Goal: Information Seeking & Learning: Learn about a topic

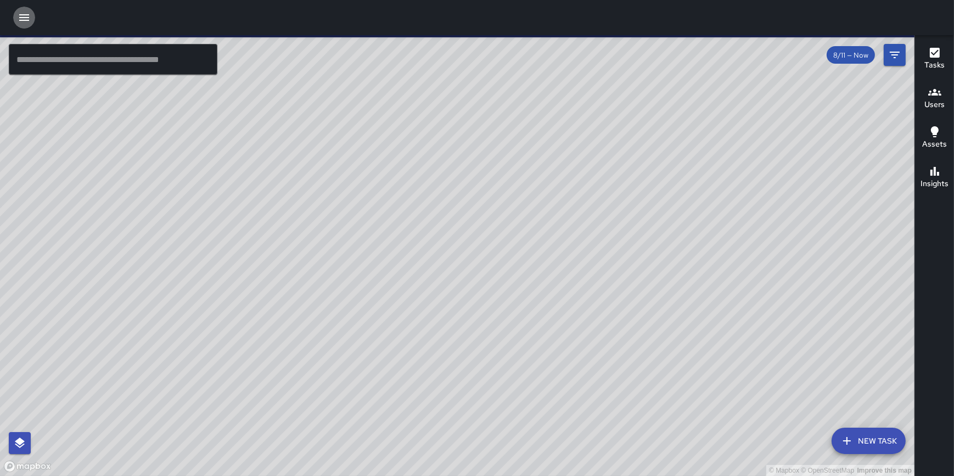
click at [22, 14] on icon "button" at bounding box center [24, 17] width 13 height 13
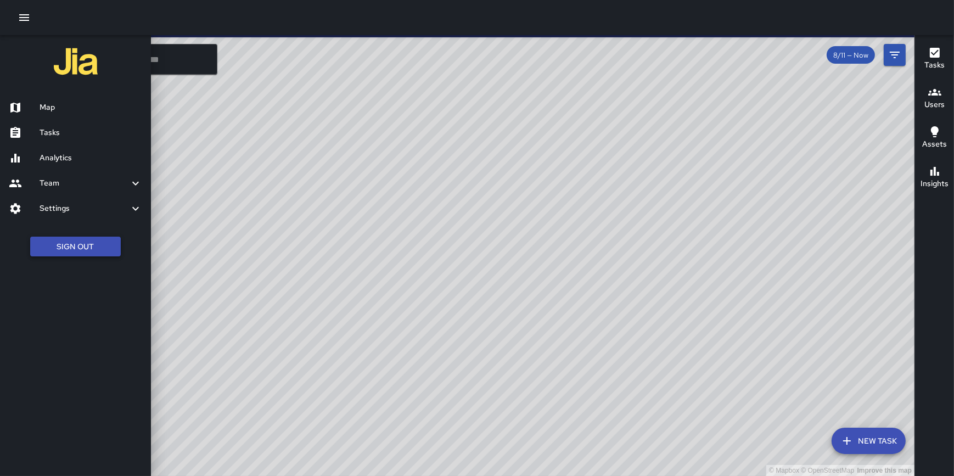
click at [77, 247] on button "Sign Out" at bounding box center [75, 247] width 91 height 20
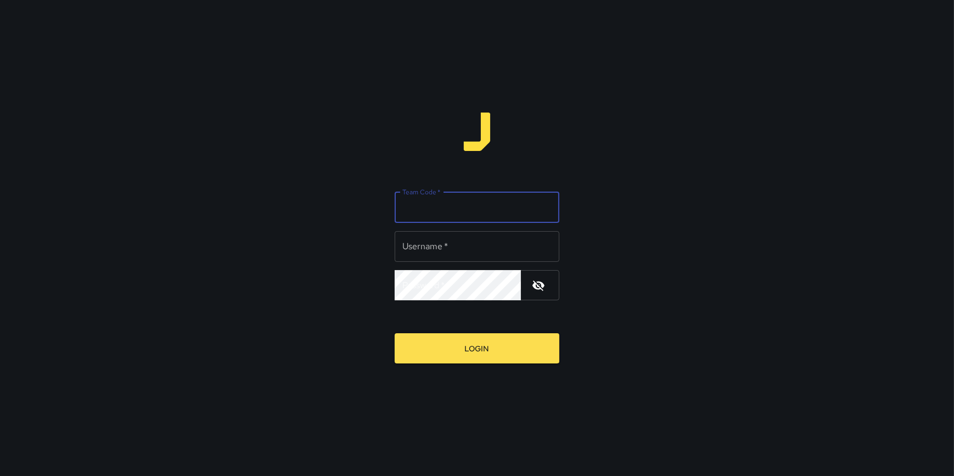
click at [460, 209] on input "Team Code   *" at bounding box center [477, 207] width 165 height 31
type input "**********"
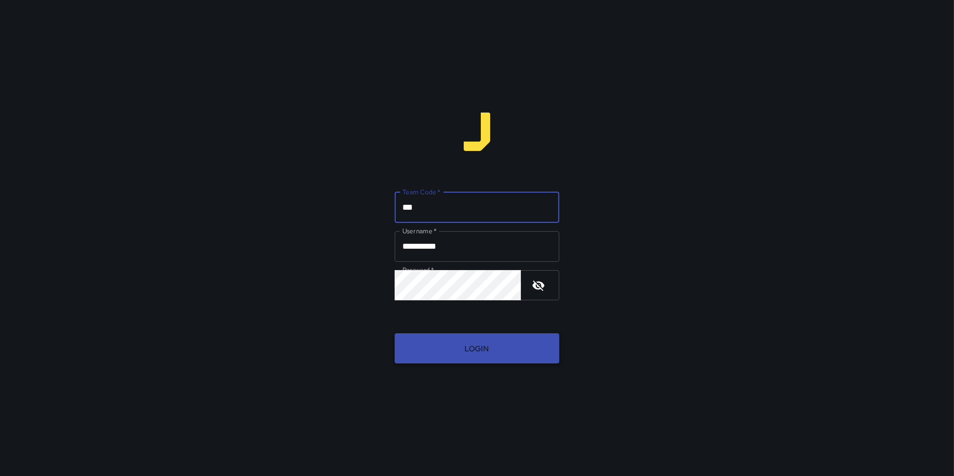
type input "***"
click at [515, 346] on button "Login" at bounding box center [477, 348] width 165 height 30
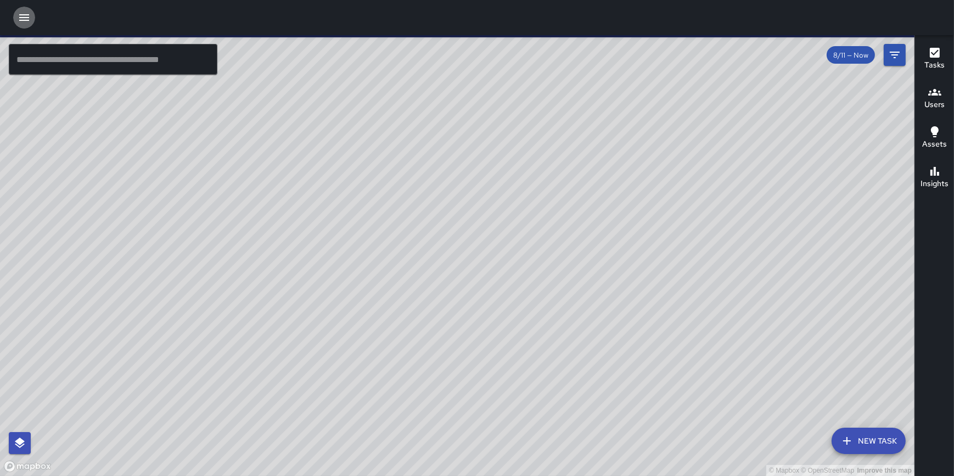
click at [24, 18] on icon "button" at bounding box center [24, 17] width 13 height 13
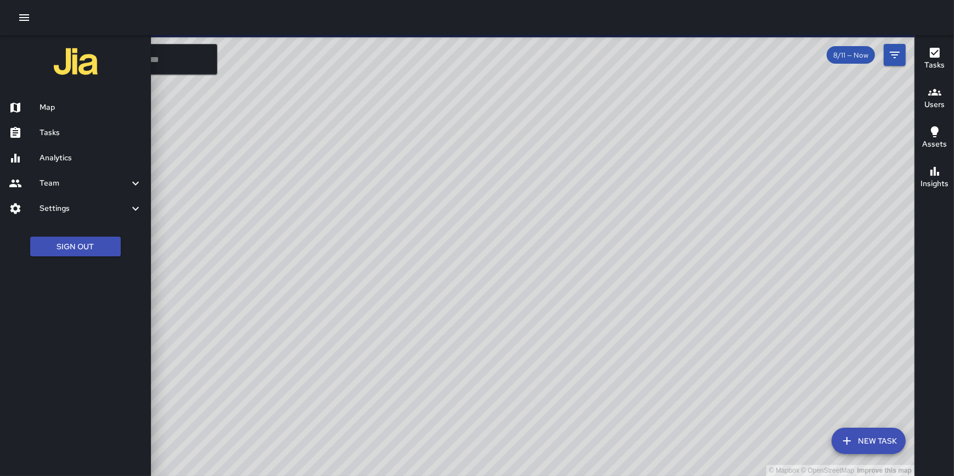
click at [51, 156] on h6 "Analytics" at bounding box center [91, 158] width 103 height 12
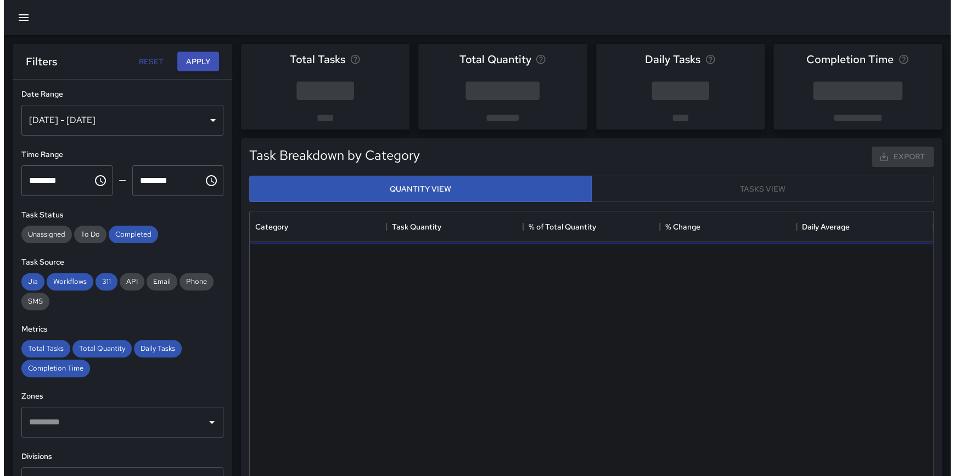
scroll to position [321, 675]
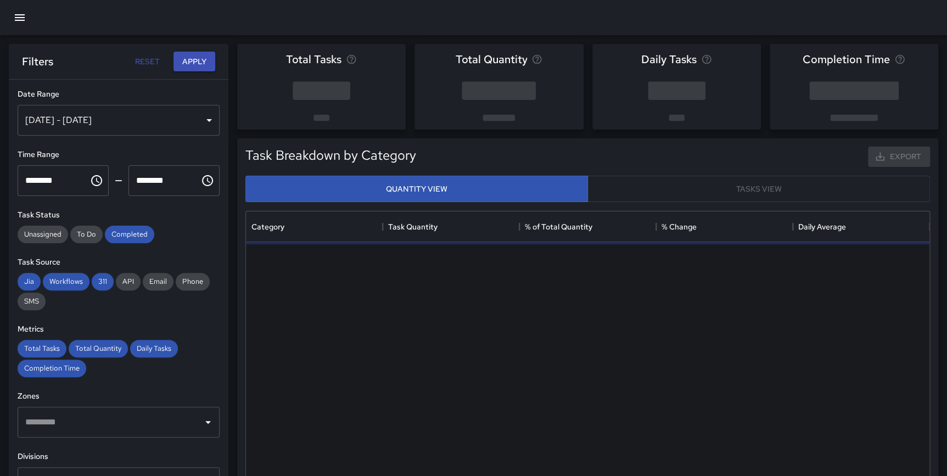
click at [48, 118] on div "[DATE] - [DATE]" at bounding box center [119, 120] width 202 height 31
click at [55, 119] on div "[DATE] - [DATE]" at bounding box center [119, 120] width 202 height 31
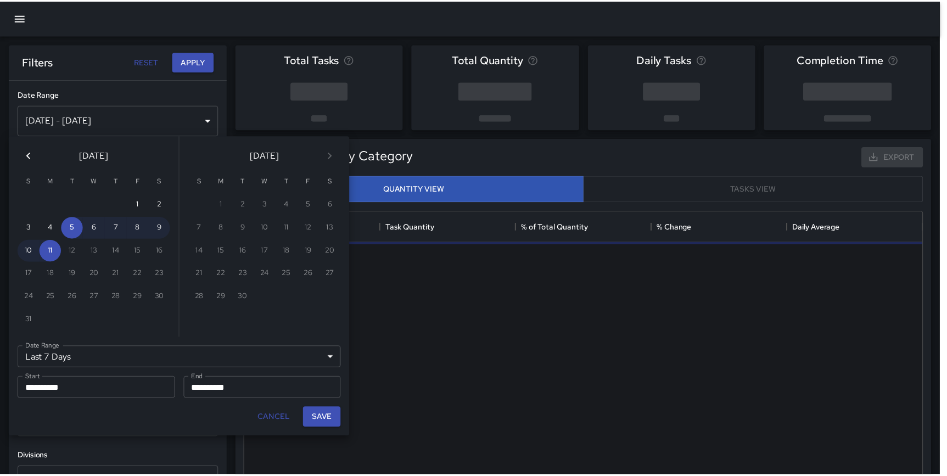
scroll to position [321, 676]
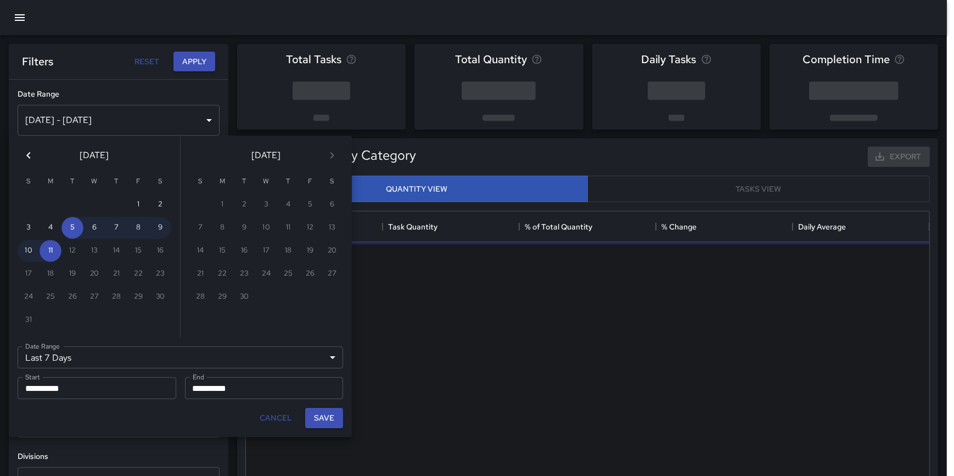
click at [32, 152] on icon "Previous month" at bounding box center [28, 155] width 13 height 13
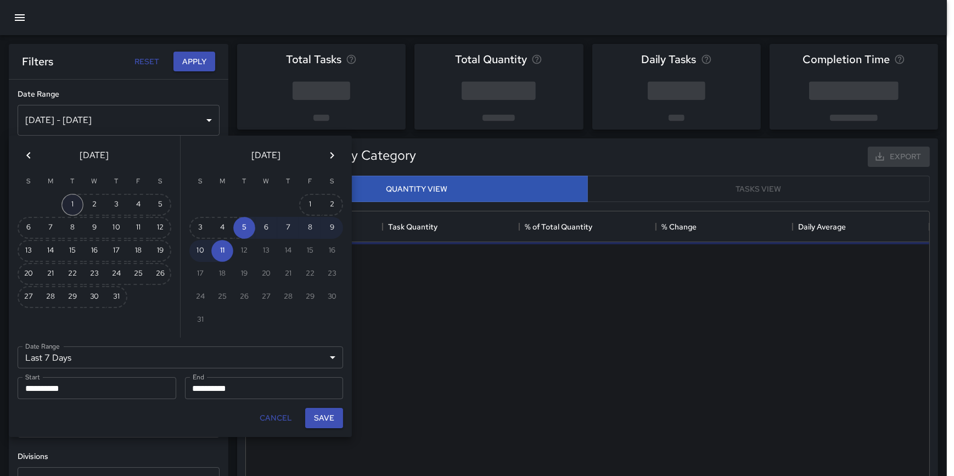
click at [66, 200] on button "1" at bounding box center [72, 205] width 22 height 22
type input "******"
type input "**********"
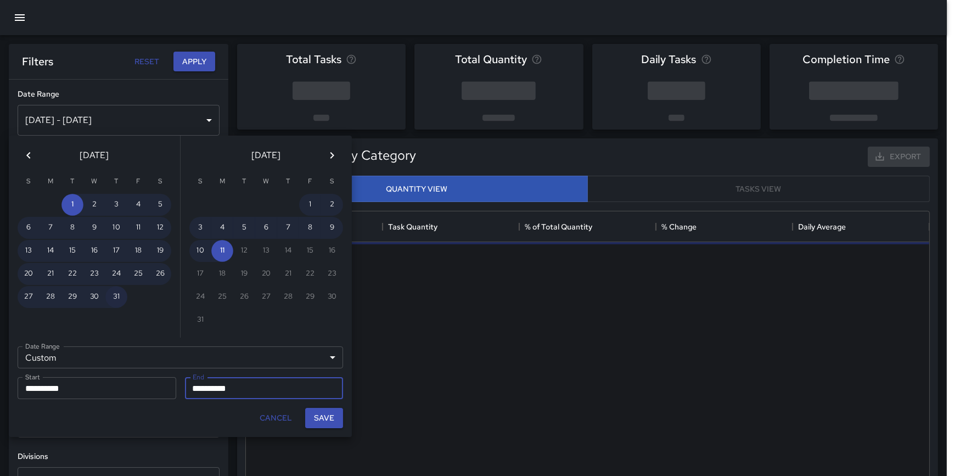
click at [116, 291] on button "31" at bounding box center [116, 297] width 22 height 22
type input "**********"
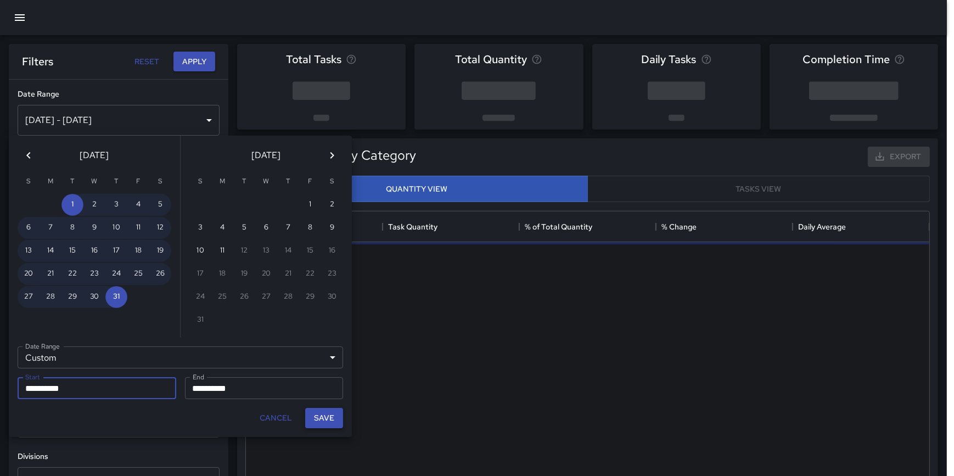
click at [333, 410] on button "Save" at bounding box center [324, 418] width 38 height 20
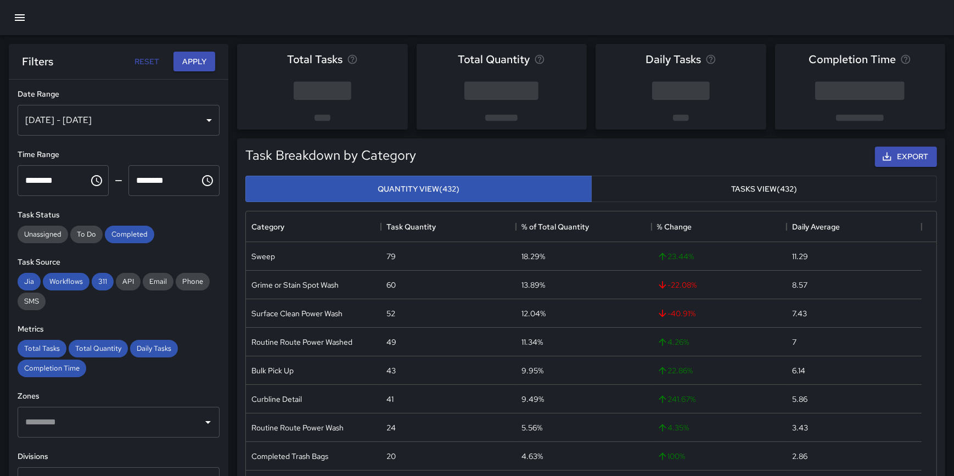
type input "**********"
click at [192, 64] on button "Apply" at bounding box center [194, 62] width 42 height 20
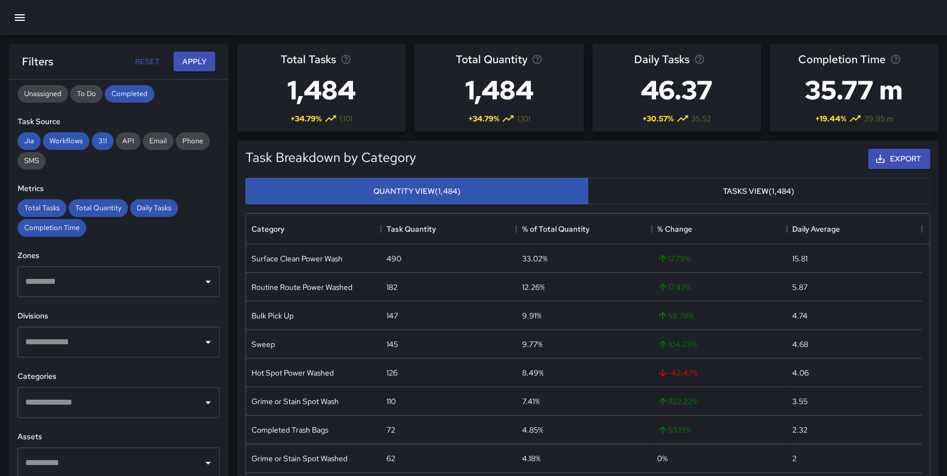
scroll to position [166, 0]
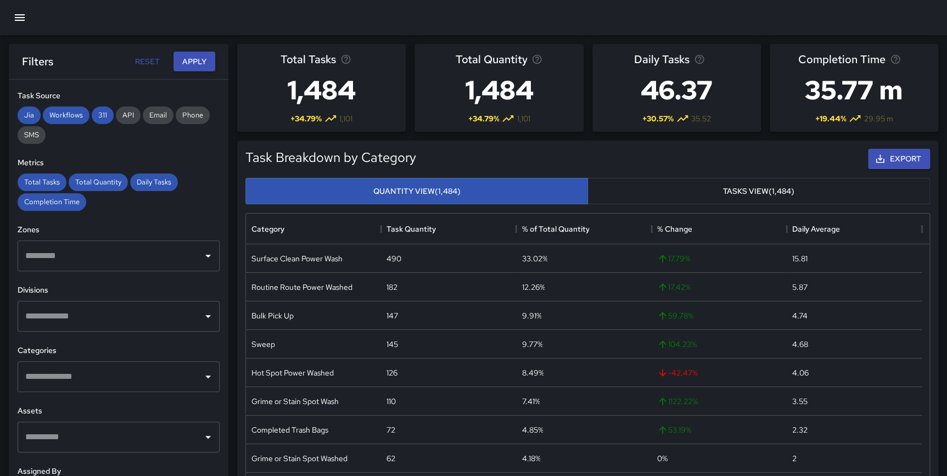
click at [59, 314] on input "text" at bounding box center [111, 316] width 176 height 21
type input "****"
click at [74, 375] on span "Sunset Power Washing" at bounding box center [126, 379] width 154 height 13
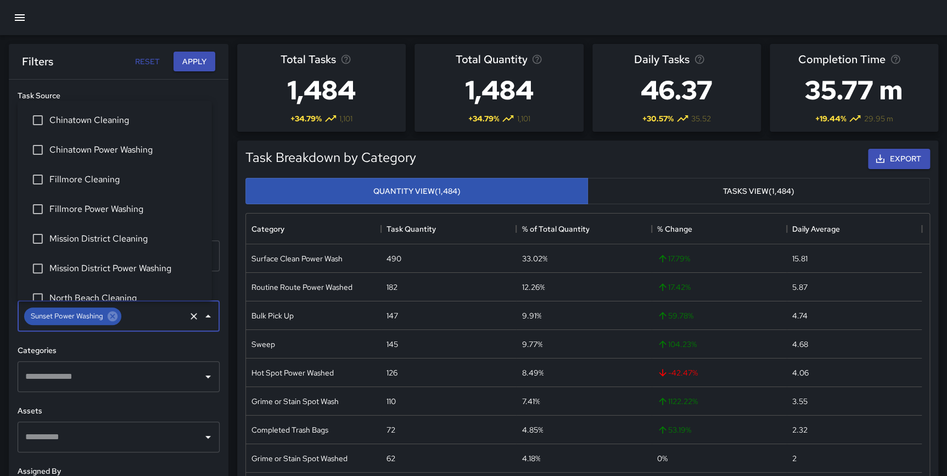
scroll to position [160, 0]
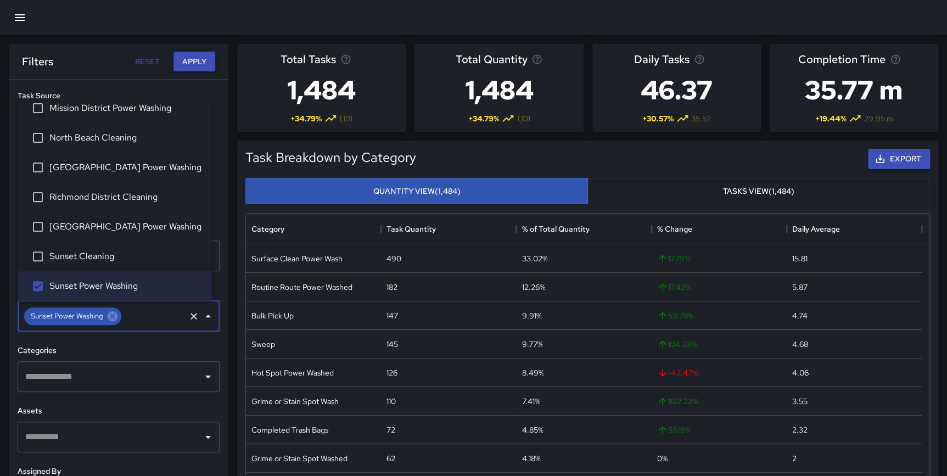
click at [194, 63] on button "Apply" at bounding box center [194, 62] width 42 height 20
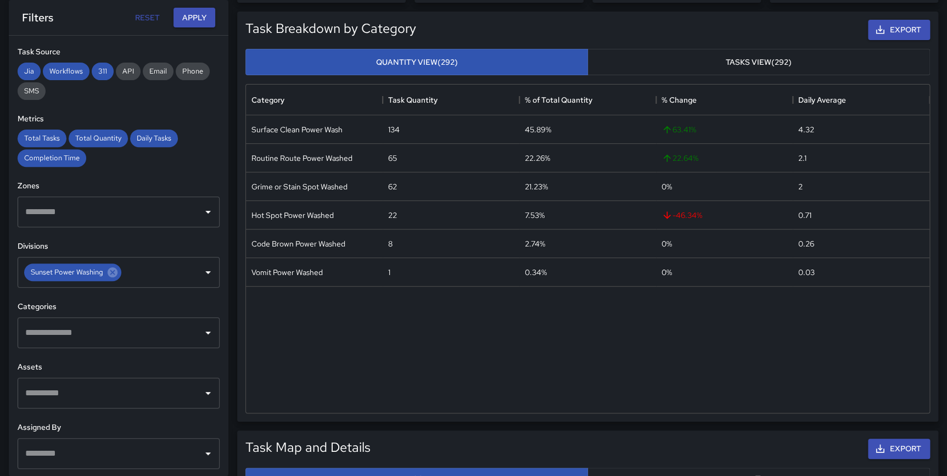
scroll to position [137, 0]
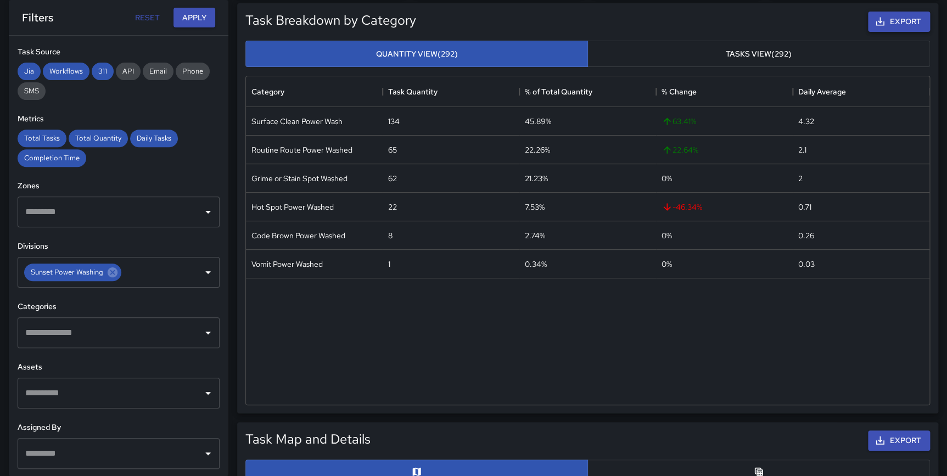
click at [907, 22] on button "Export" at bounding box center [899, 22] width 62 height 20
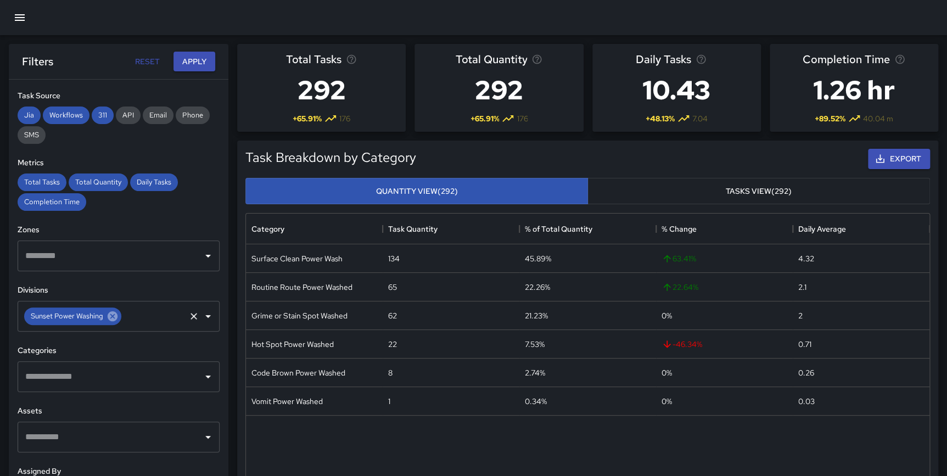
click at [113, 318] on icon at bounding box center [113, 316] width 10 height 10
click at [89, 317] on input "text" at bounding box center [111, 316] width 176 height 21
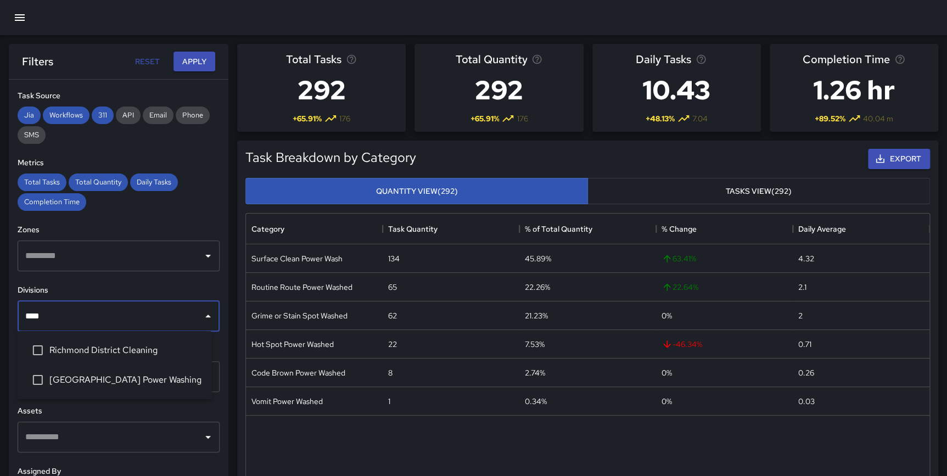
type input "*****"
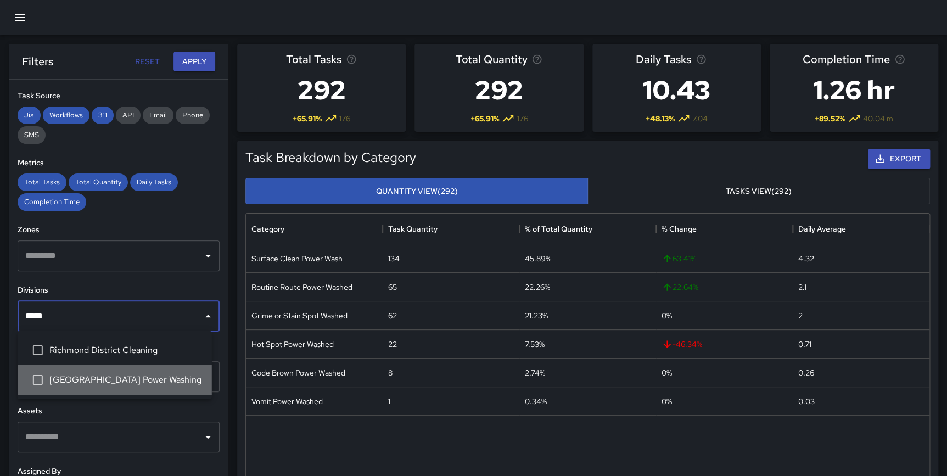
click at [105, 378] on span "[GEOGRAPHIC_DATA] Power Washing" at bounding box center [126, 379] width 154 height 13
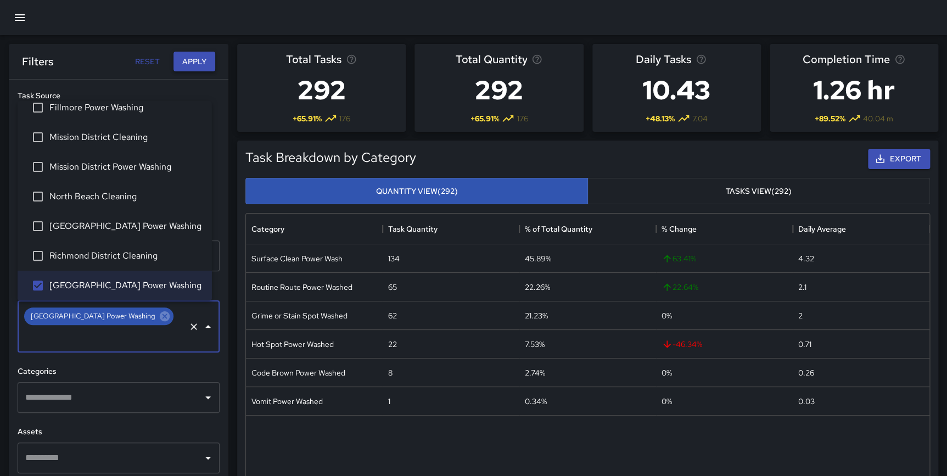
click at [197, 61] on button "Apply" at bounding box center [194, 62] width 42 height 20
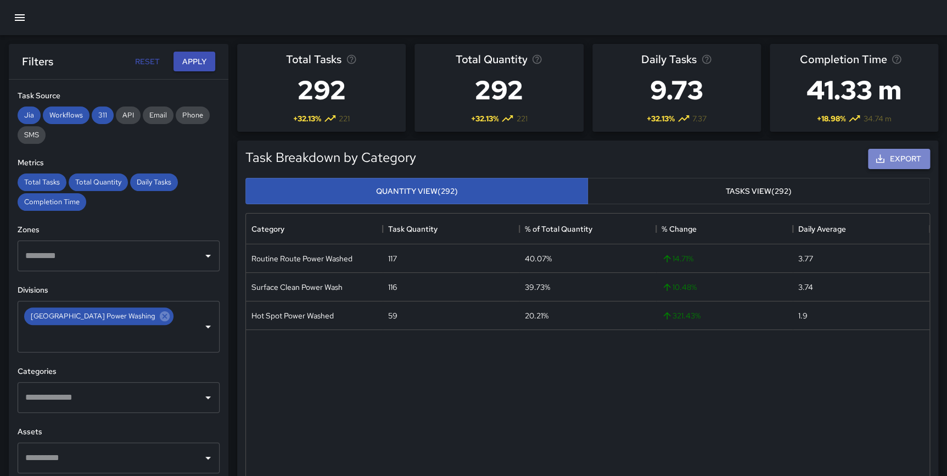
click at [882, 150] on button "Export" at bounding box center [899, 159] width 62 height 20
click at [652, 388] on div "Routine Route Power Washed 117 40.07% 14.71 % 3.77 Surface Clean Power Wash 116…" at bounding box center [587, 393] width 683 height 298
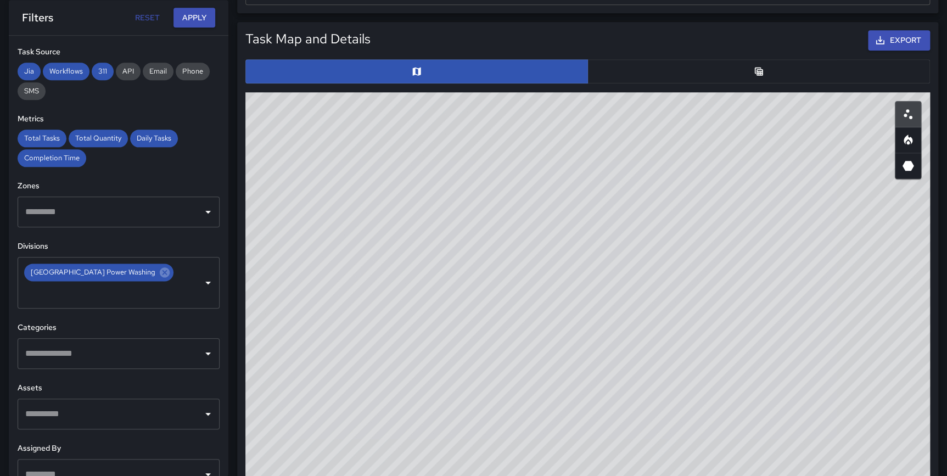
scroll to position [541, 0]
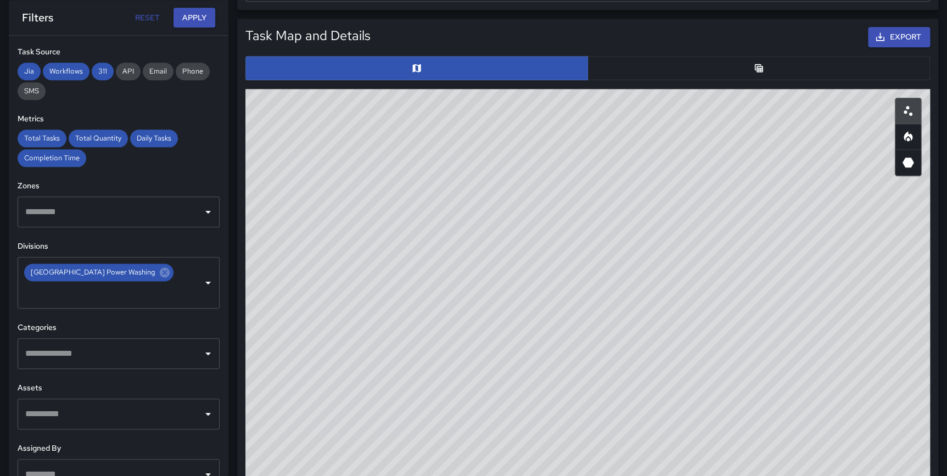
click at [909, 130] on icon "Heatmap" at bounding box center [907, 136] width 13 height 13
type button "heatmap"
drag, startPoint x: 722, startPoint y: 292, endPoint x: 660, endPoint y: 461, distance: 179.9
click at [659, 461] on div "© Mapbox © OpenStreetMap Improve this map" at bounding box center [587, 308] width 685 height 439
drag, startPoint x: 610, startPoint y: 407, endPoint x: 614, endPoint y: 419, distance: 12.2
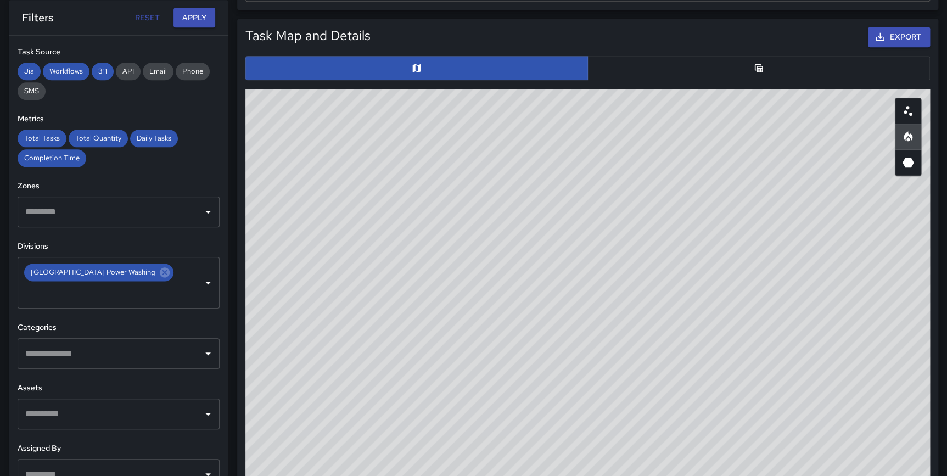
click at [614, 419] on div "© Mapbox © OpenStreetMap Improve this map" at bounding box center [587, 308] width 685 height 439
drag, startPoint x: 573, startPoint y: 348, endPoint x: 573, endPoint y: 360, distance: 12.1
click at [573, 360] on div "© Mapbox © OpenStreetMap Improve this map" at bounding box center [587, 308] width 685 height 439
drag, startPoint x: 571, startPoint y: 261, endPoint x: 749, endPoint y: 385, distance: 217.3
click at [749, 385] on div "© Mapbox © OpenStreetMap Improve this map" at bounding box center [587, 308] width 685 height 439
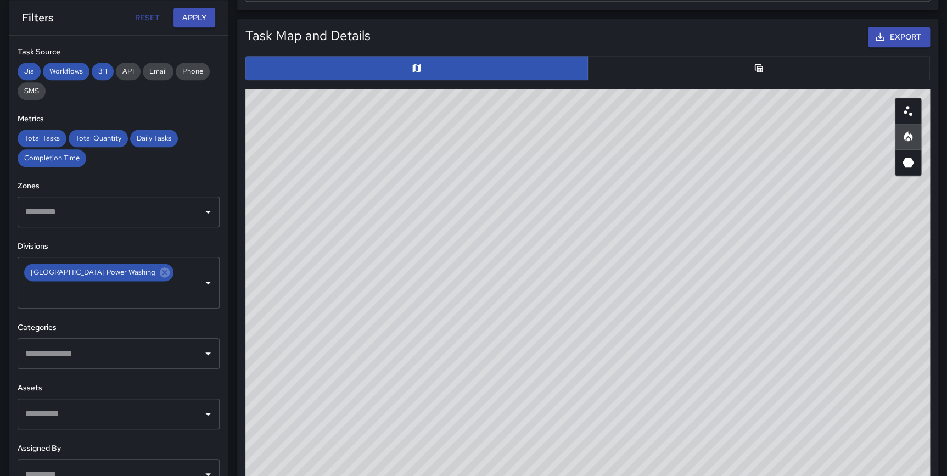
drag, startPoint x: 793, startPoint y: 366, endPoint x: 666, endPoint y: 342, distance: 128.4
click at [666, 342] on div "© Mapbox © OpenStreetMap Improve this map" at bounding box center [587, 308] width 685 height 439
drag, startPoint x: 570, startPoint y: 335, endPoint x: 728, endPoint y: 357, distance: 160.2
click at [728, 357] on div "© Mapbox © OpenStreetMap Improve this map" at bounding box center [587, 308] width 685 height 439
drag, startPoint x: 845, startPoint y: 247, endPoint x: 813, endPoint y: 246, distance: 32.4
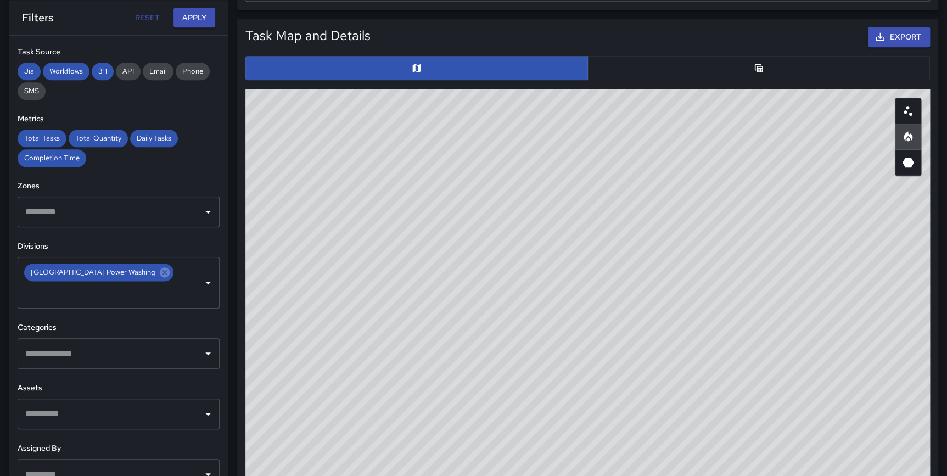
click at [813, 246] on div "© Mapbox © OpenStreetMap Improve this map" at bounding box center [587, 308] width 685 height 439
click at [159, 276] on icon at bounding box center [165, 272] width 12 height 12
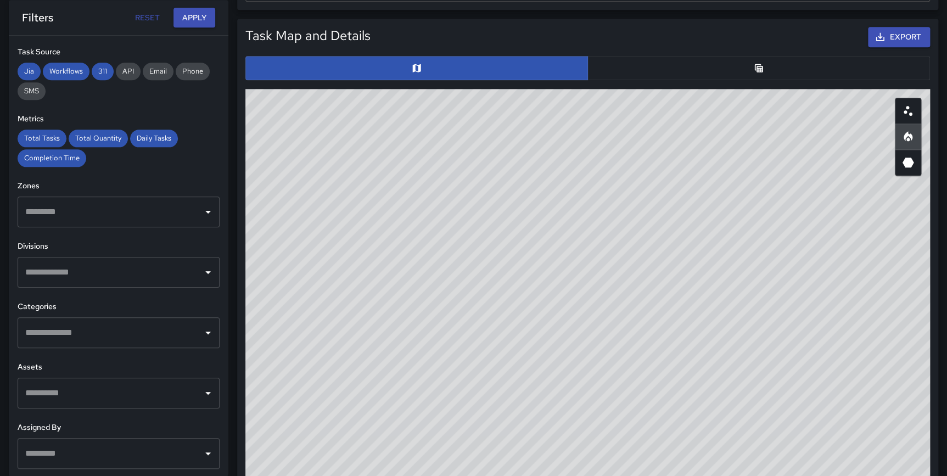
click at [117, 277] on input "text" at bounding box center [111, 272] width 176 height 21
type input "*******"
click at [122, 337] on span "Mission District Power Washing" at bounding box center [126, 335] width 154 height 13
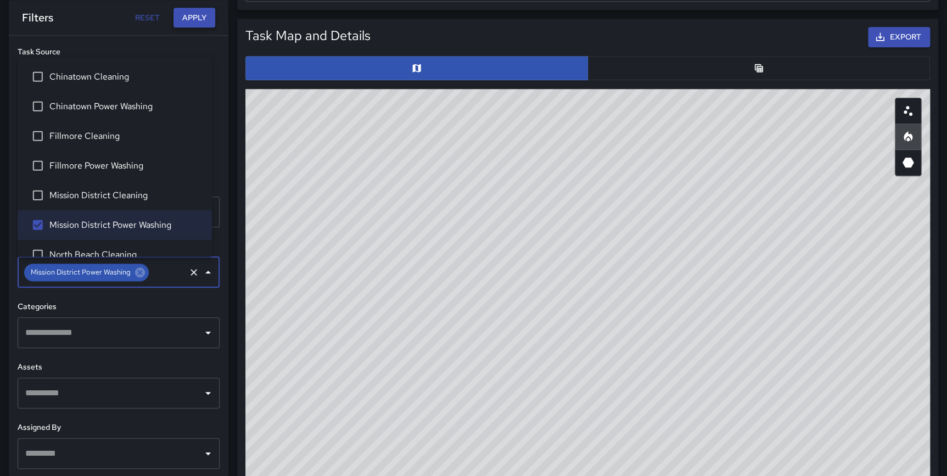
click at [195, 20] on button "Apply" at bounding box center [194, 18] width 42 height 20
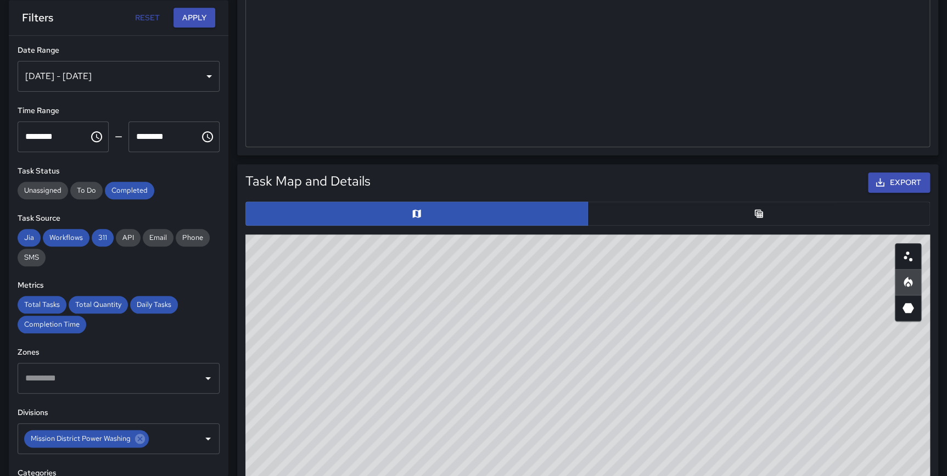
scroll to position [3, 0]
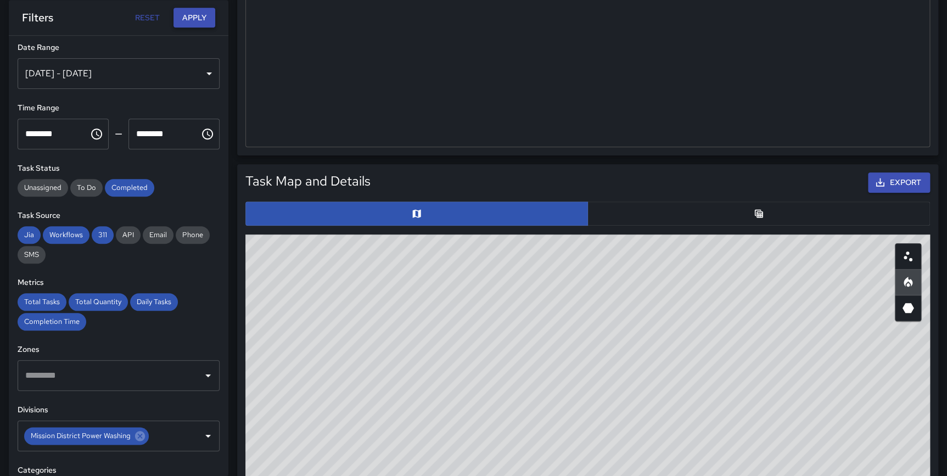
click at [187, 14] on button "Apply" at bounding box center [194, 18] width 42 height 20
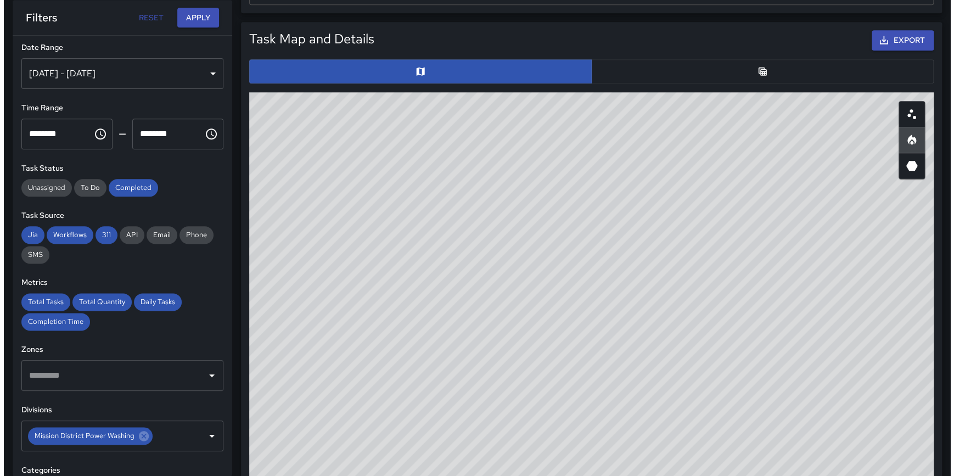
scroll to position [539, 0]
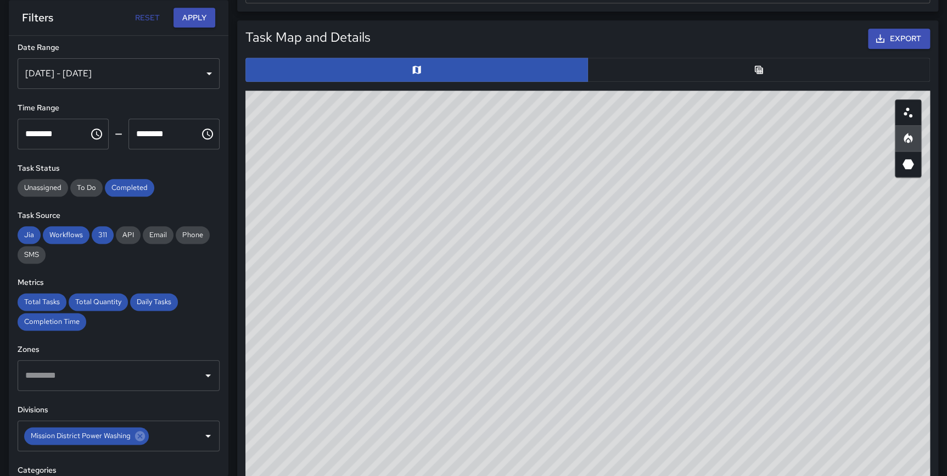
click at [136, 11] on button "Reset" at bounding box center [147, 18] width 35 height 20
type input "**********"
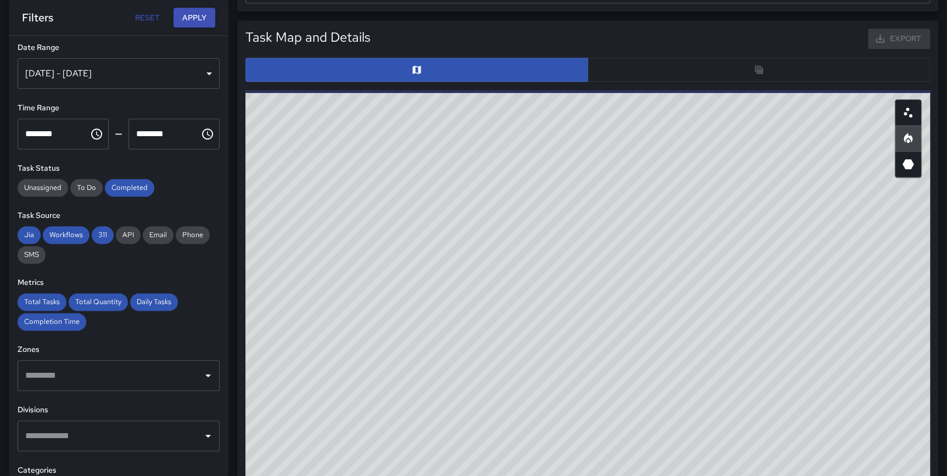
click at [137, 15] on button "Reset" at bounding box center [147, 18] width 35 height 20
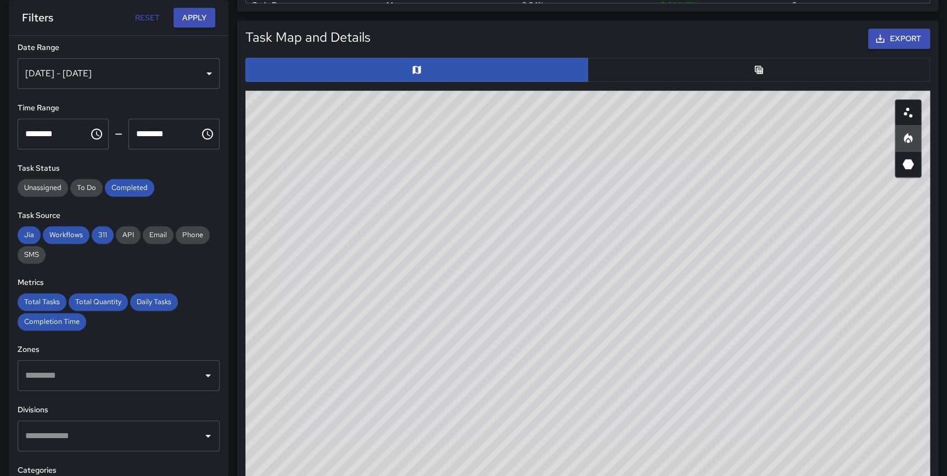
click at [95, 432] on input "text" at bounding box center [111, 435] width 176 height 21
type input "*******"
click at [93, 406] on span "Mission District Power Washing" at bounding box center [126, 401] width 154 height 13
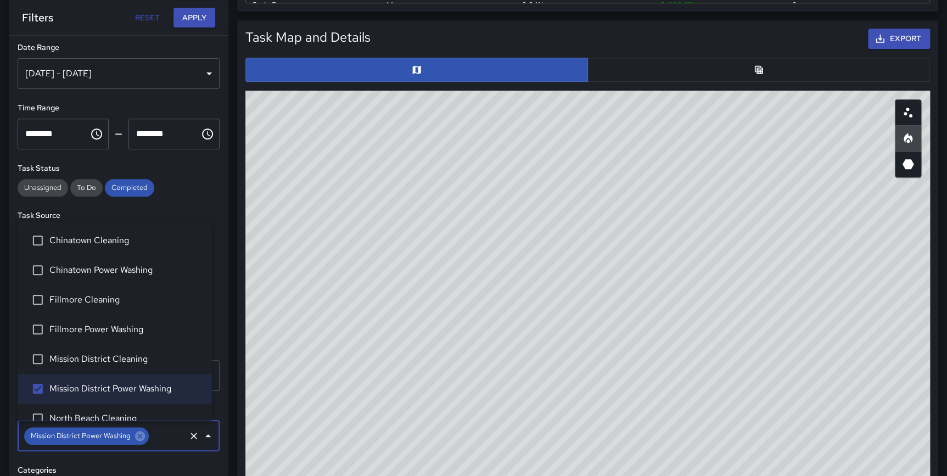
click at [251, 167] on div "© Mapbox © OpenStreetMap Improve this map" at bounding box center [587, 310] width 685 height 439
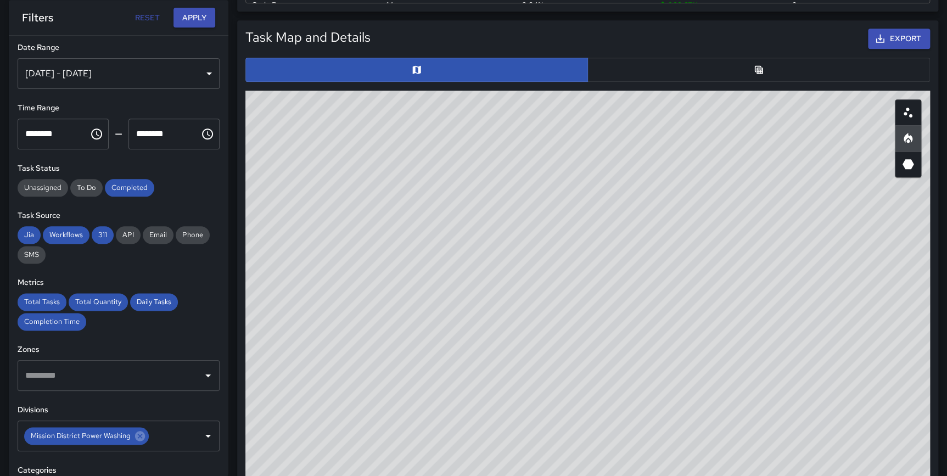
click at [103, 83] on div "[DATE] - [DATE]" at bounding box center [119, 73] width 202 height 31
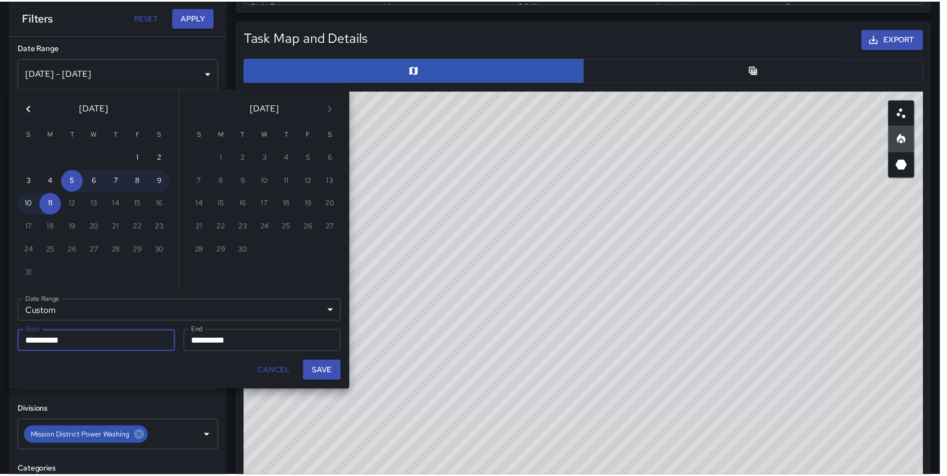
scroll to position [321, 676]
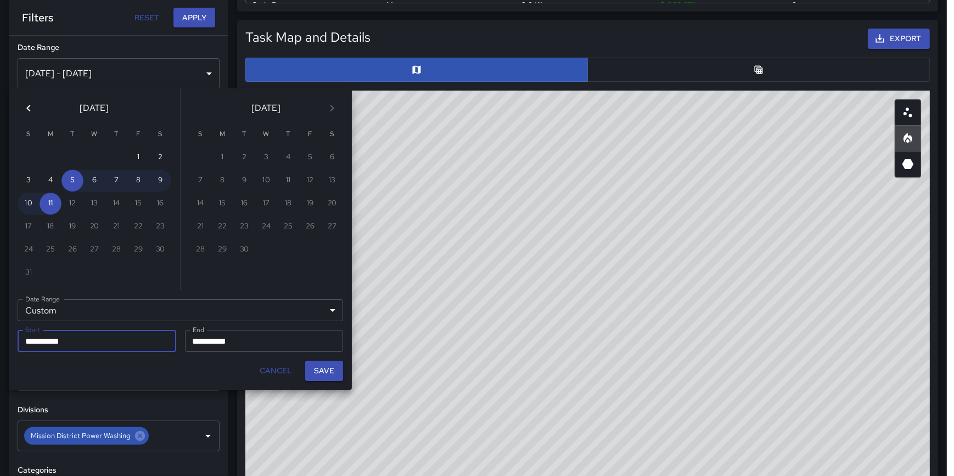
click at [33, 112] on icon "Previous month" at bounding box center [28, 108] width 13 height 13
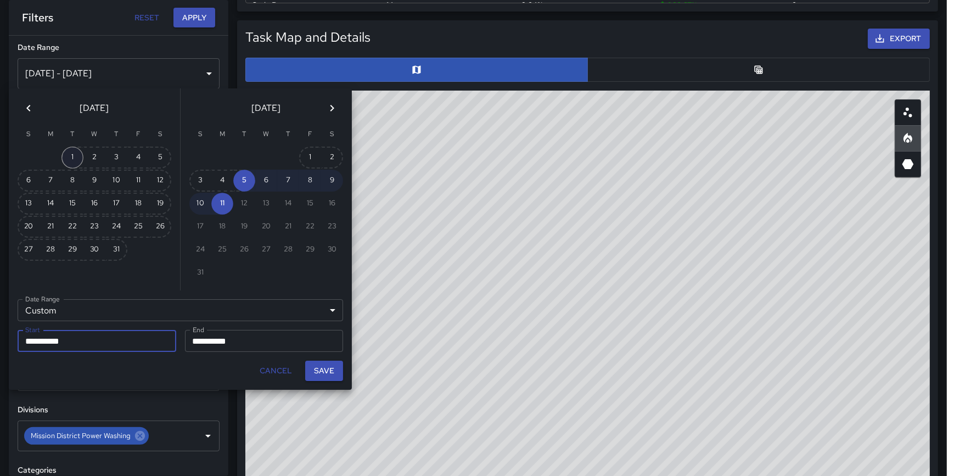
click at [77, 158] on button "1" at bounding box center [72, 158] width 22 height 22
type input "**********"
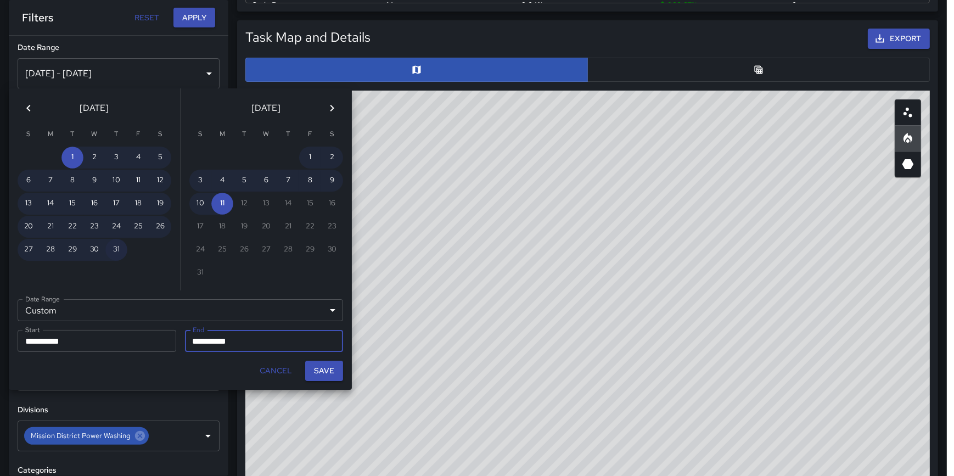
click at [115, 243] on button "31" at bounding box center [116, 250] width 22 height 22
type input "**********"
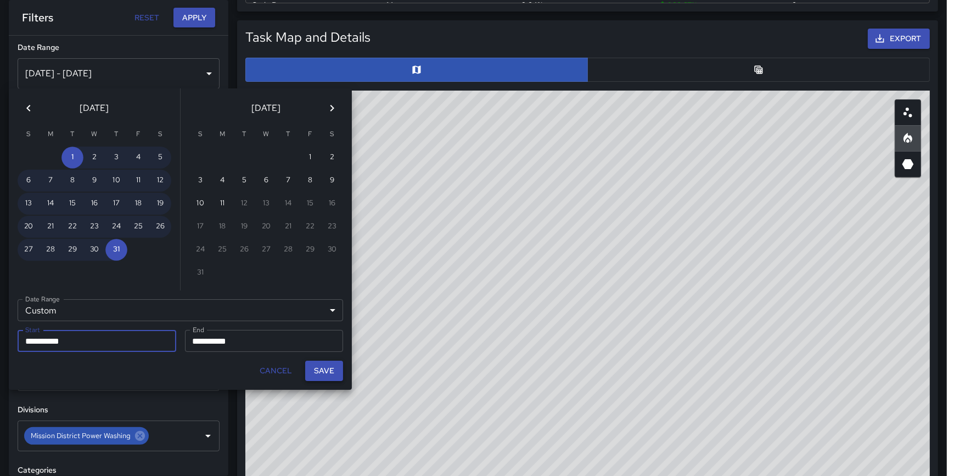
click at [317, 365] on button "Save" at bounding box center [324, 371] width 38 height 20
type input "**********"
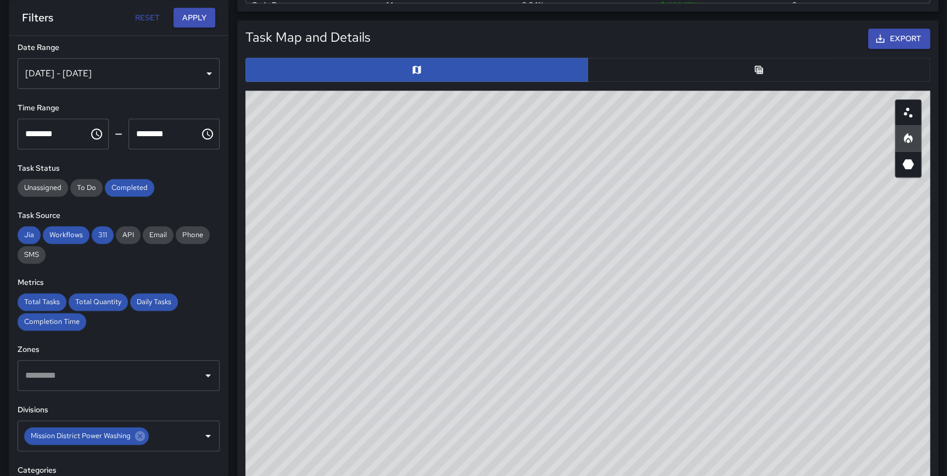
scroll to position [321, 675]
click at [188, 15] on button "Apply" at bounding box center [194, 18] width 42 height 20
drag, startPoint x: 820, startPoint y: 287, endPoint x: 633, endPoint y: 206, distance: 202.6
click at [650, 136] on div "© Mapbox © OpenStreetMap Improve this map" at bounding box center [587, 310] width 685 height 439
drag, startPoint x: 592, startPoint y: 291, endPoint x: 576, endPoint y: 239, distance: 54.9
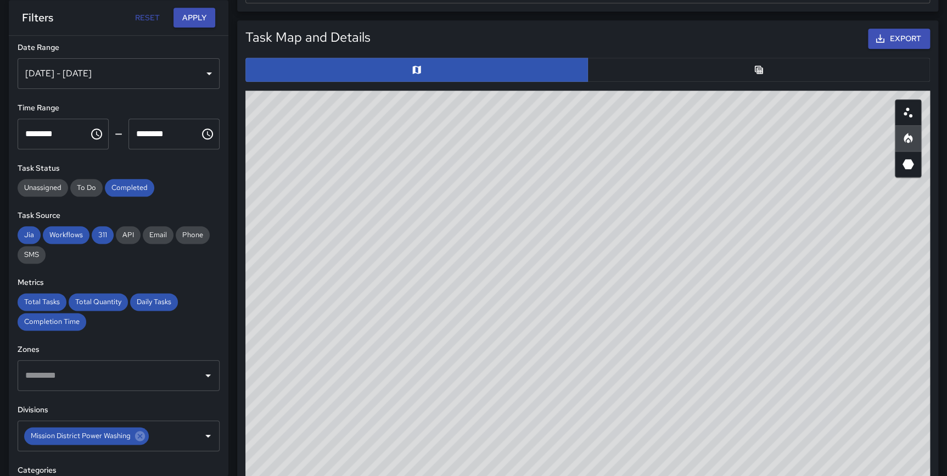
click at [576, 239] on div "© Mapbox © OpenStreetMap Improve this map" at bounding box center [587, 310] width 685 height 439
drag, startPoint x: 543, startPoint y: 319, endPoint x: 834, endPoint y: 379, distance: 296.9
click at [834, 379] on div "© Mapbox © OpenStreetMap Improve this map" at bounding box center [587, 310] width 685 height 439
drag, startPoint x: 479, startPoint y: 276, endPoint x: 521, endPoint y: 318, distance: 60.2
click at [521, 318] on div "© Mapbox © OpenStreetMap Improve this map" at bounding box center [587, 310] width 685 height 439
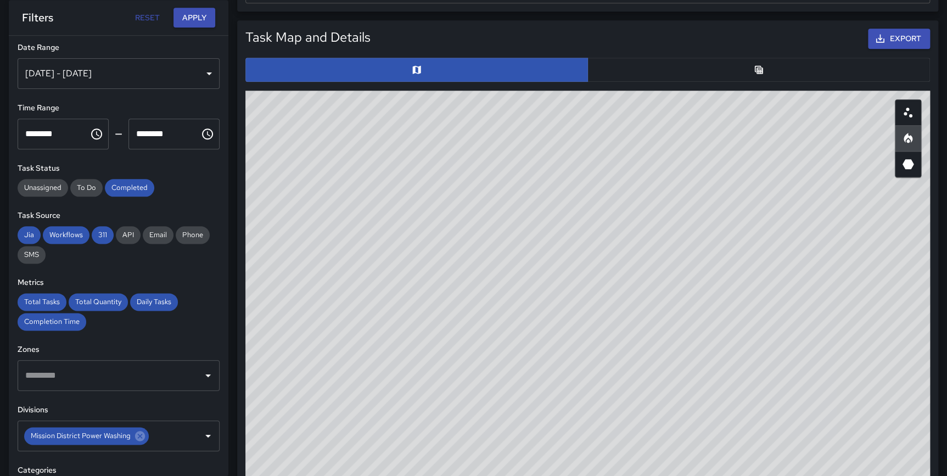
drag, startPoint x: 946, startPoint y: 208, endPoint x: 945, endPoint y: 124, distance: 84.5
click at [945, 124] on div "Total Tasks 123 -53.58 % 265 Total Quantity 123 -53.58 % 265 Daily Tasks 5.35 -…" at bounding box center [587, 229] width 719 height 1467
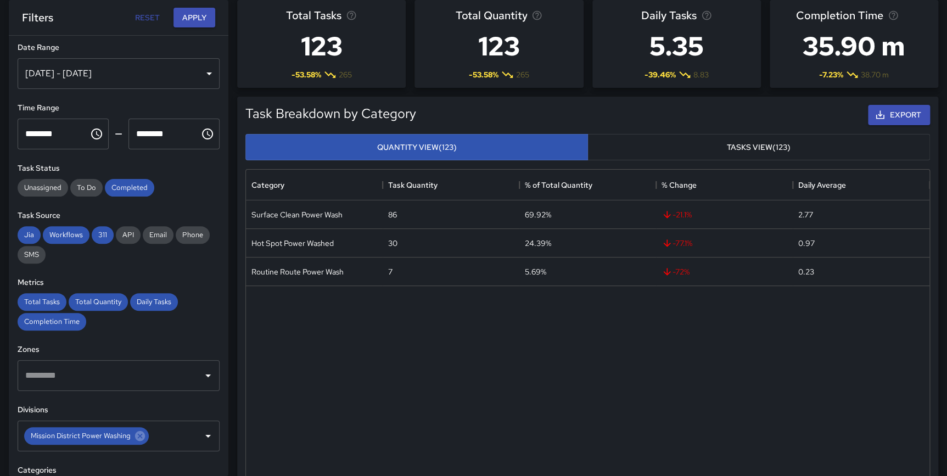
scroll to position [0, 0]
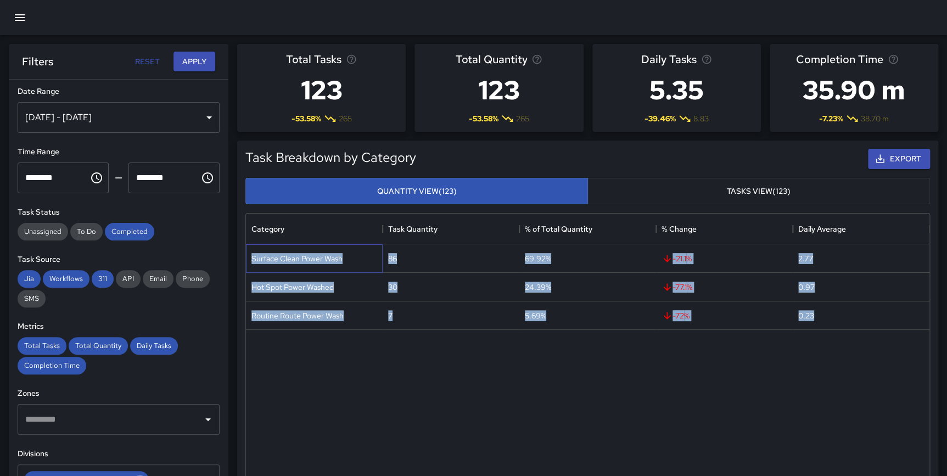
drag, startPoint x: 252, startPoint y: 256, endPoint x: 823, endPoint y: 314, distance: 574.3
click at [823, 314] on div "Surface Clean Power Wash 86 69.92% -21.1 % 2.77 Hot Spot Power Washed 30 24.39%…" at bounding box center [587, 287] width 683 height 86
copy div "Surface Clean Power Wash 86 69.92% -21.1 % 2.77 Hot Spot Power Washed 30 24.39%…"
click at [910, 164] on button "Export" at bounding box center [899, 159] width 62 height 20
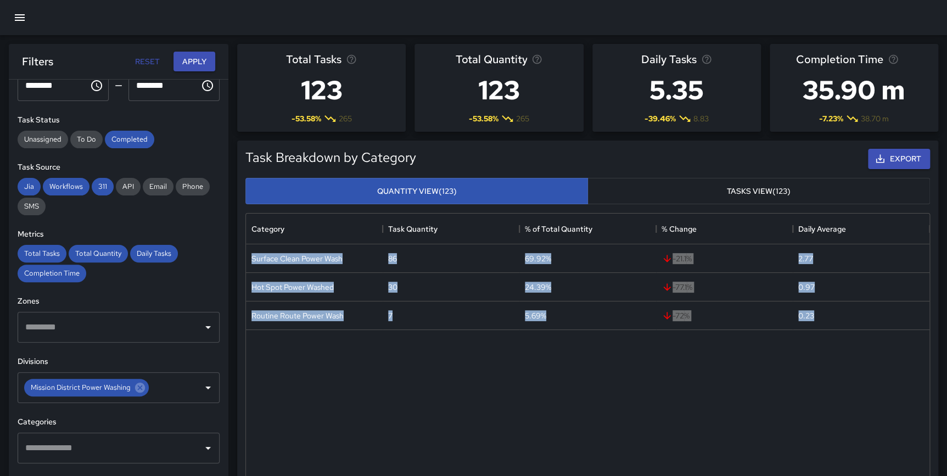
scroll to position [105, 0]
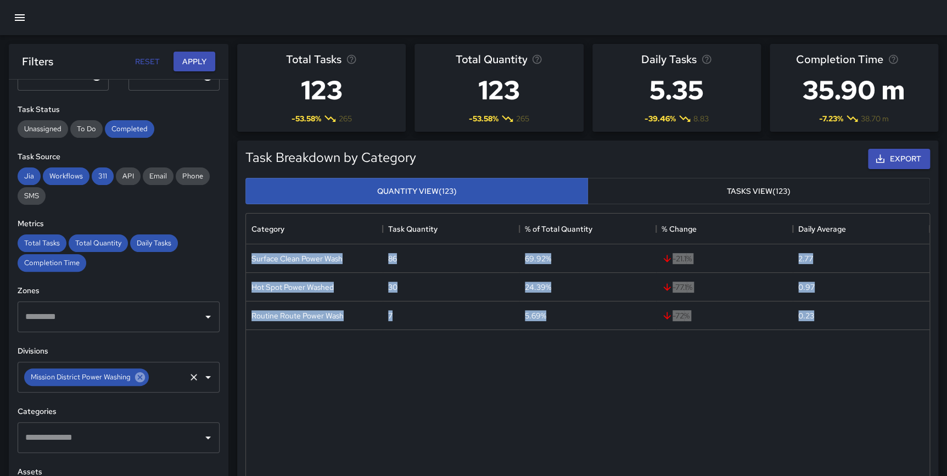
click at [137, 375] on icon at bounding box center [140, 377] width 12 height 12
click at [104, 380] on input "text" at bounding box center [111, 377] width 176 height 21
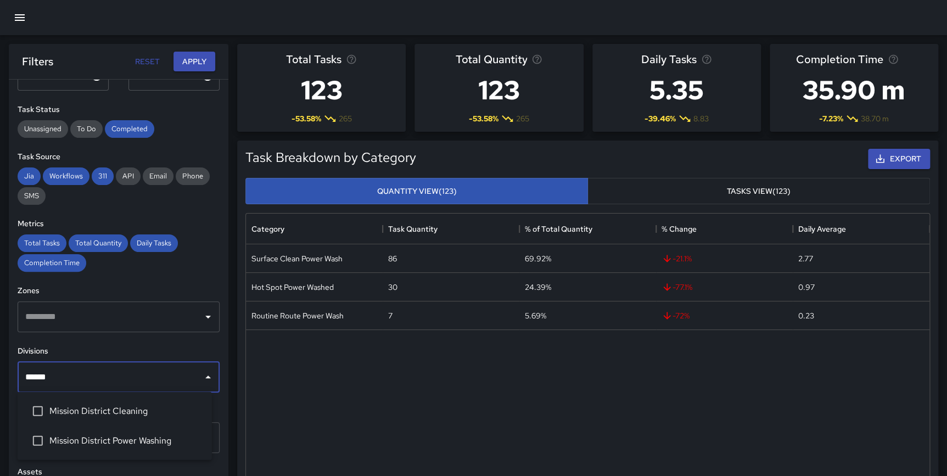
type input "*******"
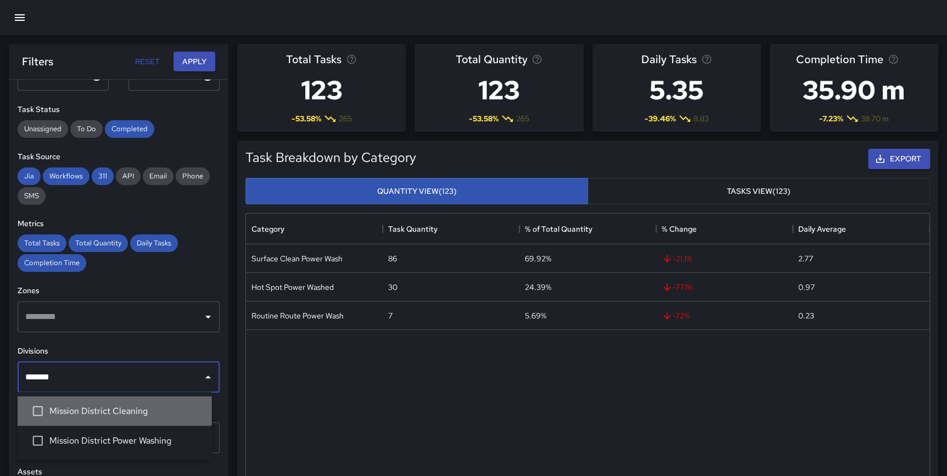
click at [106, 404] on li "Mission District Cleaning" at bounding box center [115, 411] width 194 height 30
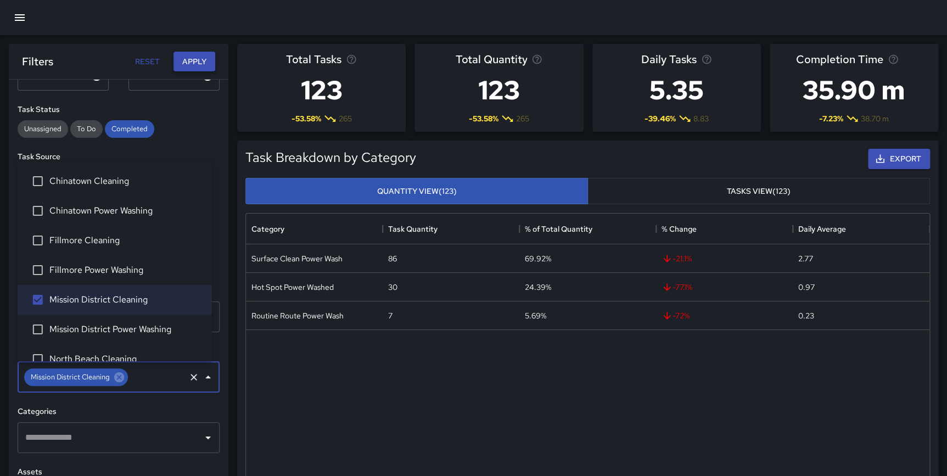
click at [185, 64] on button "Apply" at bounding box center [194, 62] width 42 height 20
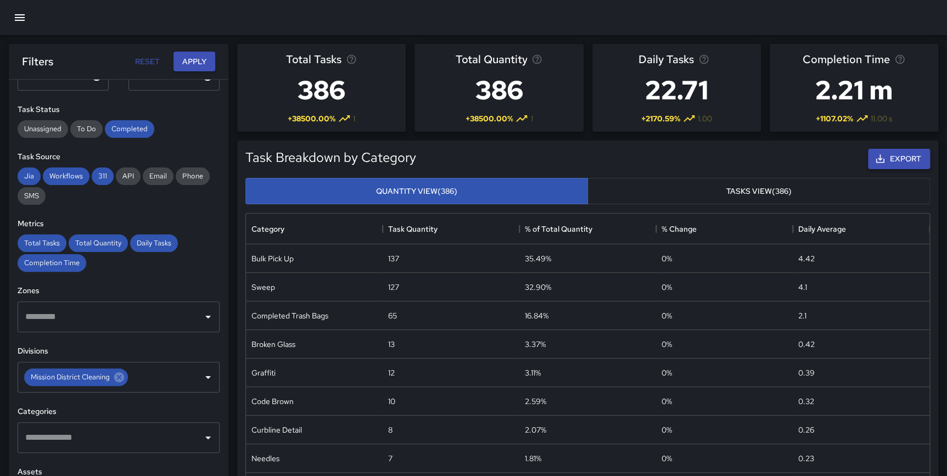
click at [913, 154] on button "Export" at bounding box center [899, 159] width 62 height 20
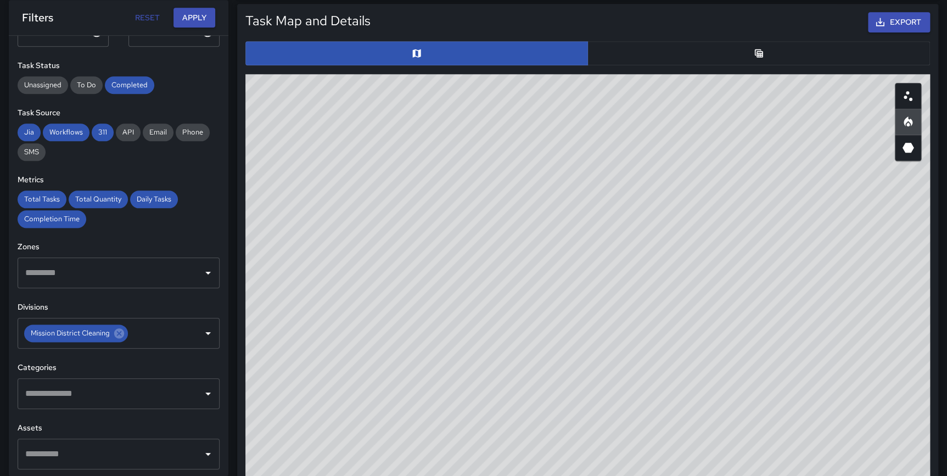
scroll to position [567, 0]
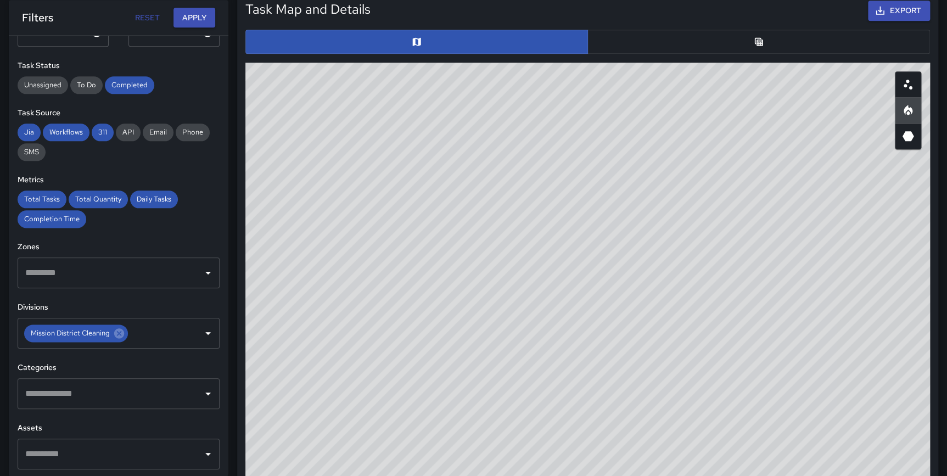
drag, startPoint x: 500, startPoint y: 296, endPoint x: 493, endPoint y: 373, distance: 77.2
click at [493, 373] on div "© Mapbox © OpenStreetMap Improve this map" at bounding box center [587, 282] width 685 height 439
drag, startPoint x: 441, startPoint y: 295, endPoint x: 467, endPoint y: 427, distance: 134.1
click at [467, 427] on div "© Mapbox © OpenStreetMap Improve this map" at bounding box center [587, 282] width 685 height 439
drag, startPoint x: 450, startPoint y: 318, endPoint x: 443, endPoint y: 399, distance: 81.0
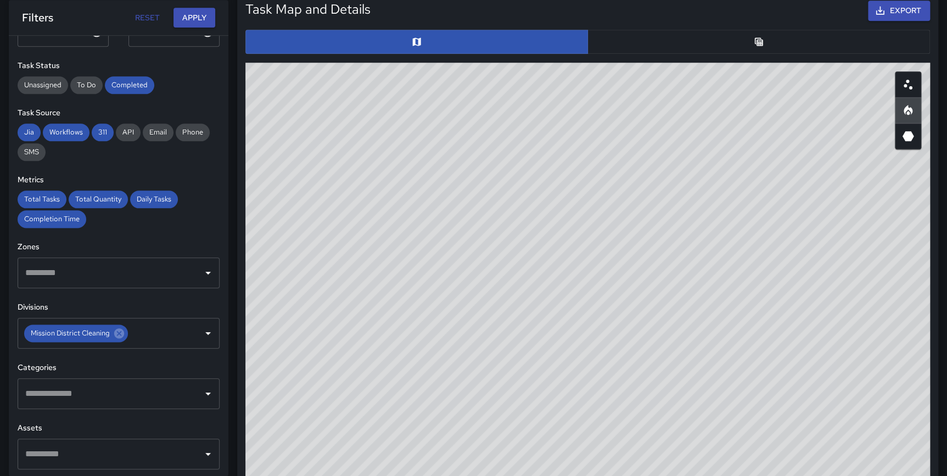
click at [443, 399] on div "© Mapbox © OpenStreetMap Improve this map" at bounding box center [587, 282] width 685 height 439
drag, startPoint x: 395, startPoint y: 386, endPoint x: 396, endPoint y: 417, distance: 30.8
click at [396, 417] on div "© Mapbox © OpenStreetMap Improve this map" at bounding box center [587, 282] width 685 height 439
drag, startPoint x: 477, startPoint y: 374, endPoint x: 481, endPoint y: 400, distance: 25.5
click at [481, 400] on div "© Mapbox © OpenStreetMap Improve this map" at bounding box center [587, 282] width 685 height 439
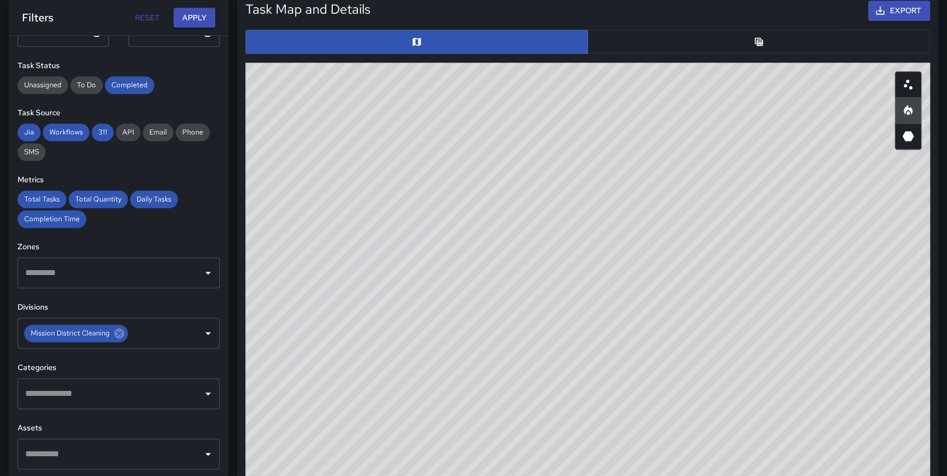
drag, startPoint x: 436, startPoint y: 400, endPoint x: 438, endPoint y: 410, distance: 10.1
click at [438, 410] on div "© Mapbox © OpenStreetMap Improve this map" at bounding box center [587, 282] width 685 height 439
drag, startPoint x: 943, startPoint y: 279, endPoint x: 945, endPoint y: 285, distance: 6.9
click at [945, 285] on div "Total Tasks 386 + 38500.00 % 1 Total Quantity 386 + 38500.00 % 1 Daily Tasks 22…" at bounding box center [587, 201] width 719 height 1467
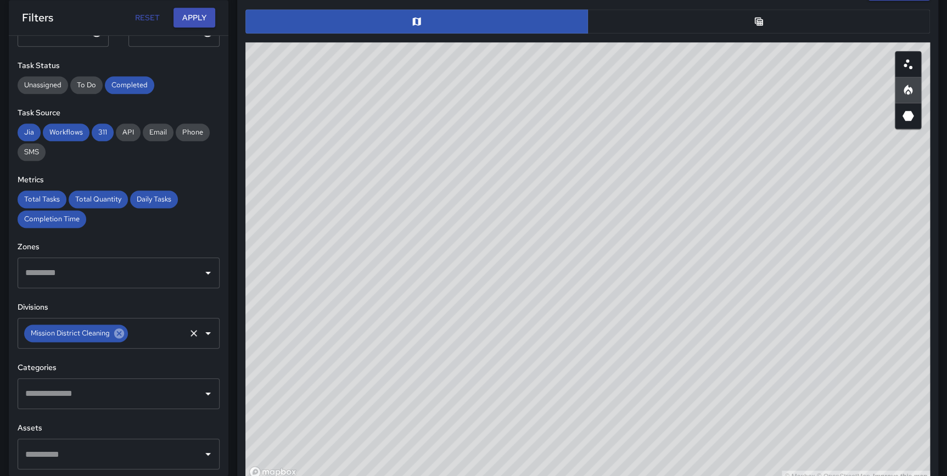
click at [120, 332] on icon at bounding box center [119, 333] width 10 height 10
click at [99, 336] on input "text" at bounding box center [111, 333] width 176 height 21
type input "***"
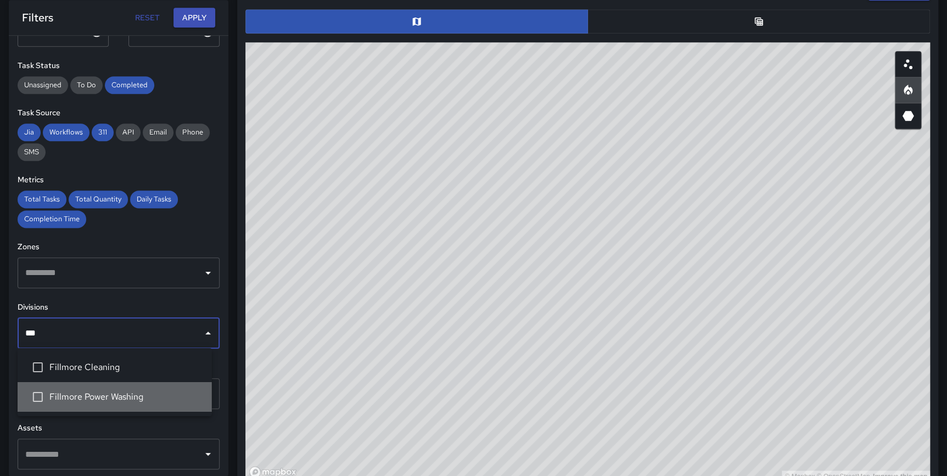
click at [77, 385] on li "Fillmore Power Washing" at bounding box center [115, 397] width 194 height 30
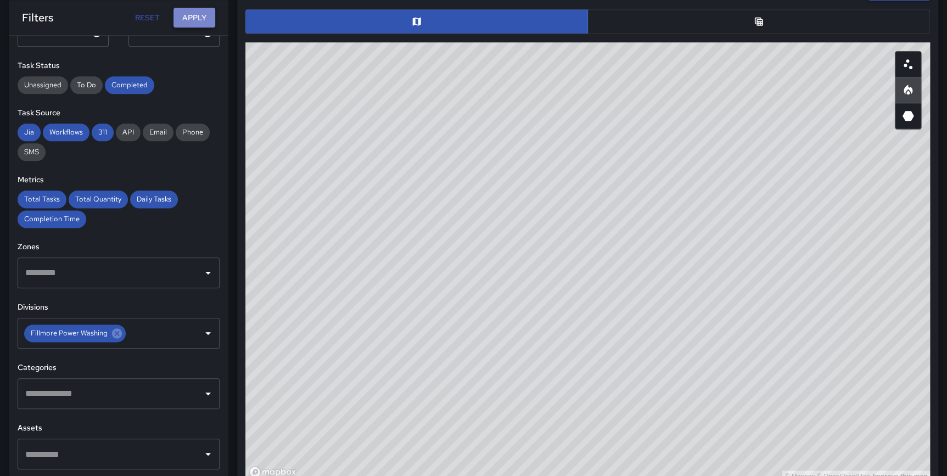
click at [191, 22] on button "Apply" at bounding box center [194, 18] width 42 height 20
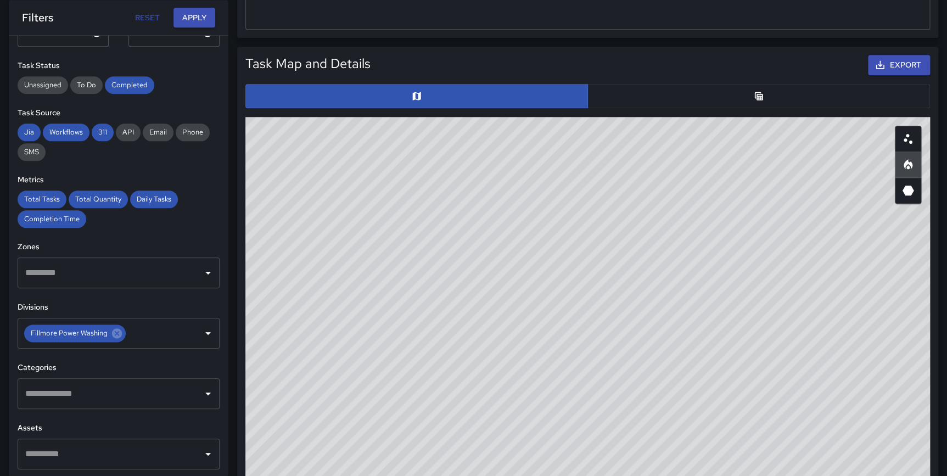
scroll to position [543, 0]
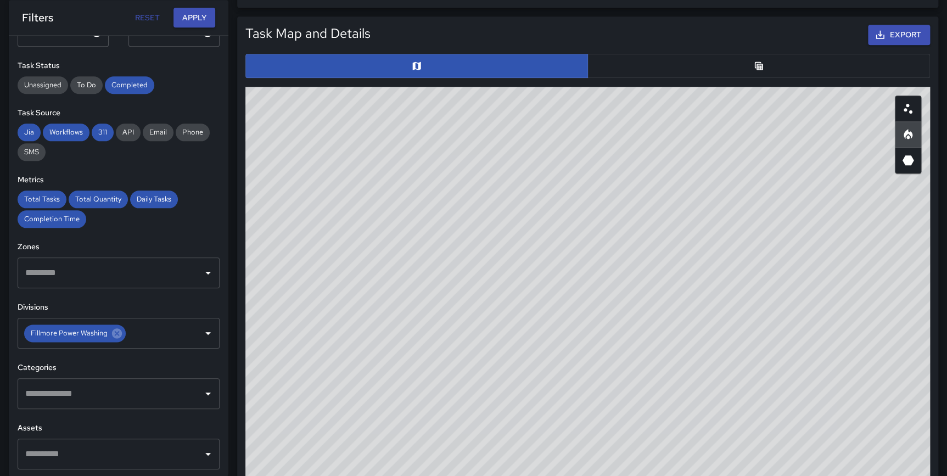
drag, startPoint x: 332, startPoint y: 293, endPoint x: 360, endPoint y: 294, distance: 27.5
click at [360, 294] on div "© Mapbox © OpenStreetMap Improve this map" at bounding box center [587, 306] width 685 height 439
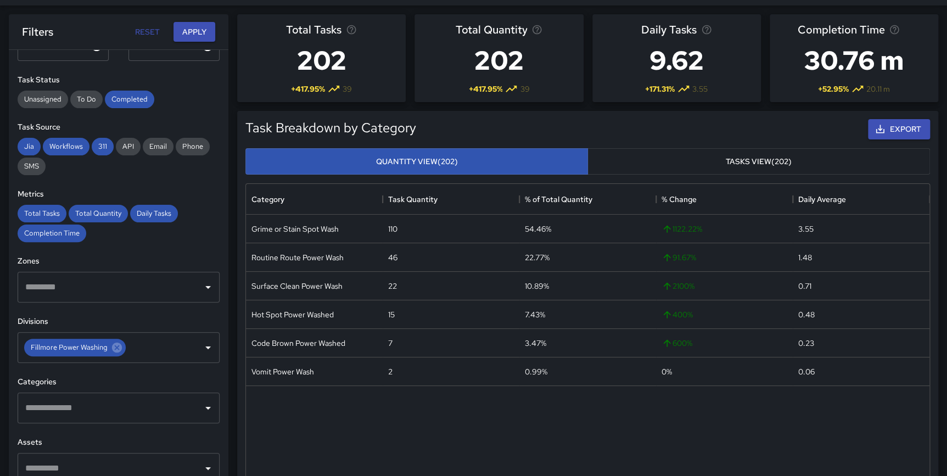
scroll to position [0, 0]
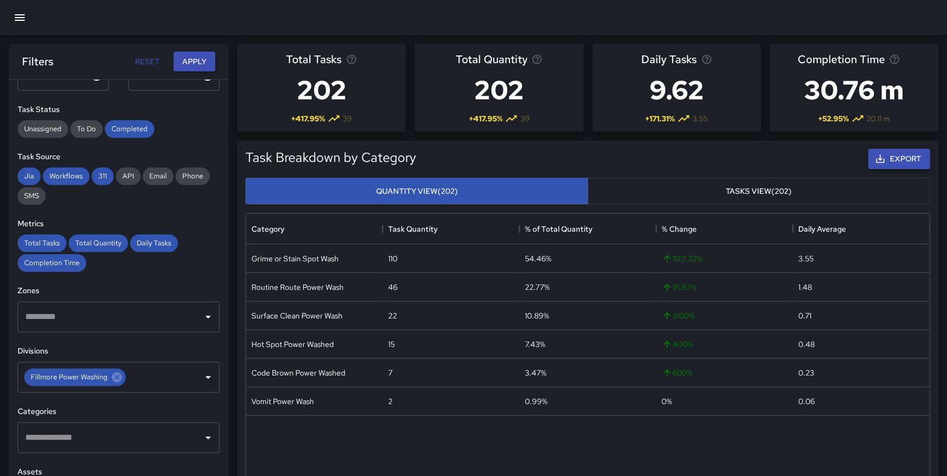
click at [899, 159] on button "Export" at bounding box center [899, 159] width 62 height 20
click at [933, 133] on div "Task Breakdown by Category Export Quantity View (202) Tasks View (202) Category…" at bounding box center [583, 341] width 710 height 419
click at [133, 437] on input "text" at bounding box center [111, 437] width 176 height 21
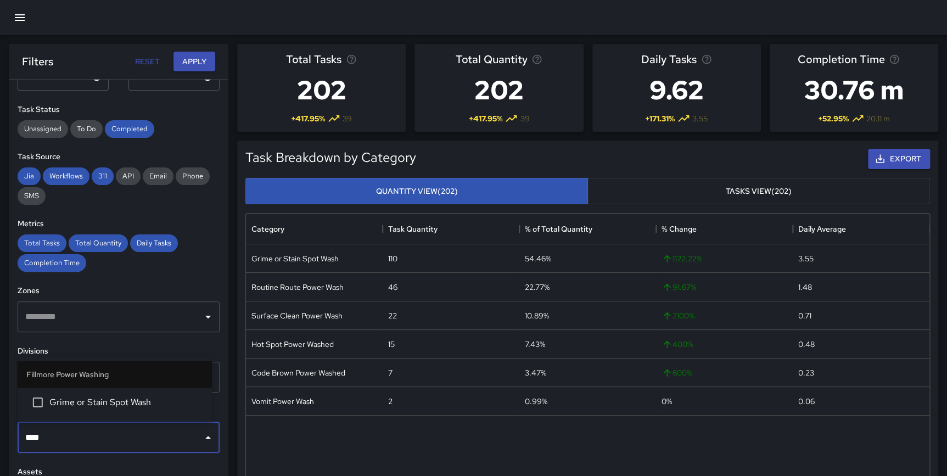
type input "*****"
click at [128, 407] on span "Grime or Stain Spot Wash" at bounding box center [126, 402] width 154 height 13
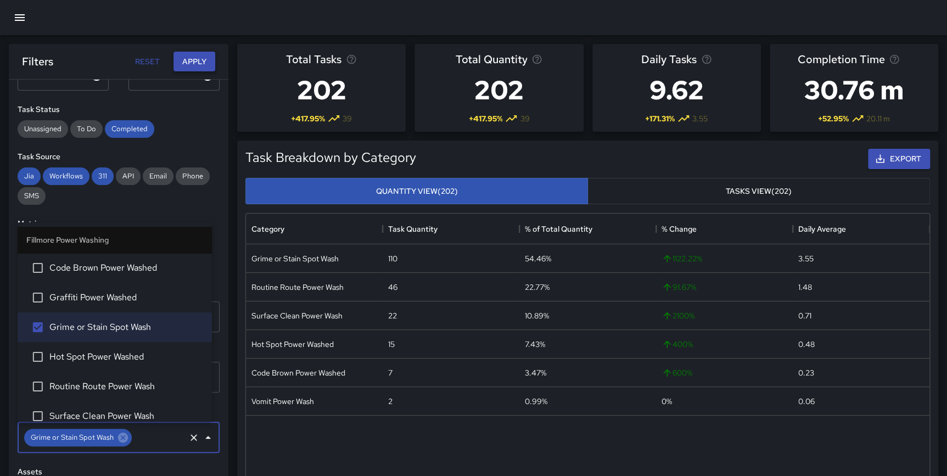
click at [188, 70] on button "Apply" at bounding box center [194, 62] width 42 height 20
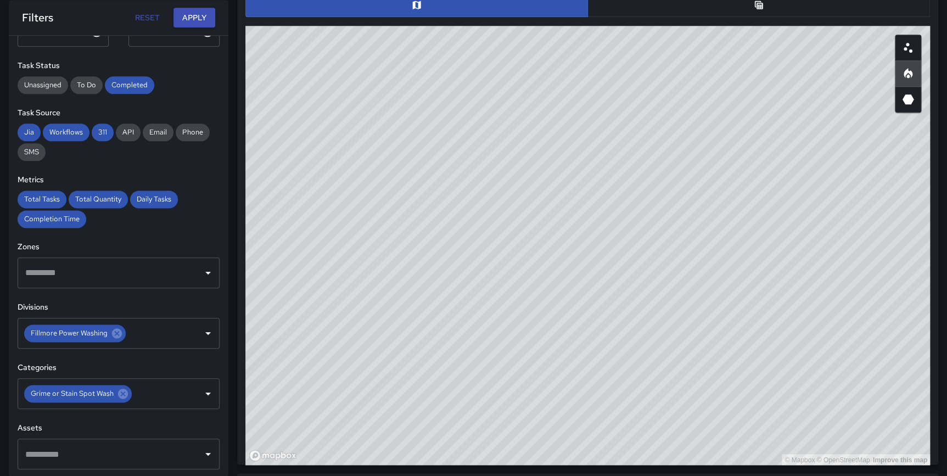
scroll to position [607, 0]
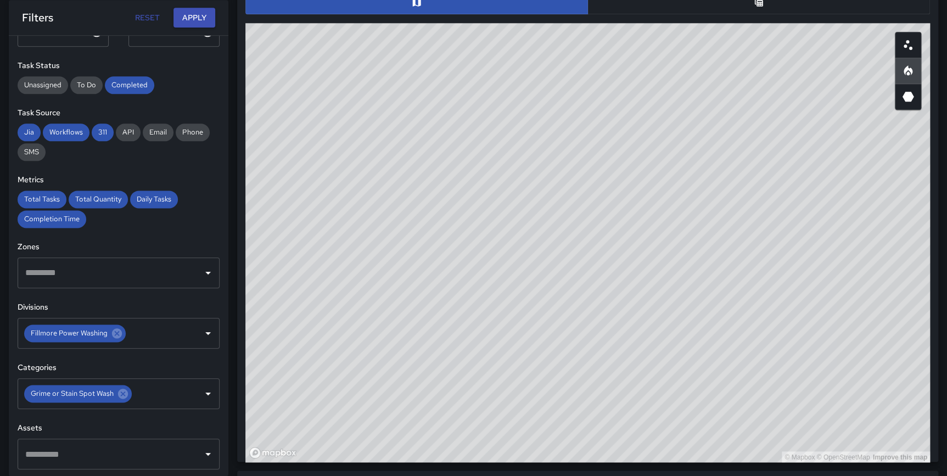
drag, startPoint x: 557, startPoint y: 134, endPoint x: 693, endPoint y: 181, distance: 143.4
click at [693, 181] on div "© Mapbox © OpenStreetMap Improve this map" at bounding box center [587, 242] width 685 height 439
drag, startPoint x: 794, startPoint y: 231, endPoint x: 733, endPoint y: 379, distance: 160.5
click at [730, 379] on div "© Mapbox © OpenStreetMap Improve this map" at bounding box center [587, 242] width 685 height 439
click at [734, 378] on div "© Mapbox © OpenStreetMap Improve this map" at bounding box center [587, 242] width 685 height 439
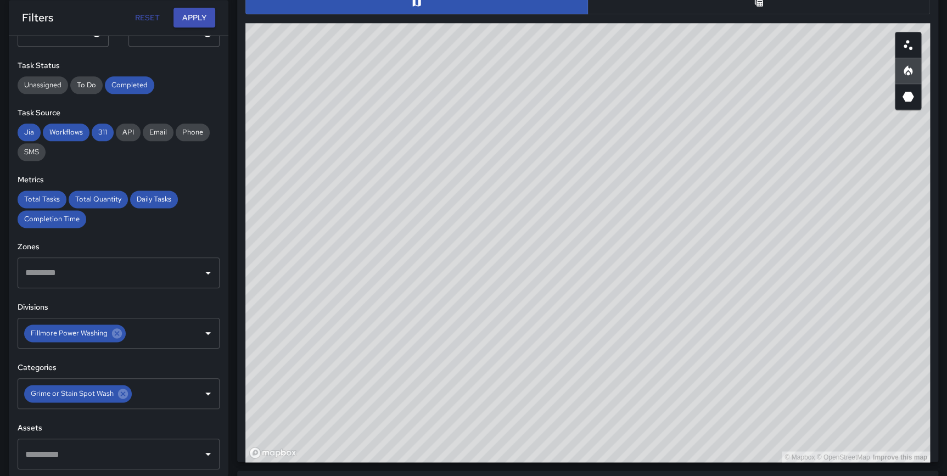
drag, startPoint x: 800, startPoint y: 342, endPoint x: 774, endPoint y: 415, distance: 77.4
click at [774, 415] on div "© Mapbox © OpenStreetMap Improve this map" at bounding box center [587, 242] width 685 height 439
drag, startPoint x: 596, startPoint y: 281, endPoint x: 835, endPoint y: 221, distance: 246.7
click at [835, 221] on div "© Mapbox © OpenStreetMap Improve this map" at bounding box center [587, 242] width 685 height 439
click at [676, 373] on div "© Mapbox © OpenStreetMap Improve this map" at bounding box center [587, 242] width 685 height 439
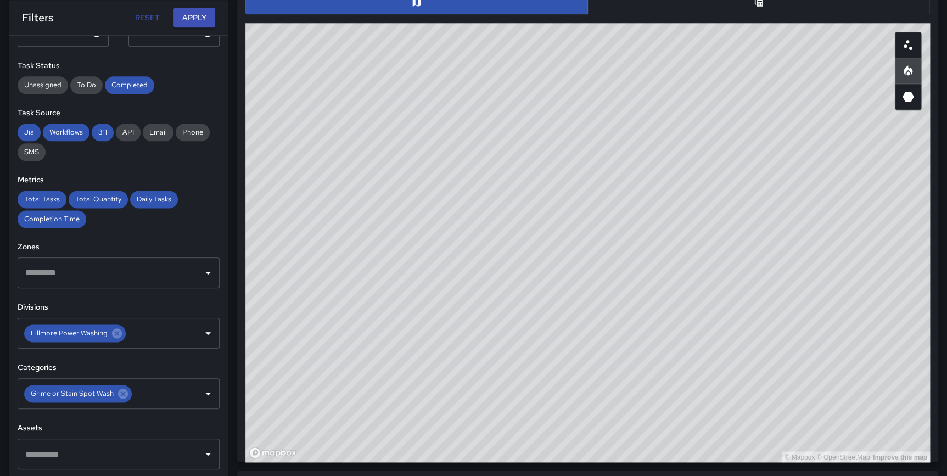
drag, startPoint x: 591, startPoint y: 343, endPoint x: 666, endPoint y: 374, distance: 80.9
click at [666, 374] on div "© Mapbox © OpenStreetMap Improve this map" at bounding box center [587, 242] width 685 height 439
drag, startPoint x: 328, startPoint y: 322, endPoint x: 327, endPoint y: 268, distance: 53.8
click at [327, 268] on div "© Mapbox © OpenStreetMap Improve this map" at bounding box center [587, 242] width 685 height 439
drag, startPoint x: 325, startPoint y: 311, endPoint x: 329, endPoint y: 341, distance: 30.5
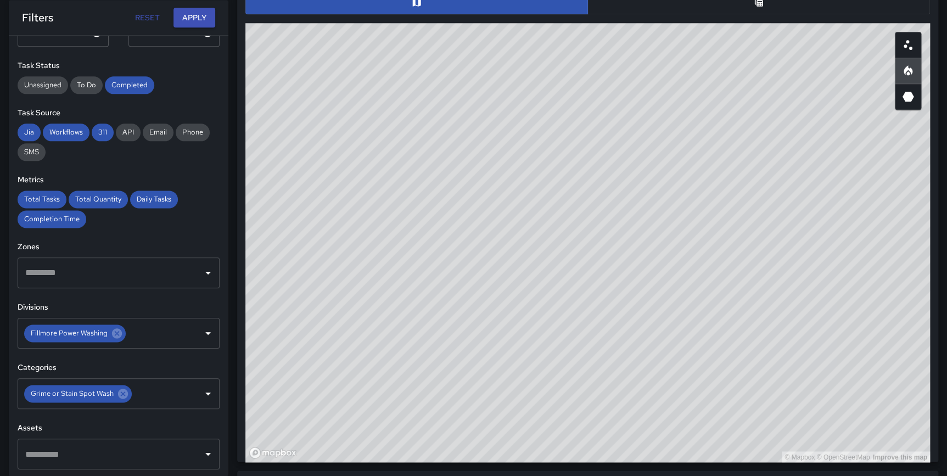
click at [329, 341] on div "© Mapbox © OpenStreetMap Improve this map" at bounding box center [587, 242] width 685 height 439
click at [366, 356] on div "© Mapbox © OpenStreetMap Improve this map" at bounding box center [587, 242] width 685 height 439
drag, startPoint x: 423, startPoint y: 389, endPoint x: 422, endPoint y: 380, distance: 8.9
click at [422, 380] on div "© Mapbox © OpenStreetMap Improve this map" at bounding box center [587, 242] width 685 height 439
drag, startPoint x: 394, startPoint y: 366, endPoint x: 395, endPoint y: 373, distance: 7.2
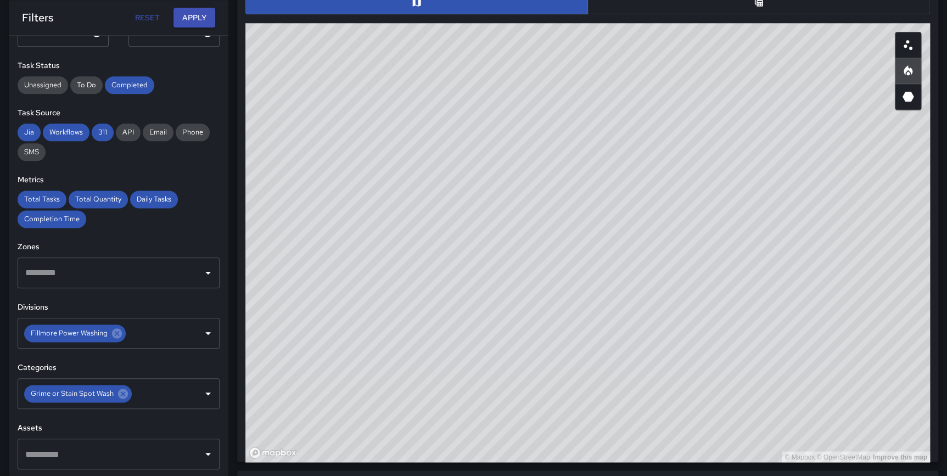
click at [395, 373] on div "© Mapbox © OpenStreetMap Improve this map" at bounding box center [587, 242] width 685 height 439
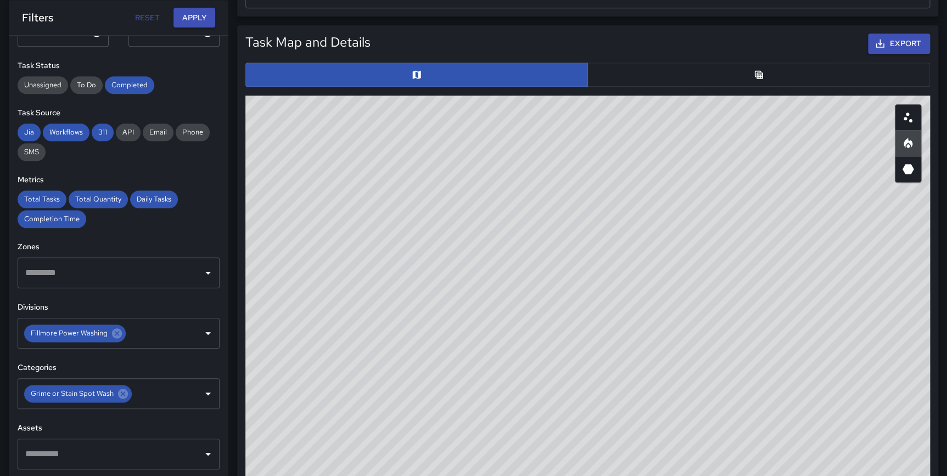
scroll to position [529, 0]
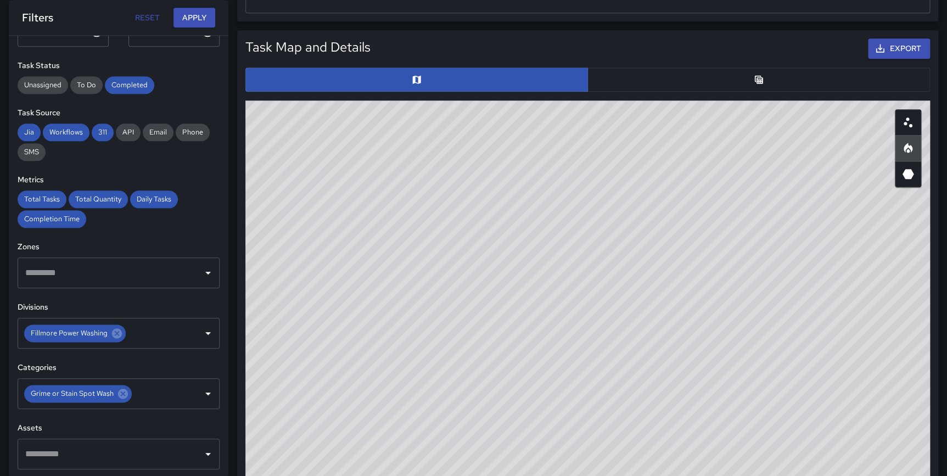
click at [753, 82] on icon "Table" at bounding box center [758, 79] width 11 height 11
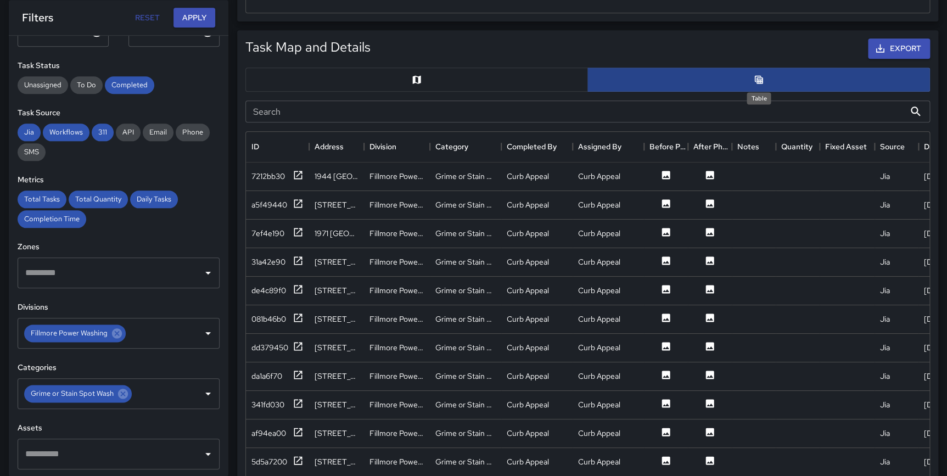
scroll to position [8, 8]
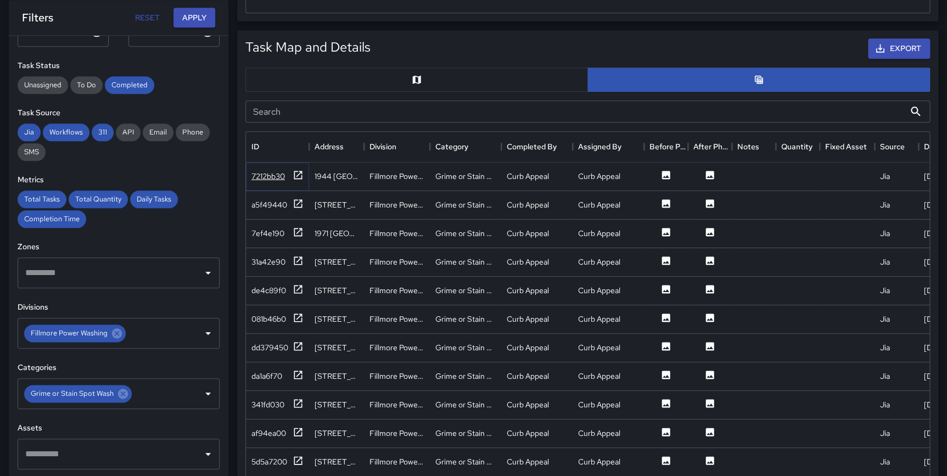
click at [296, 173] on icon at bounding box center [298, 175] width 11 height 11
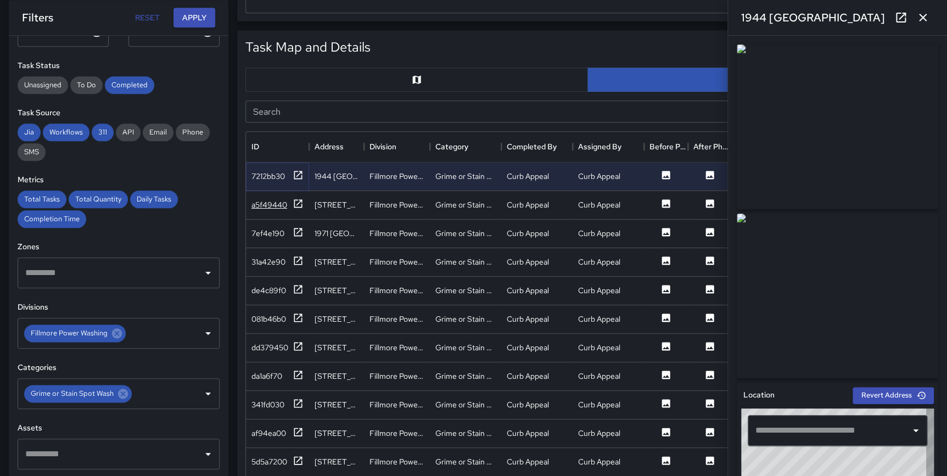
type input "**********"
click at [296, 203] on icon at bounding box center [298, 203] width 11 height 11
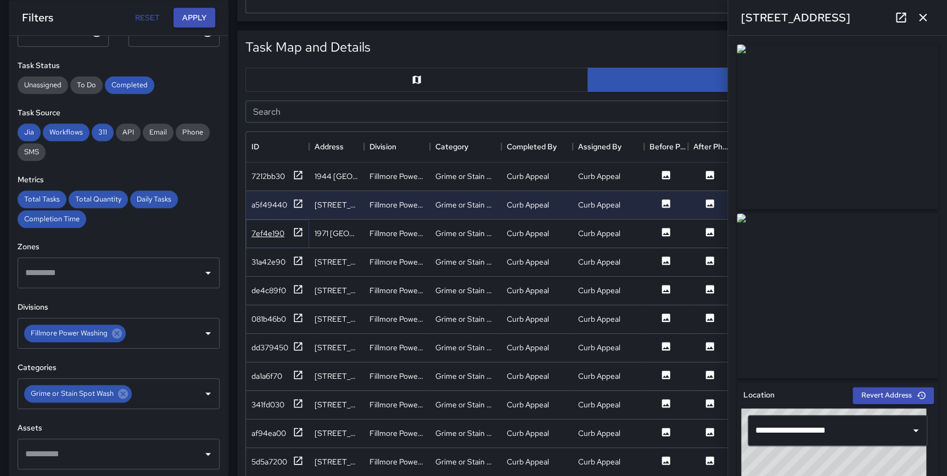
click at [296, 231] on icon at bounding box center [298, 232] width 11 height 11
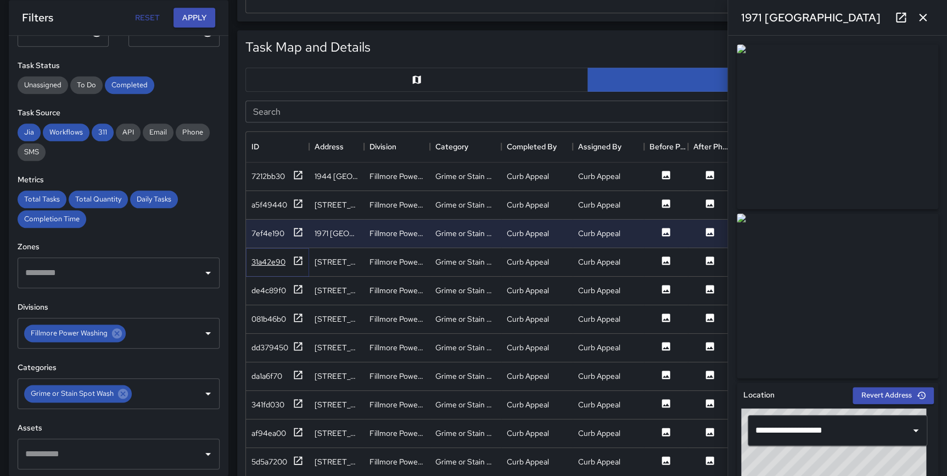
click at [299, 259] on icon at bounding box center [298, 260] width 11 height 11
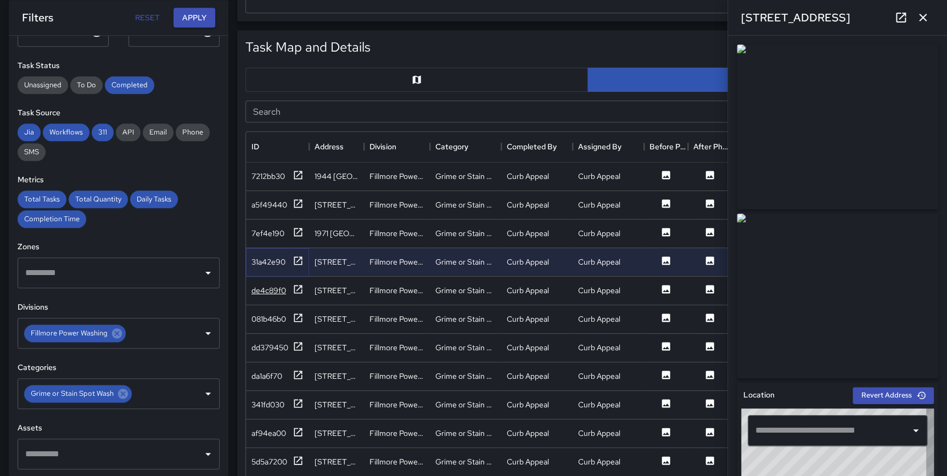
type input "**********"
click at [297, 286] on icon at bounding box center [298, 289] width 11 height 11
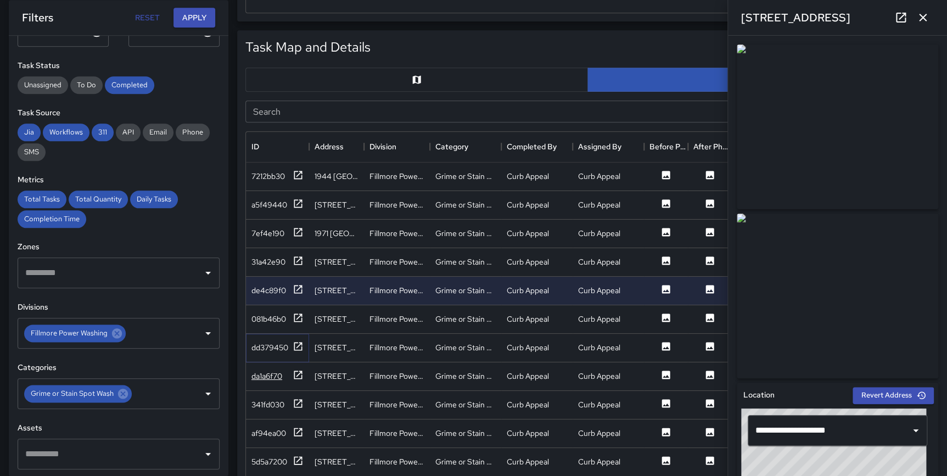
click at [296, 348] on icon at bounding box center [298, 346] width 11 height 11
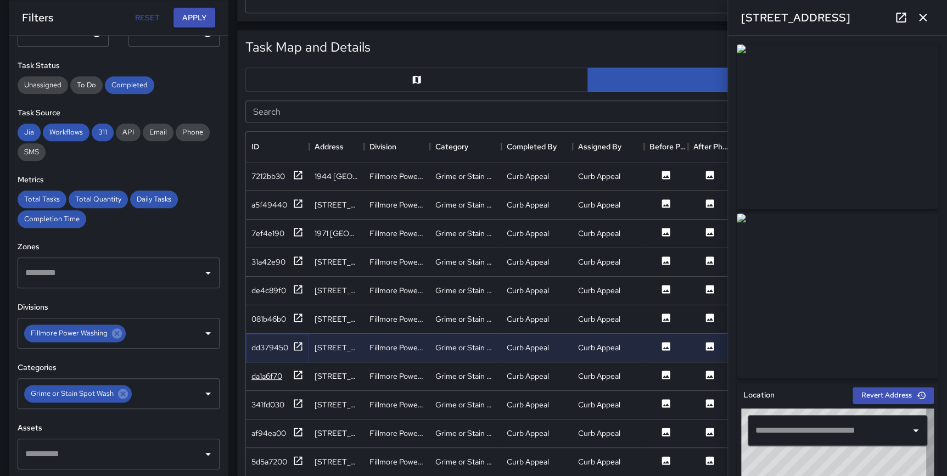
type input "**********"
click at [296, 374] on icon at bounding box center [298, 375] width 8 height 8
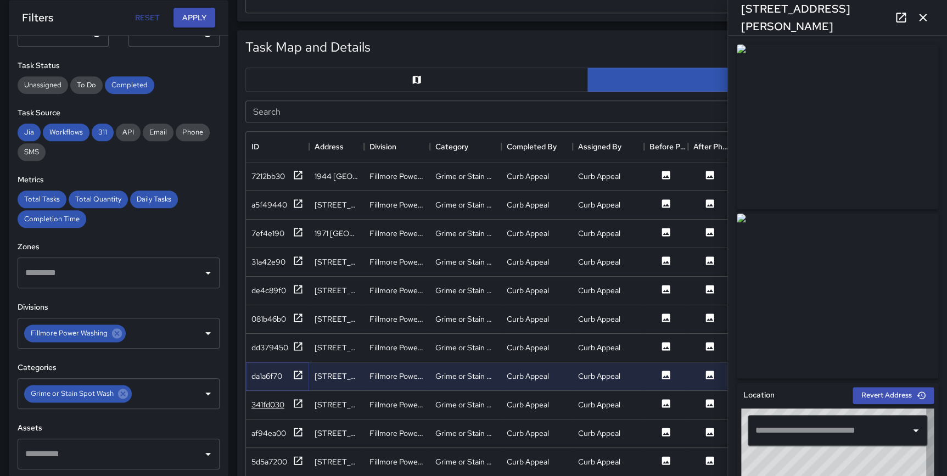
type input "**********"
click at [296, 403] on icon at bounding box center [298, 403] width 8 height 8
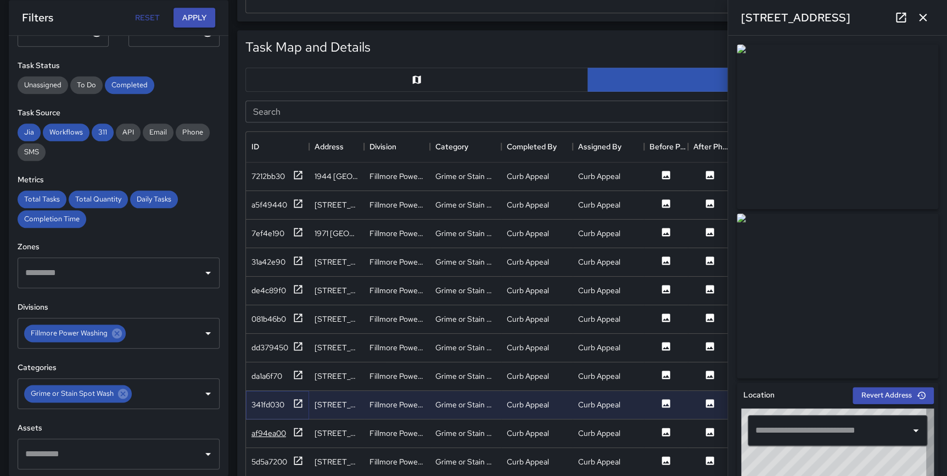
type input "**********"
click at [296, 429] on icon at bounding box center [298, 432] width 11 height 11
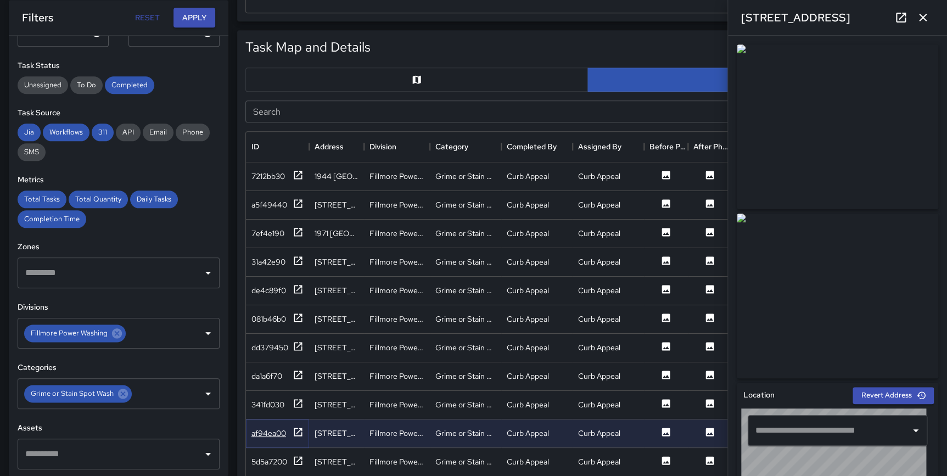
type input "**********"
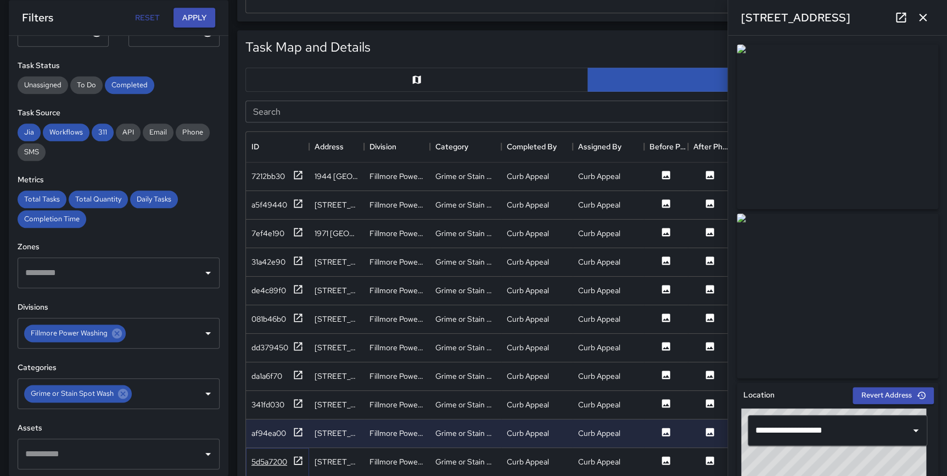
click at [301, 458] on icon at bounding box center [298, 460] width 11 height 11
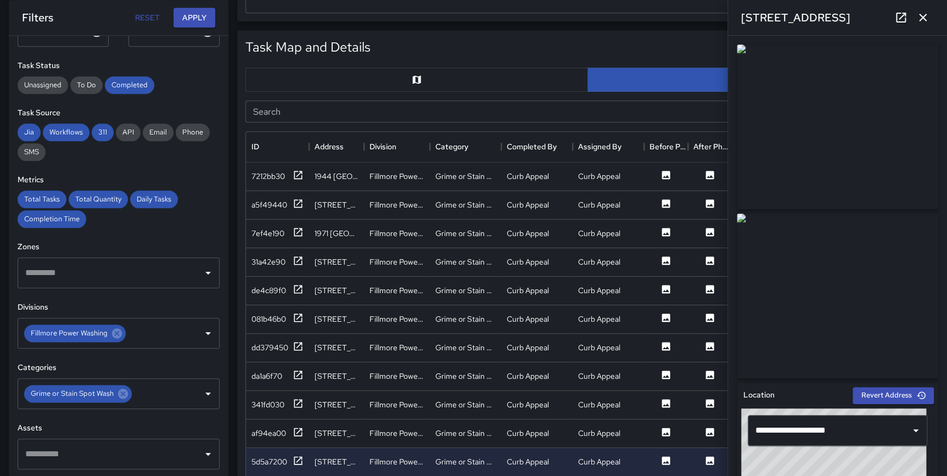
click at [923, 19] on icon "button" at bounding box center [923, 18] width 8 height 8
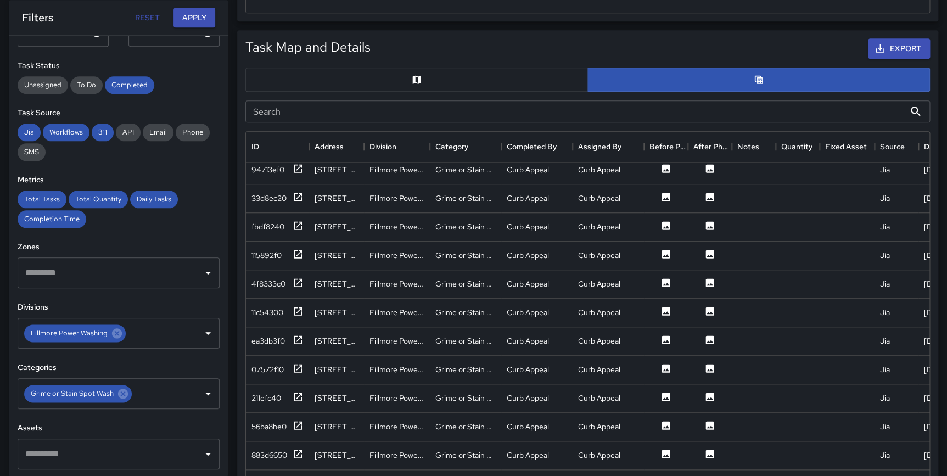
scroll to position [504, 0]
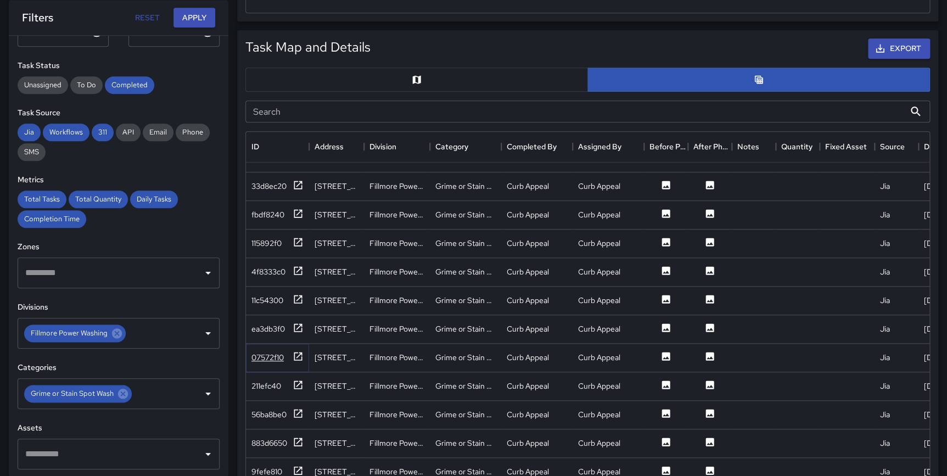
click at [293, 358] on icon at bounding box center [298, 356] width 11 height 11
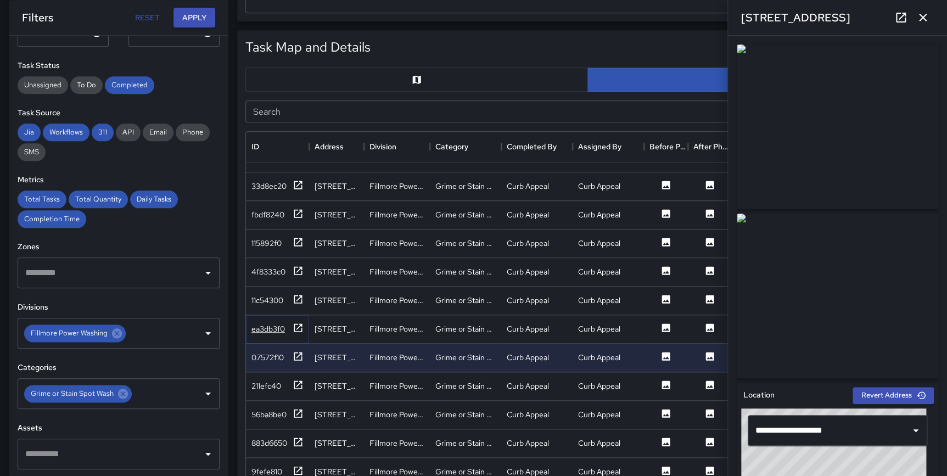
click at [296, 326] on icon at bounding box center [298, 327] width 11 height 11
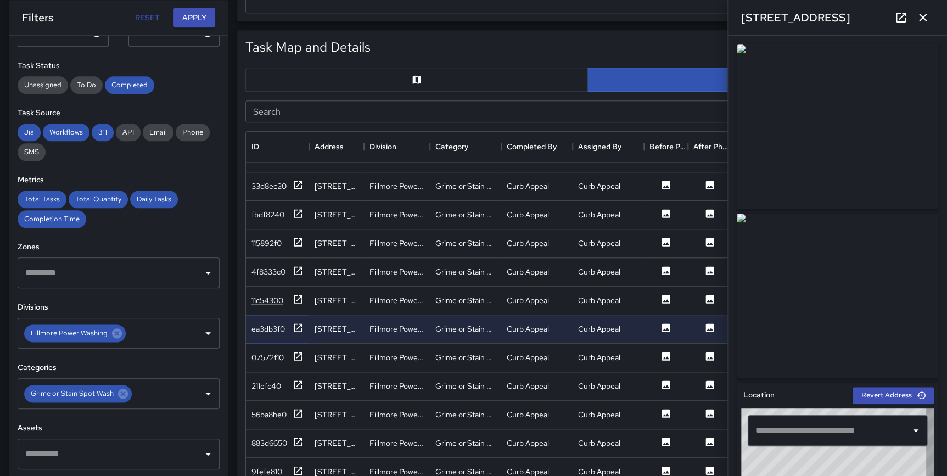
type input "**********"
click at [298, 297] on icon at bounding box center [298, 299] width 8 height 8
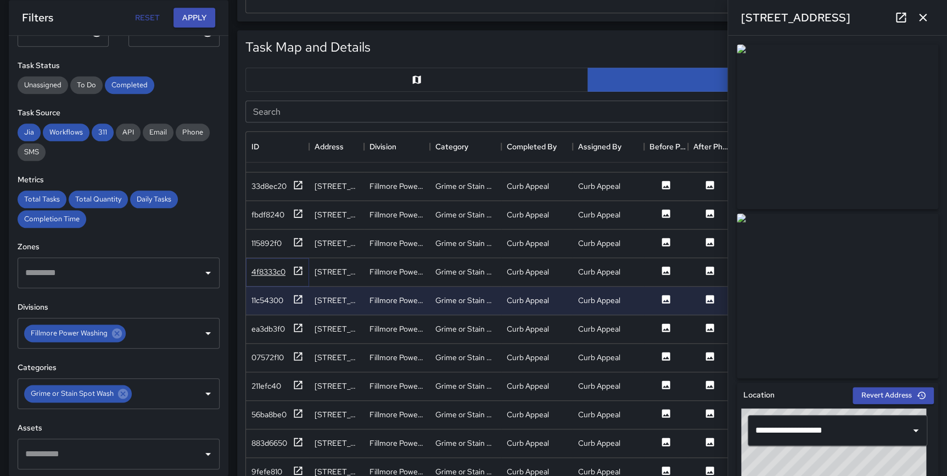
click at [293, 270] on icon at bounding box center [298, 270] width 11 height 11
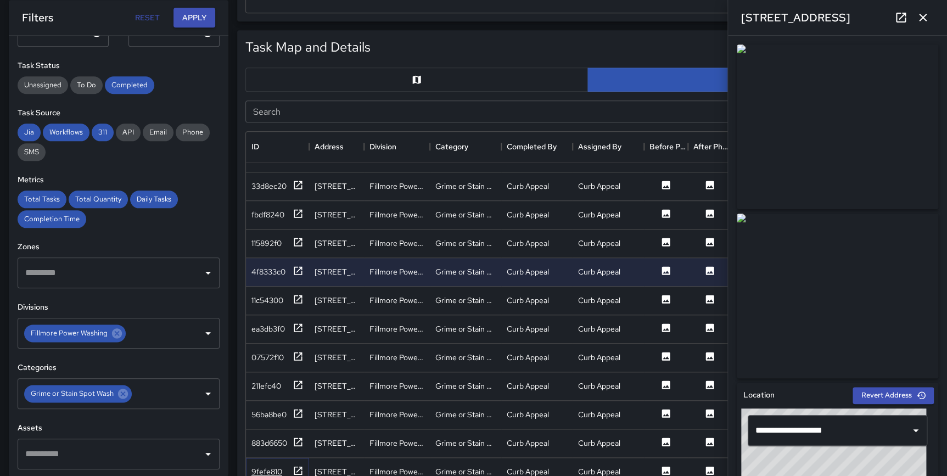
click at [298, 468] on icon at bounding box center [298, 470] width 11 height 11
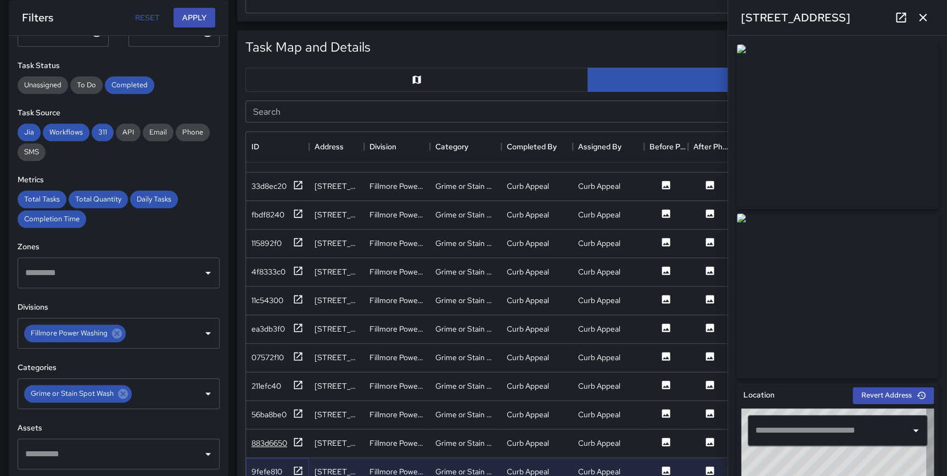
type input "**********"
click at [296, 437] on icon at bounding box center [298, 441] width 11 height 11
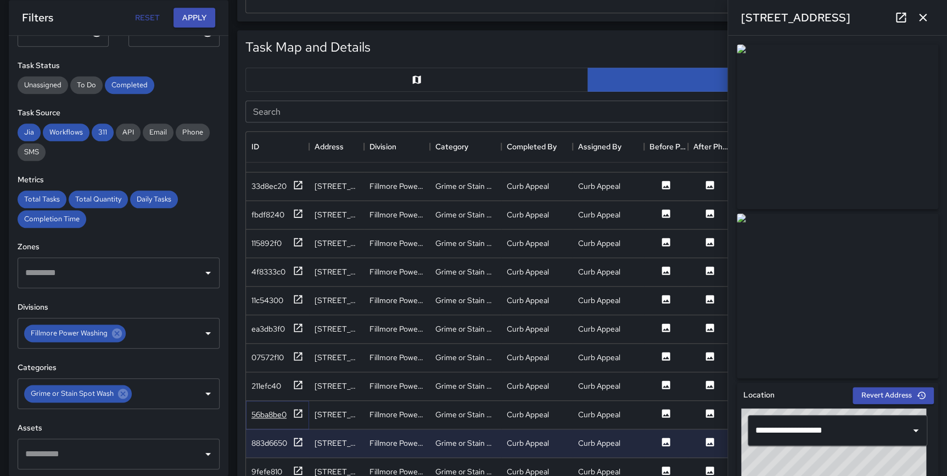
click at [296, 415] on icon at bounding box center [298, 413] width 11 height 11
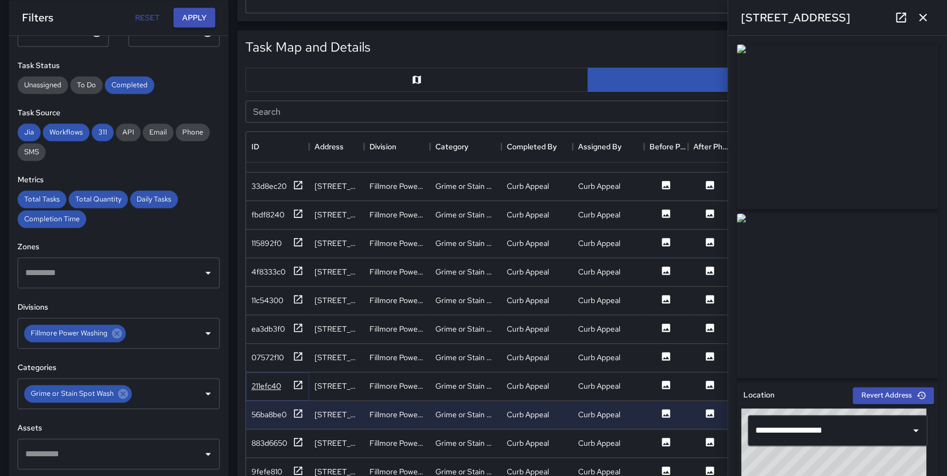
click at [298, 387] on icon at bounding box center [298, 384] width 8 height 8
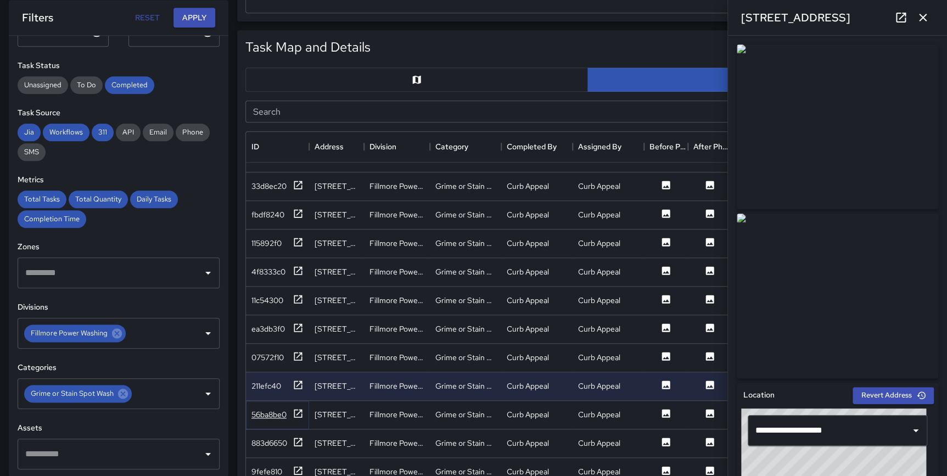
click at [296, 412] on icon at bounding box center [298, 413] width 11 height 11
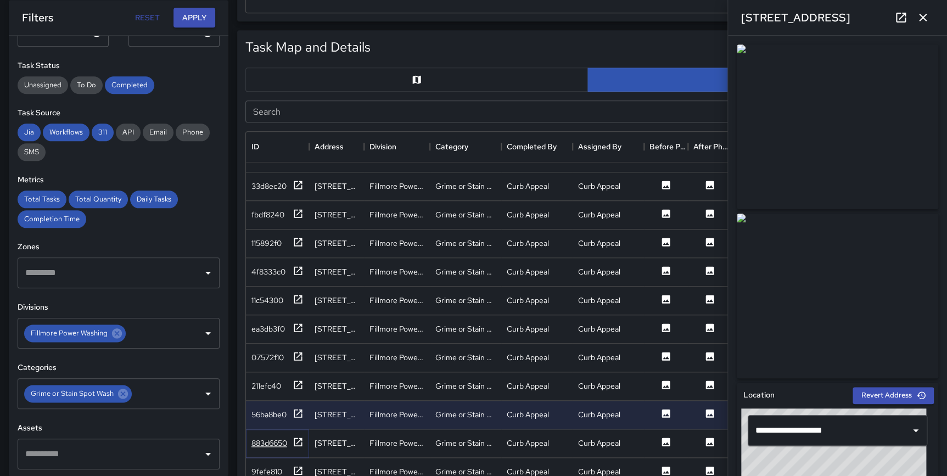
click at [298, 441] on icon at bounding box center [298, 441] width 11 height 11
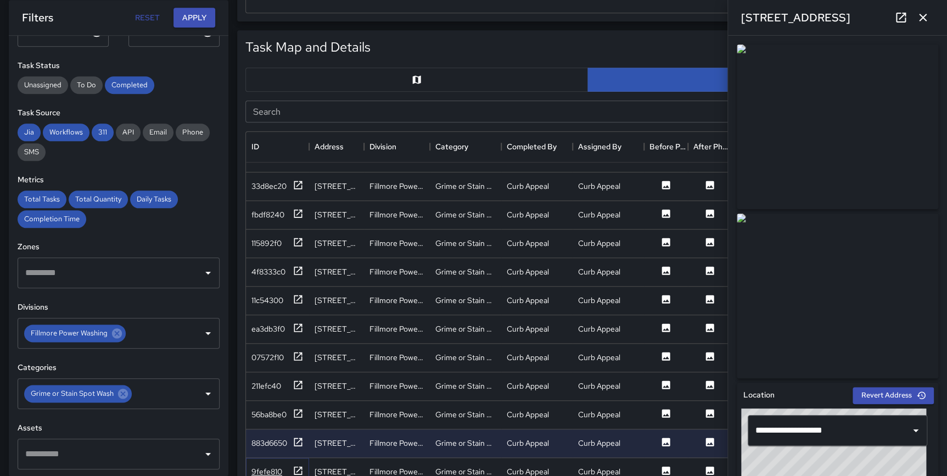
click at [301, 467] on icon at bounding box center [298, 470] width 8 height 8
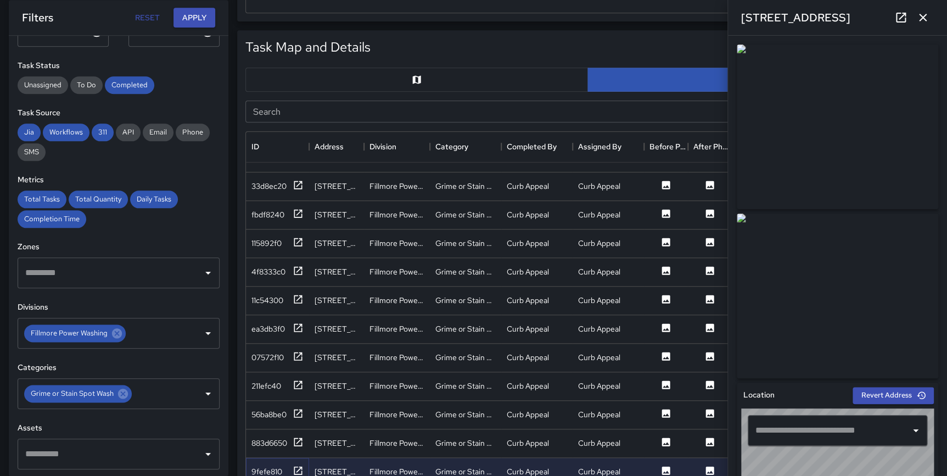
type input "**********"
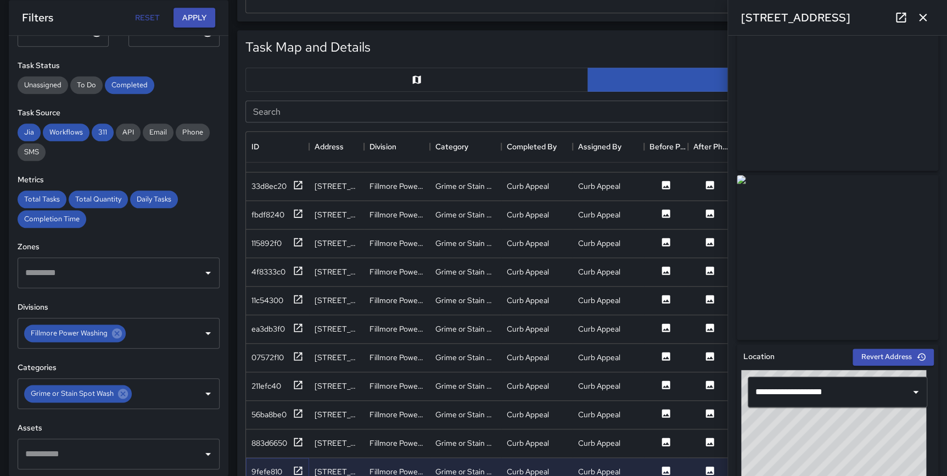
scroll to position [0, 0]
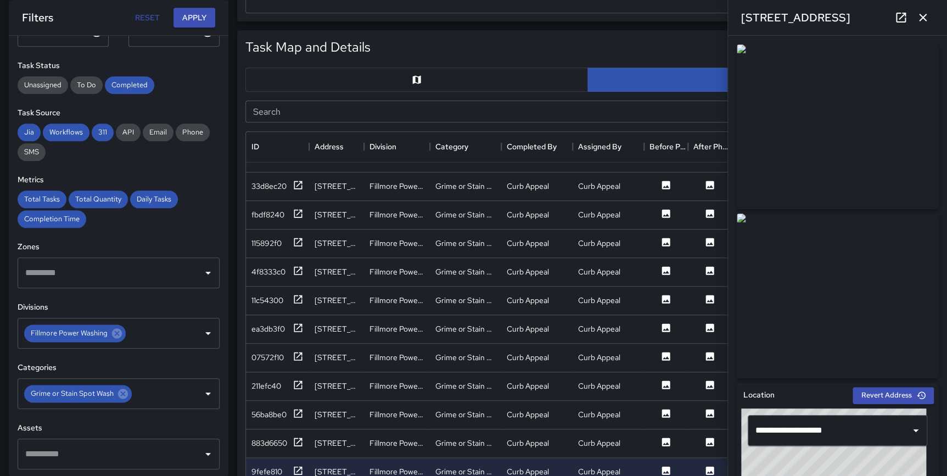
click at [928, 16] on icon "button" at bounding box center [922, 17] width 13 height 13
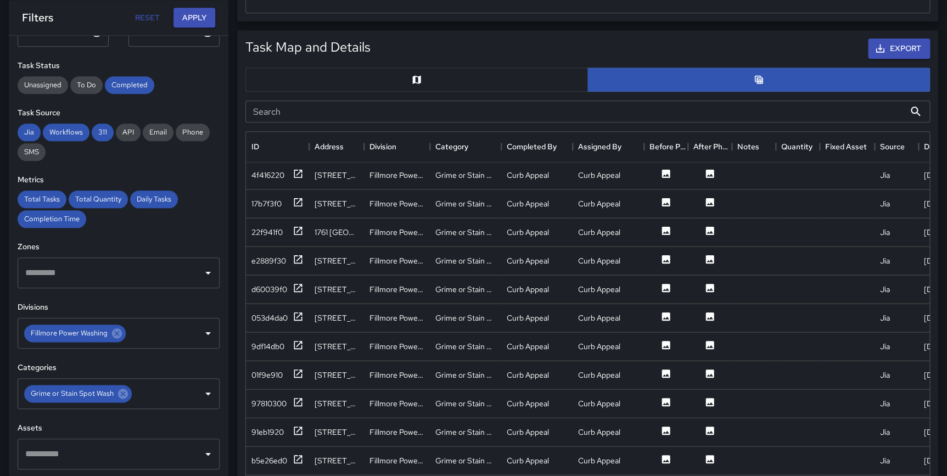
scroll to position [1250, 0]
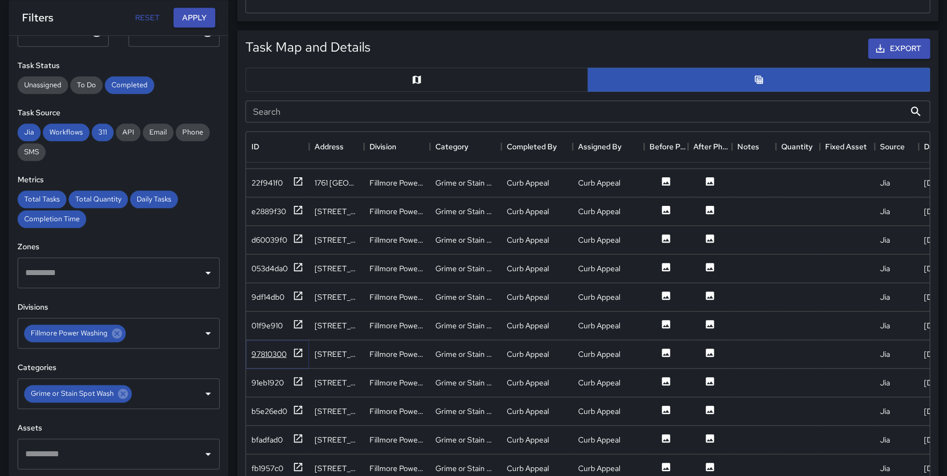
click at [300, 353] on icon at bounding box center [298, 352] width 11 height 11
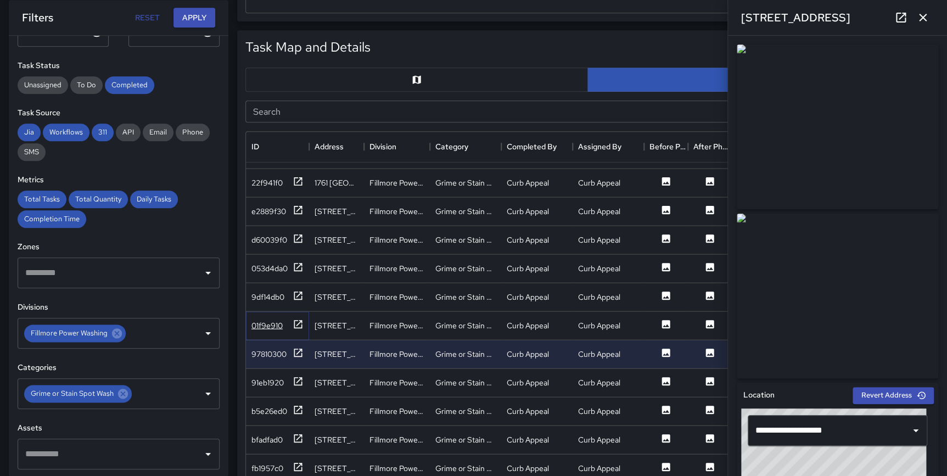
click at [300, 324] on icon at bounding box center [298, 323] width 11 height 11
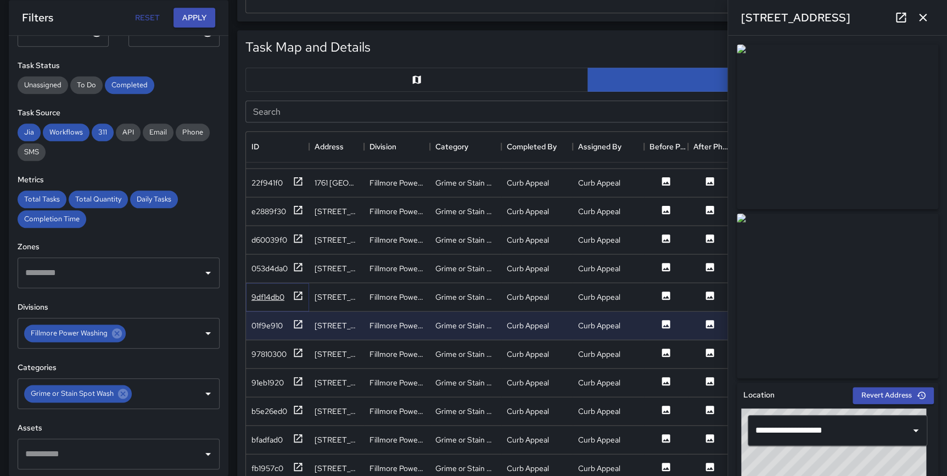
click at [299, 295] on icon at bounding box center [298, 295] width 11 height 11
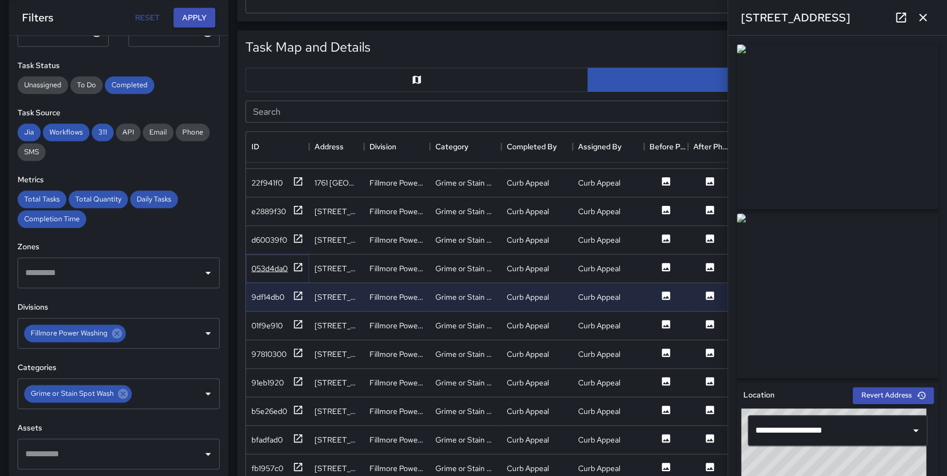
click at [298, 263] on icon at bounding box center [298, 266] width 11 height 11
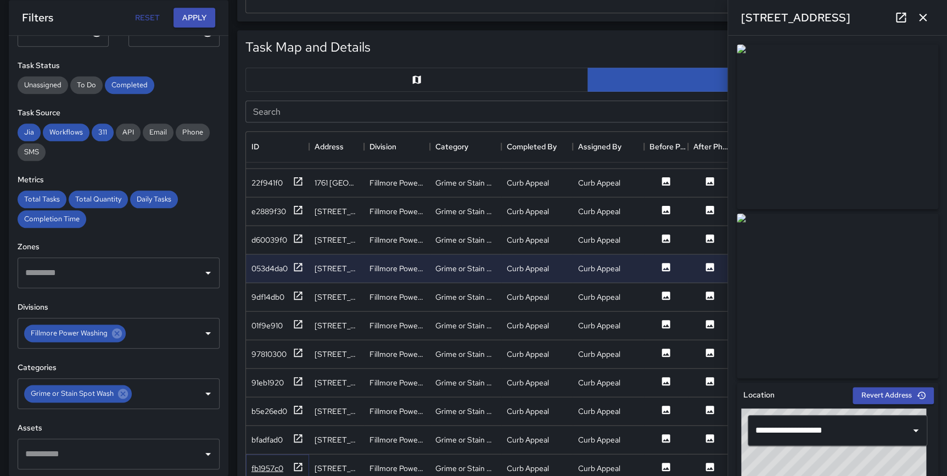
click at [298, 463] on icon at bounding box center [298, 466] width 11 height 11
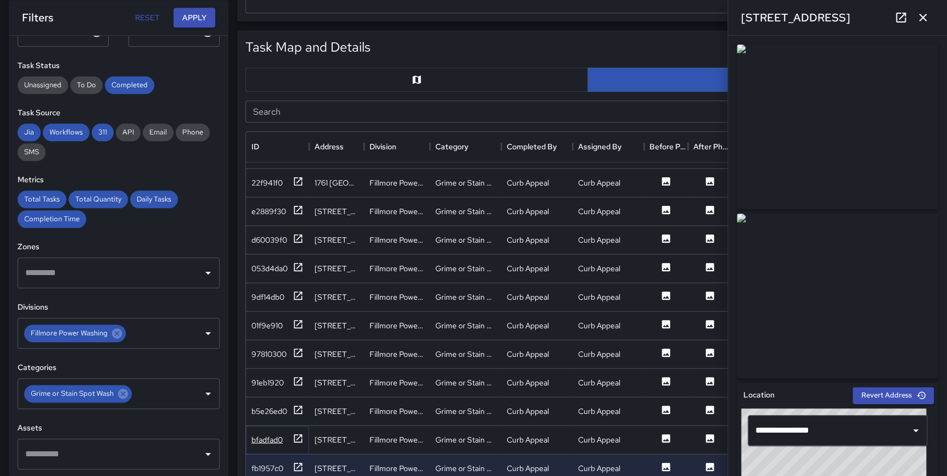
click at [299, 437] on icon at bounding box center [298, 438] width 11 height 11
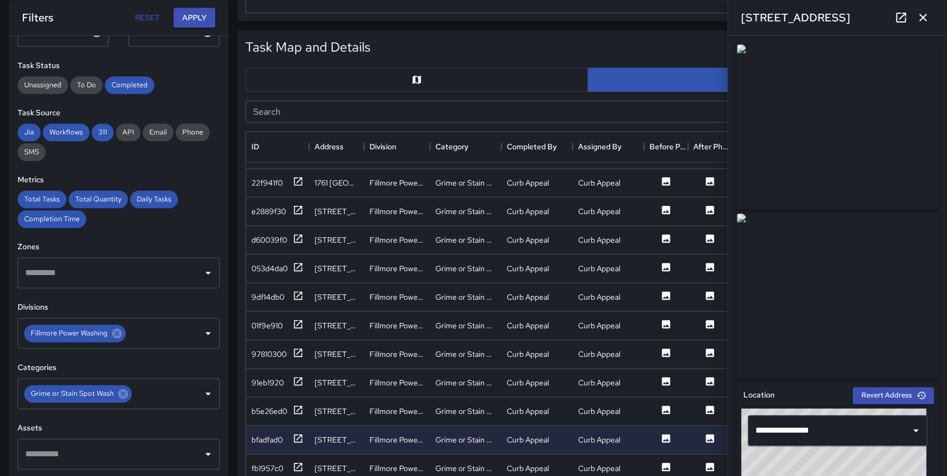
click at [919, 16] on icon "button" at bounding box center [922, 17] width 13 height 13
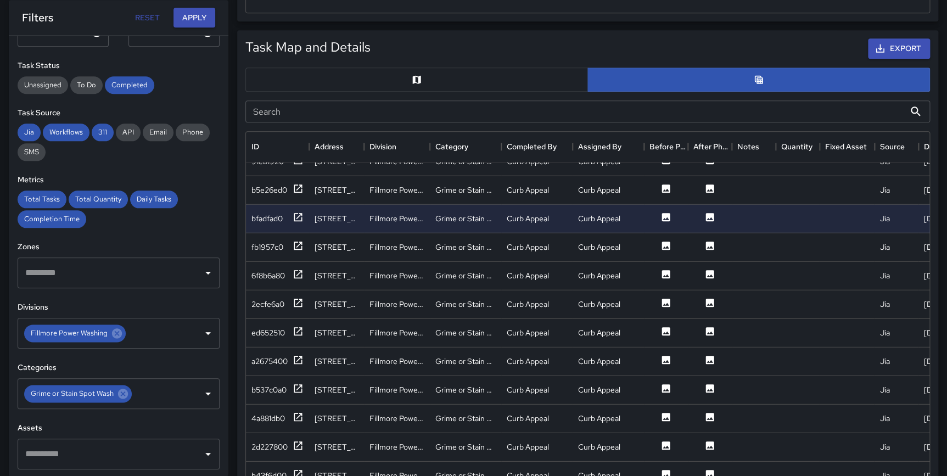
scroll to position [1557, 0]
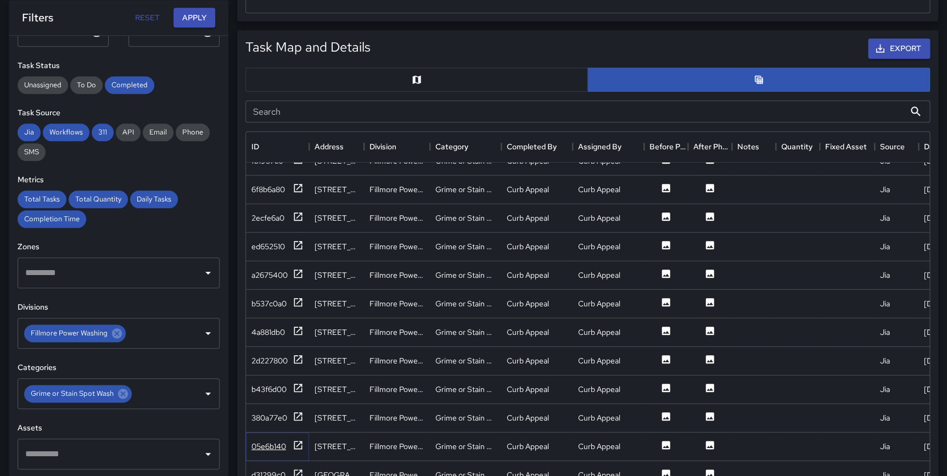
click at [298, 445] on icon at bounding box center [298, 444] width 11 height 11
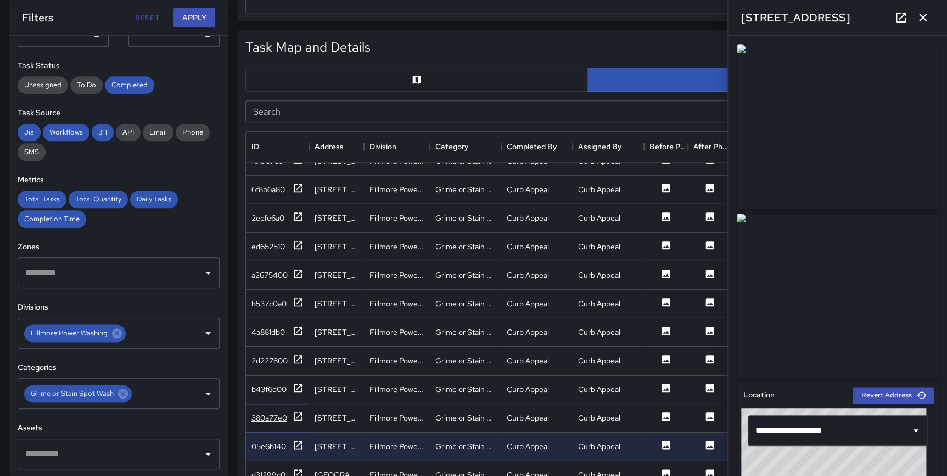
click at [297, 414] on icon at bounding box center [298, 416] width 11 height 11
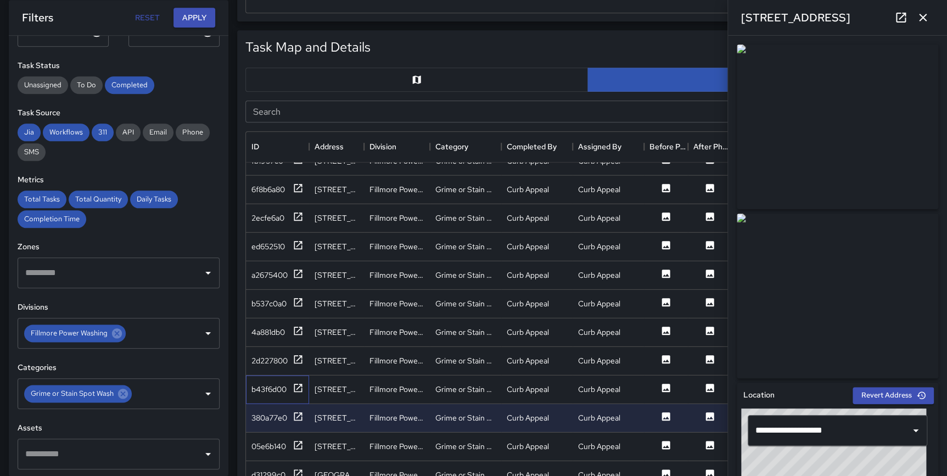
click at [301, 380] on div "b43f6d00" at bounding box center [277, 389] width 63 height 29
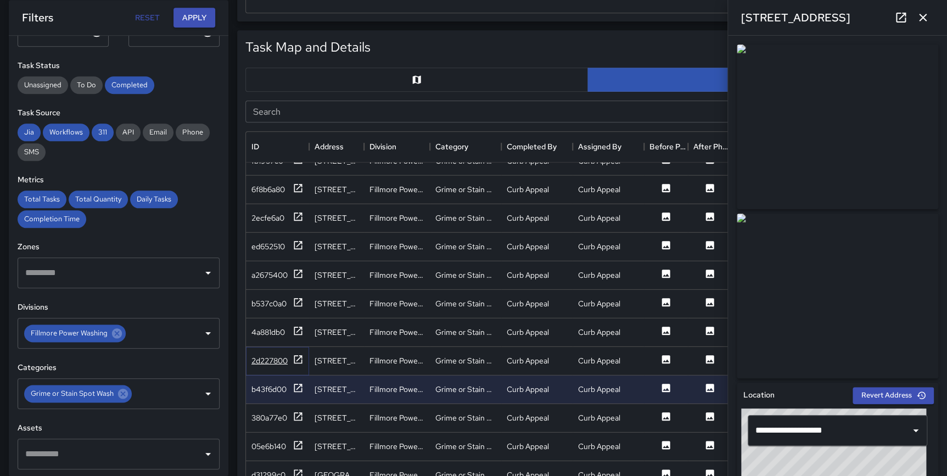
click at [299, 358] on icon at bounding box center [298, 359] width 11 height 11
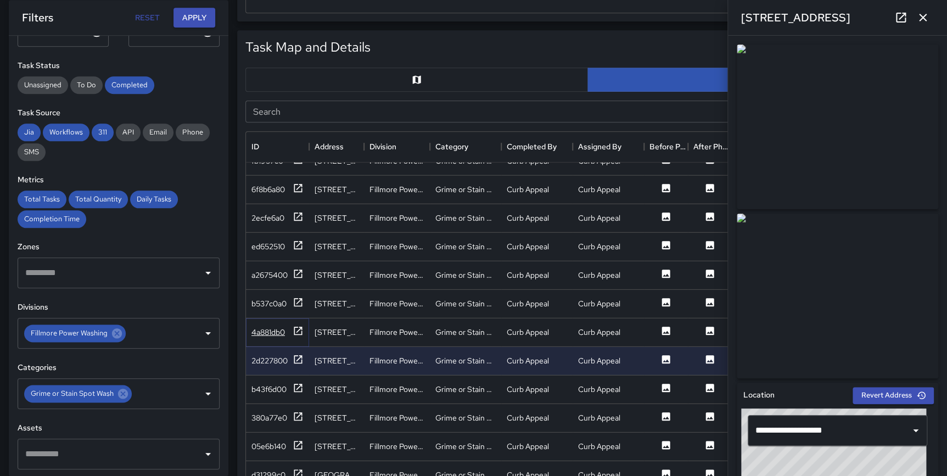
click at [299, 331] on icon at bounding box center [298, 330] width 11 height 11
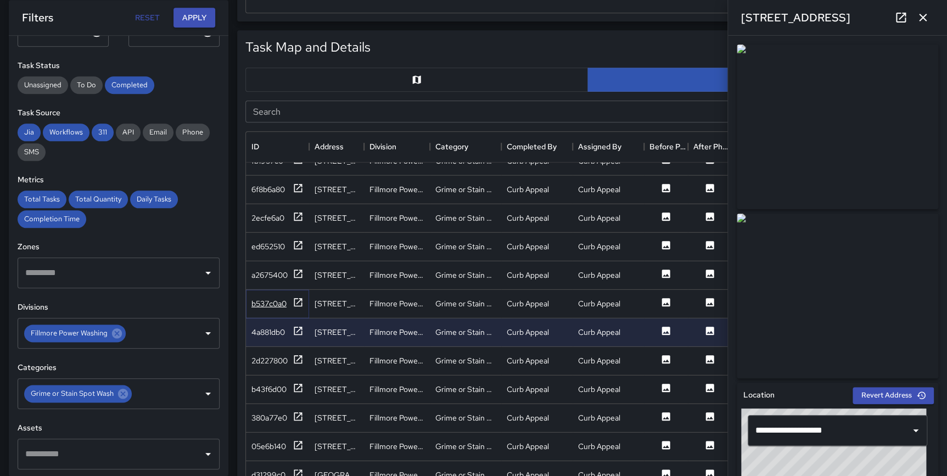
click at [296, 298] on icon at bounding box center [298, 301] width 11 height 11
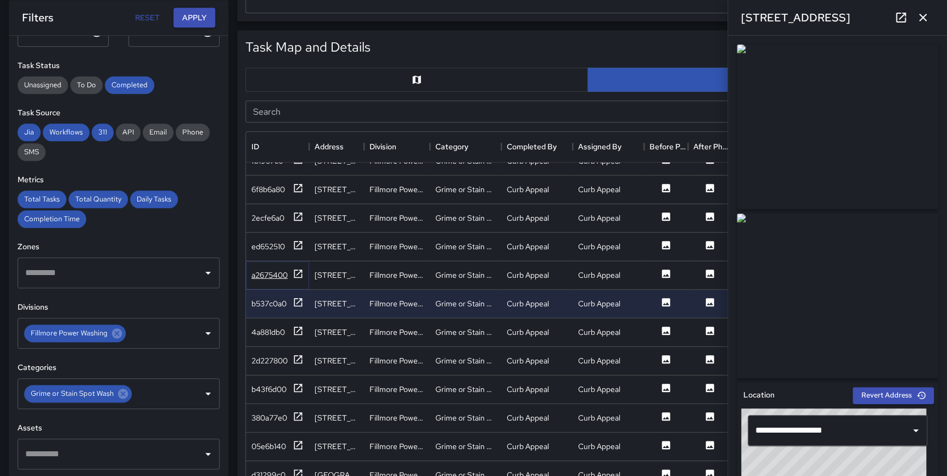
click at [295, 271] on icon at bounding box center [298, 273] width 11 height 11
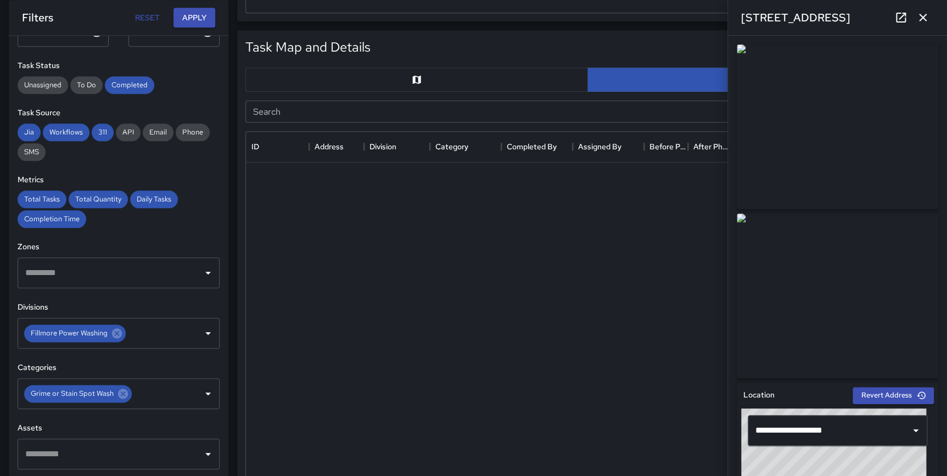
scroll to position [2426, 0]
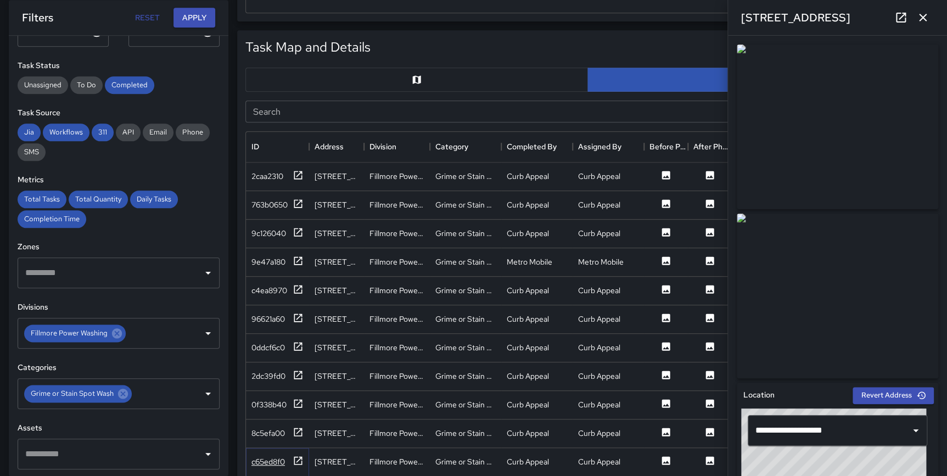
click at [296, 457] on icon at bounding box center [298, 460] width 11 height 11
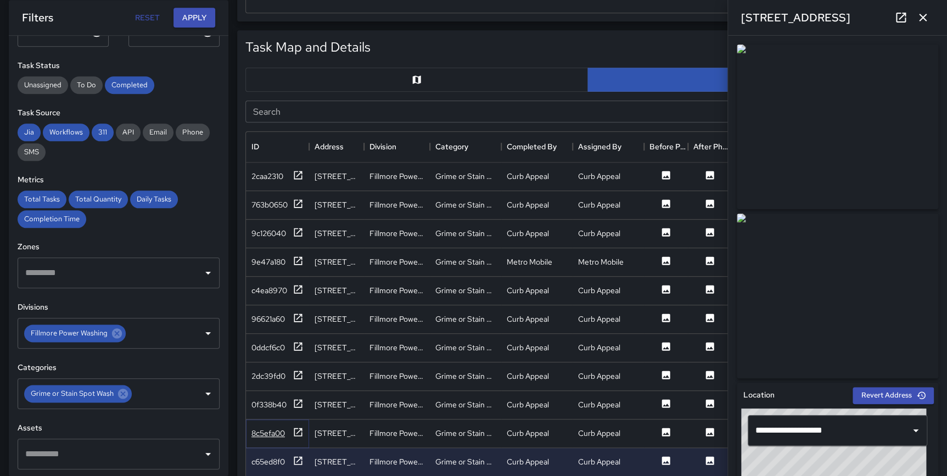
click at [297, 428] on icon at bounding box center [298, 432] width 8 height 8
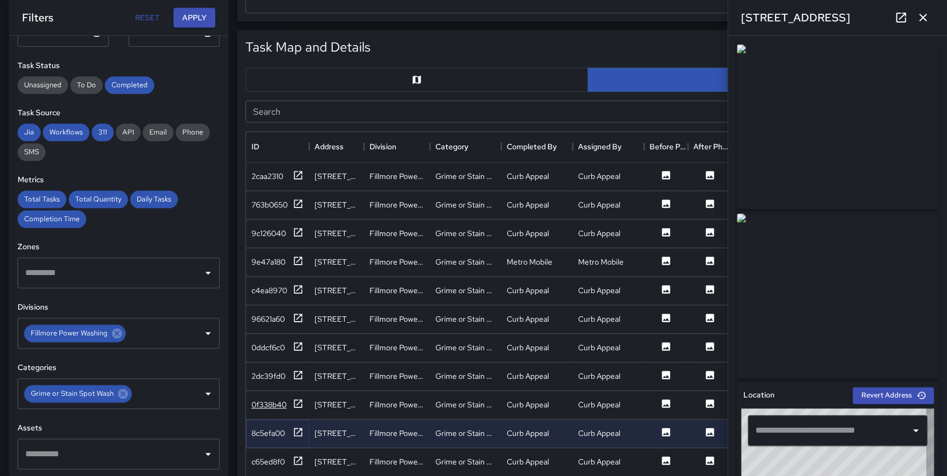
type input "**********"
click at [301, 399] on icon at bounding box center [298, 403] width 8 height 8
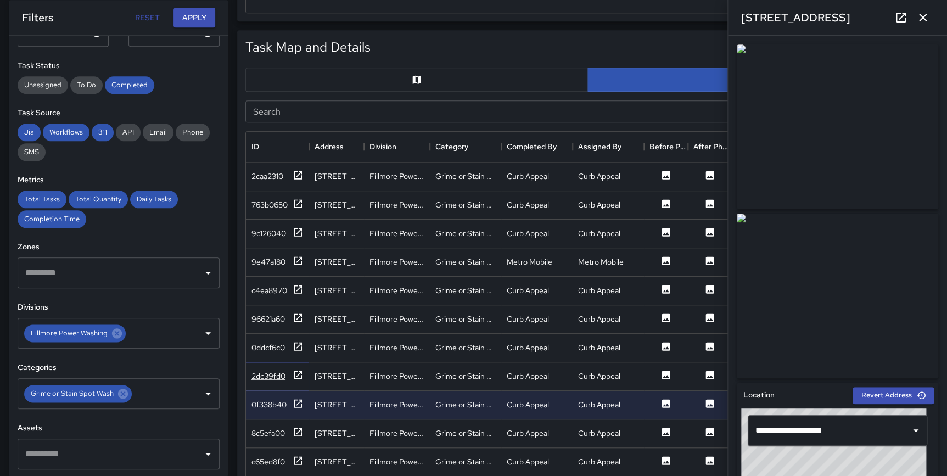
click at [301, 374] on icon at bounding box center [298, 375] width 8 height 8
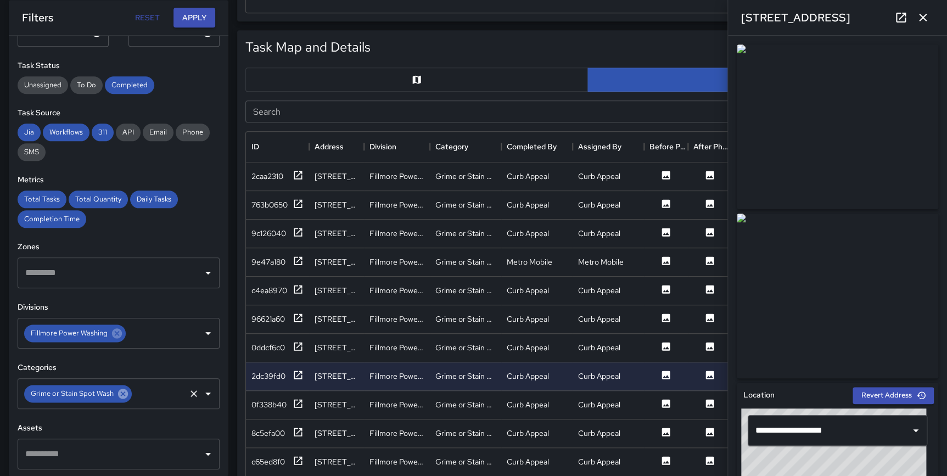
click at [121, 390] on icon at bounding box center [123, 394] width 10 height 10
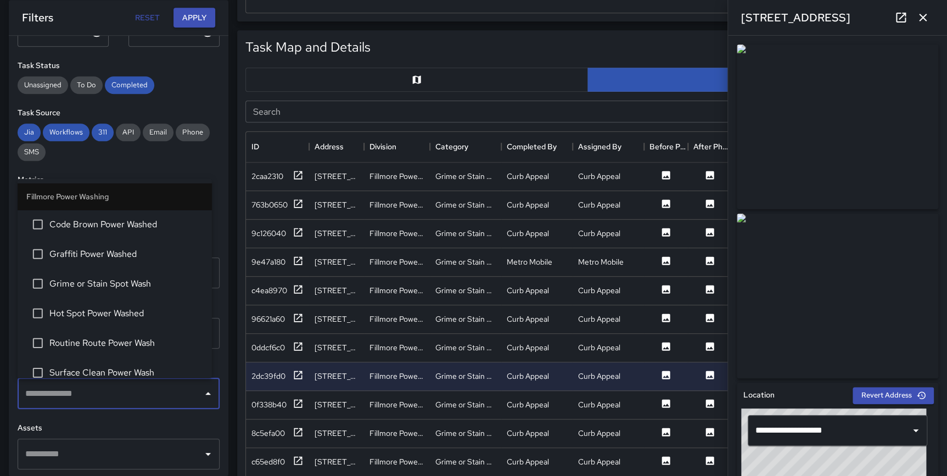
click at [95, 395] on input "text" at bounding box center [111, 393] width 176 height 21
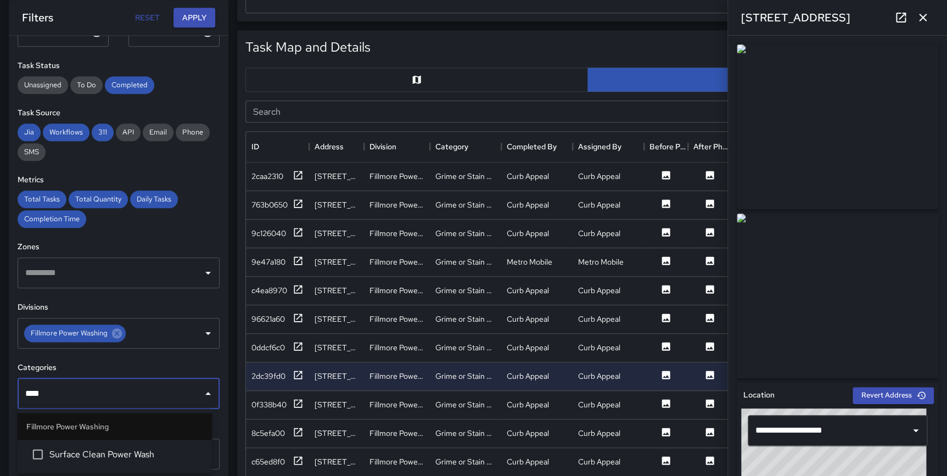
type input "*****"
click at [87, 453] on span "Surface Clean Power Wash" at bounding box center [126, 453] width 154 height 13
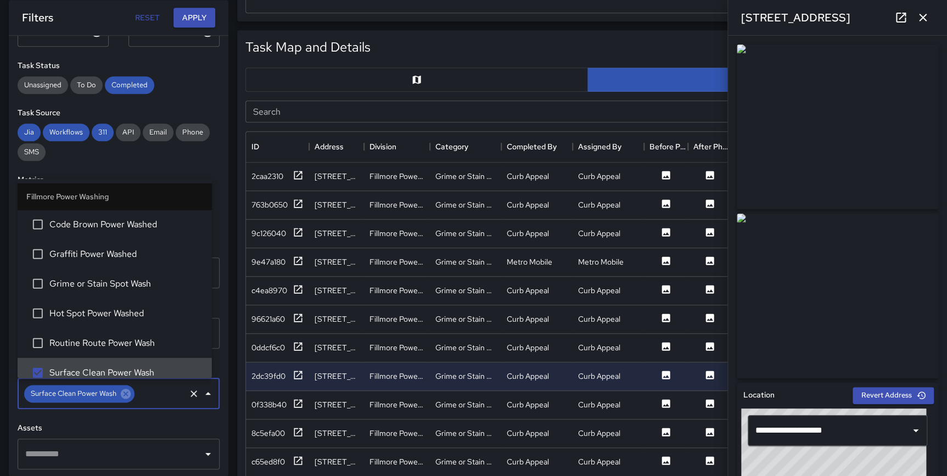
scroll to position [9, 0]
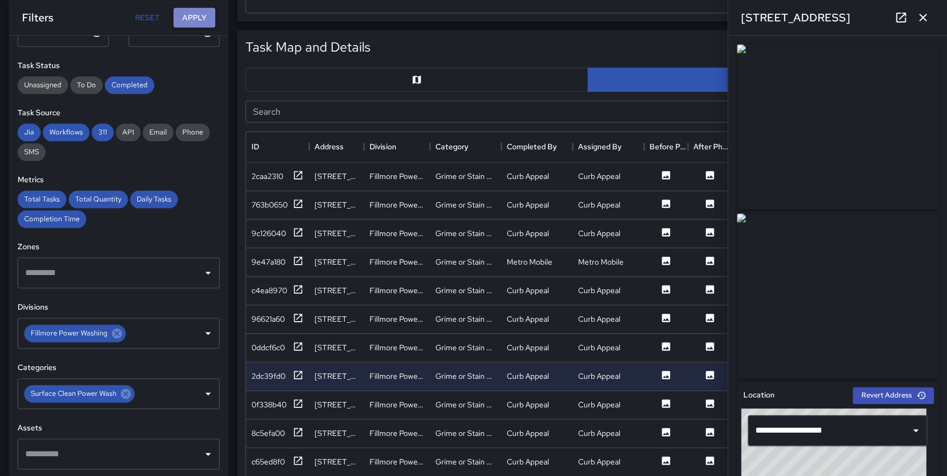
click at [193, 22] on button "Apply" at bounding box center [194, 18] width 42 height 20
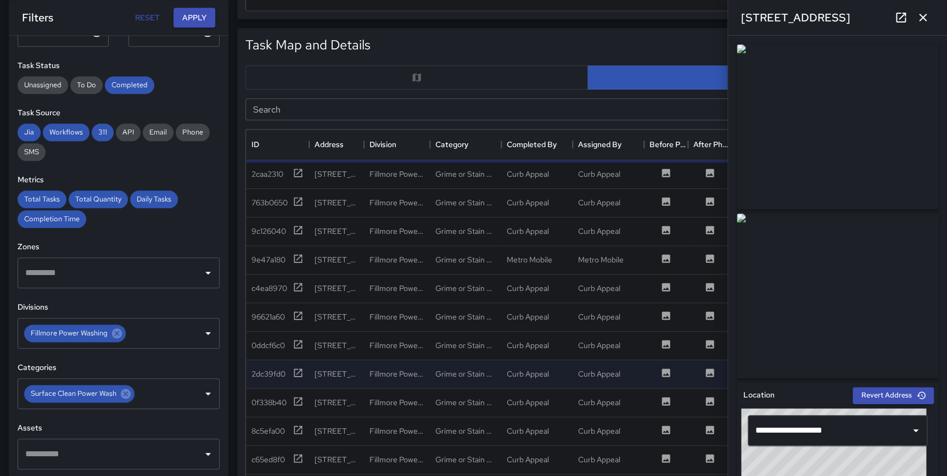
click at [923, 11] on icon "button" at bounding box center [922, 17] width 13 height 13
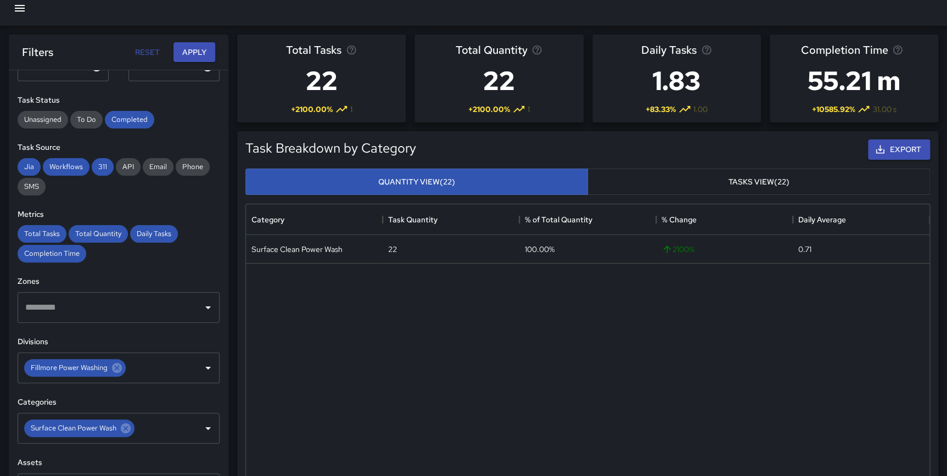
scroll to position [0, 0]
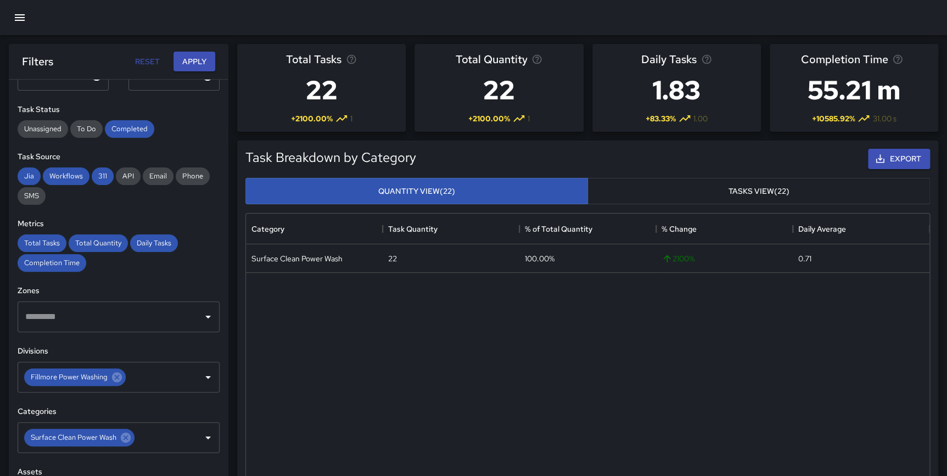
drag, startPoint x: 946, startPoint y: 132, endPoint x: 945, endPoint y: 170, distance: 38.4
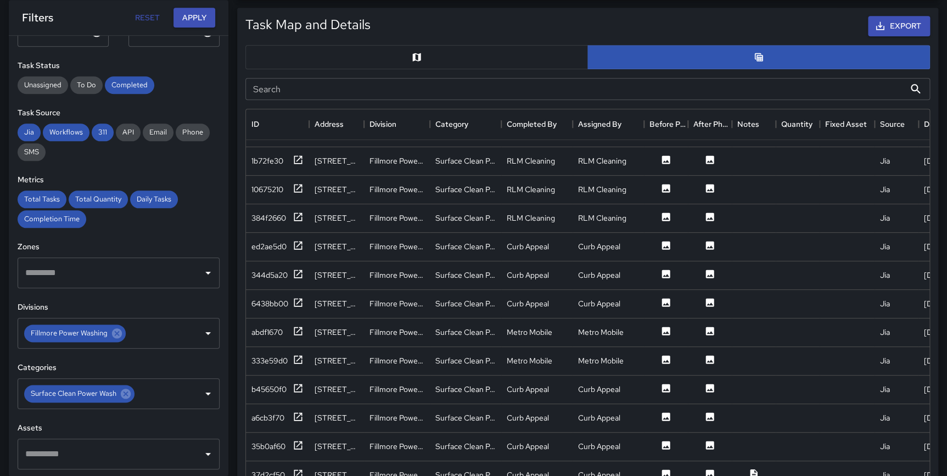
scroll to position [579, 0]
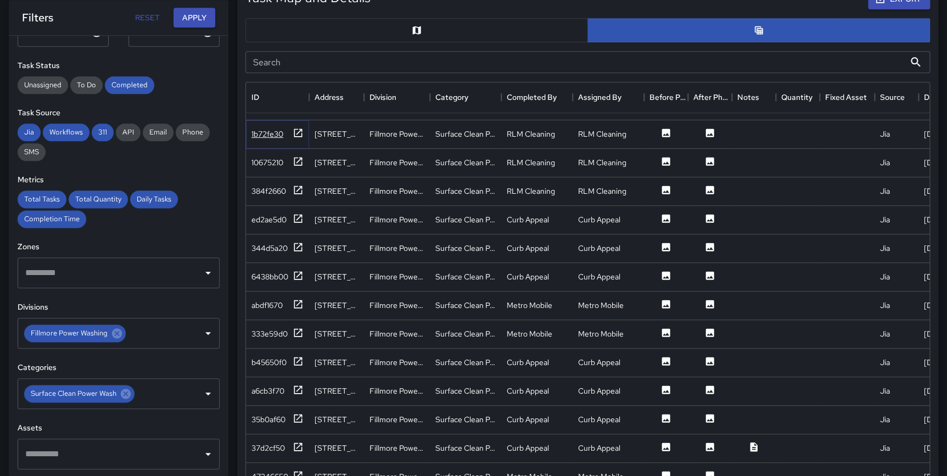
click at [300, 127] on icon at bounding box center [298, 132] width 11 height 11
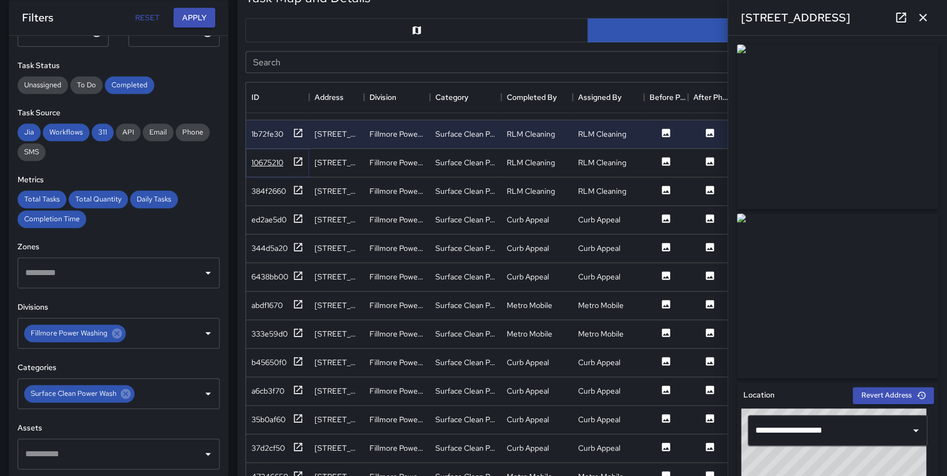
click at [296, 157] on icon at bounding box center [298, 161] width 8 height 8
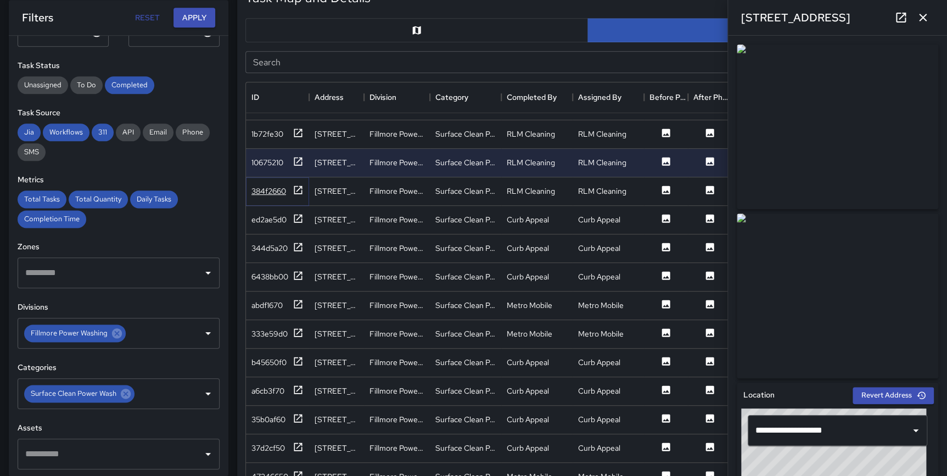
click at [295, 186] on icon at bounding box center [298, 190] width 8 height 8
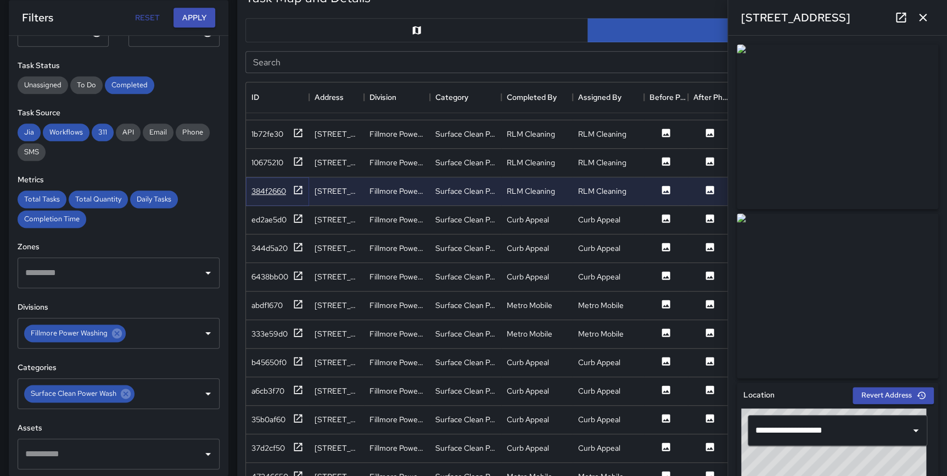
click at [296, 184] on icon at bounding box center [298, 189] width 11 height 11
click at [301, 184] on icon at bounding box center [298, 189] width 11 height 11
click at [296, 156] on icon at bounding box center [298, 161] width 11 height 11
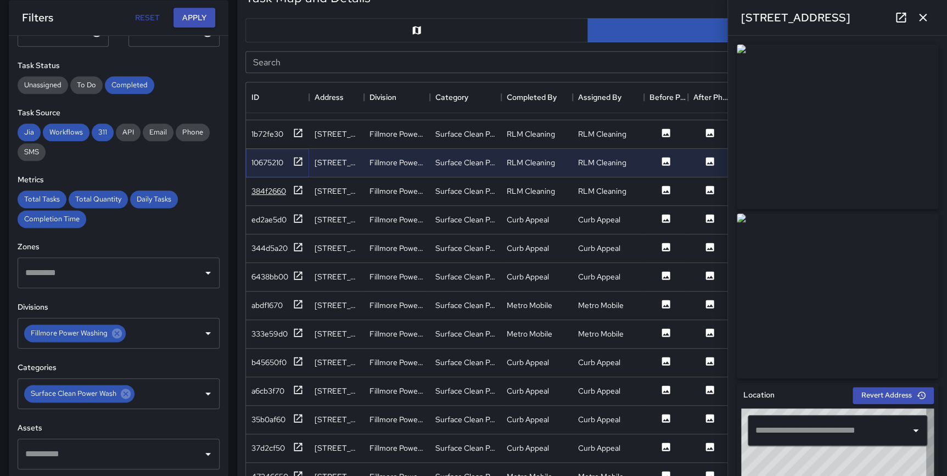
type input "**********"
click at [295, 471] on icon at bounding box center [298, 475] width 8 height 8
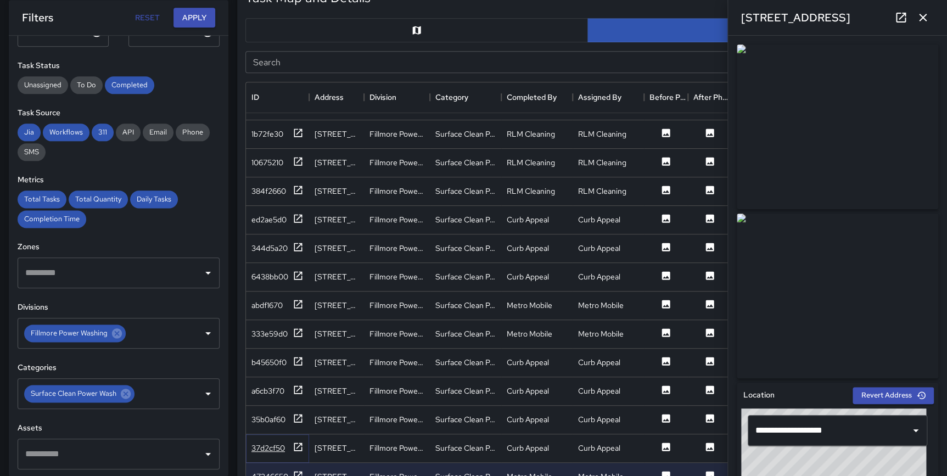
click at [296, 441] on icon at bounding box center [298, 446] width 11 height 11
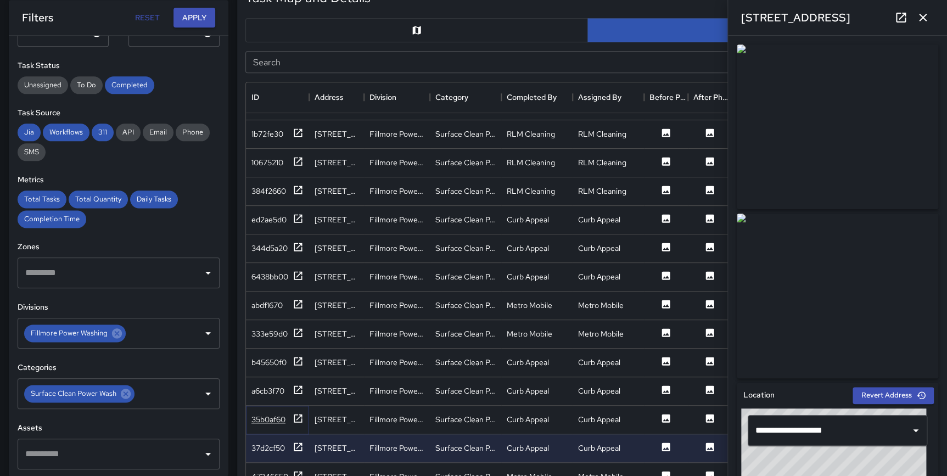
click at [295, 413] on icon at bounding box center [298, 418] width 11 height 11
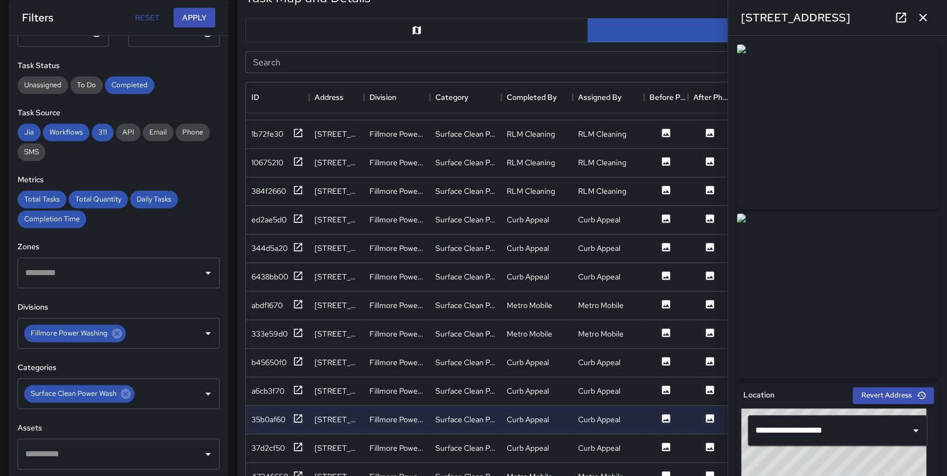
scroll to position [1056, 0]
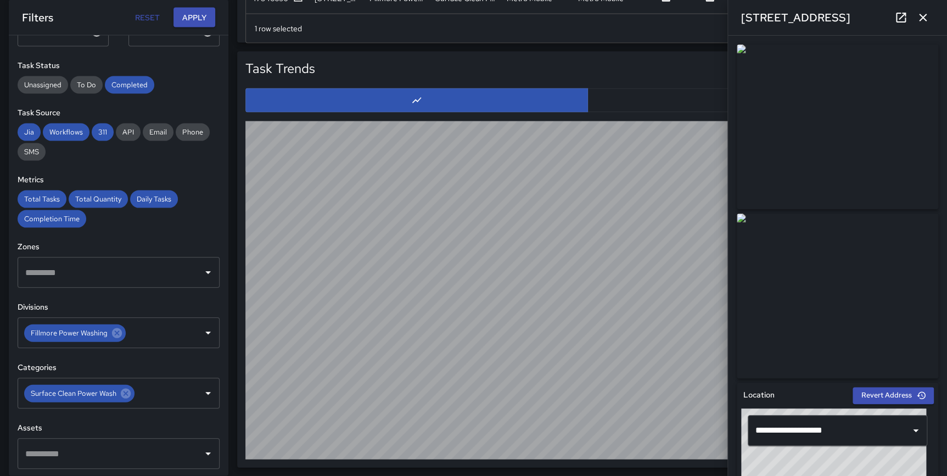
click at [921, 19] on icon "button" at bounding box center [923, 18] width 8 height 8
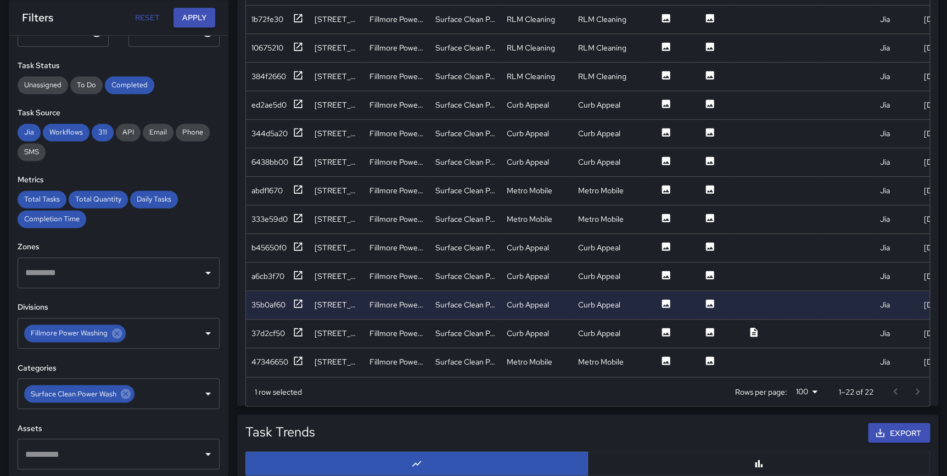
scroll to position [653, 0]
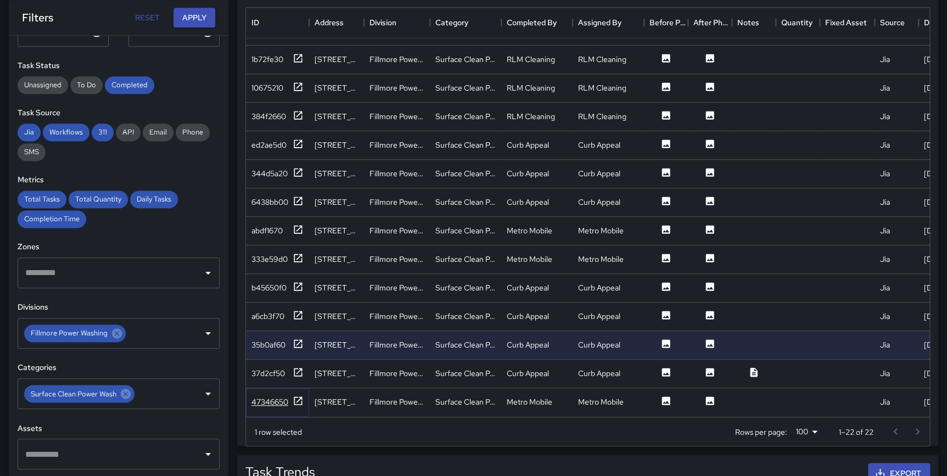
click at [298, 396] on icon at bounding box center [298, 400] width 8 height 8
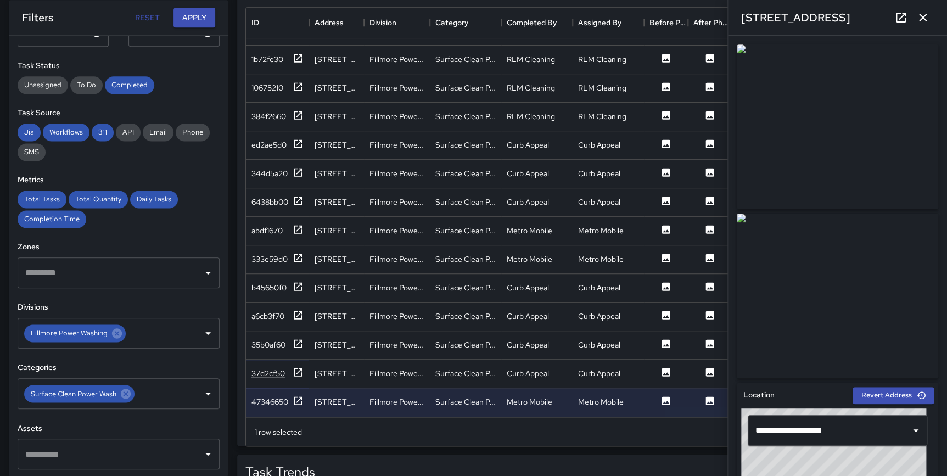
click at [294, 368] on icon at bounding box center [298, 372] width 8 height 8
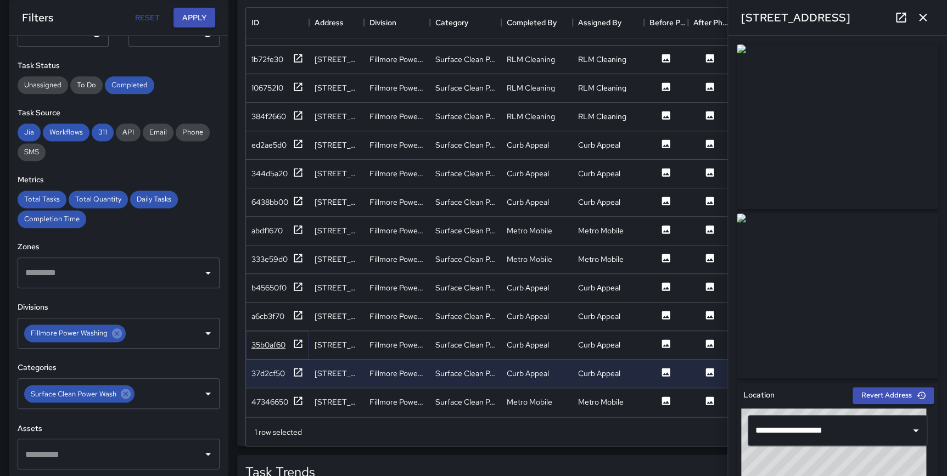
click at [295, 338] on icon at bounding box center [298, 343] width 11 height 11
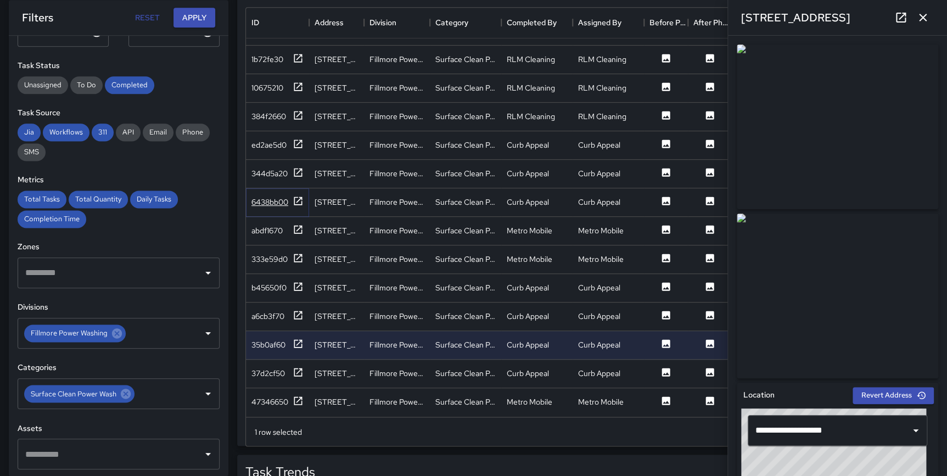
click at [296, 195] on icon at bounding box center [298, 200] width 11 height 11
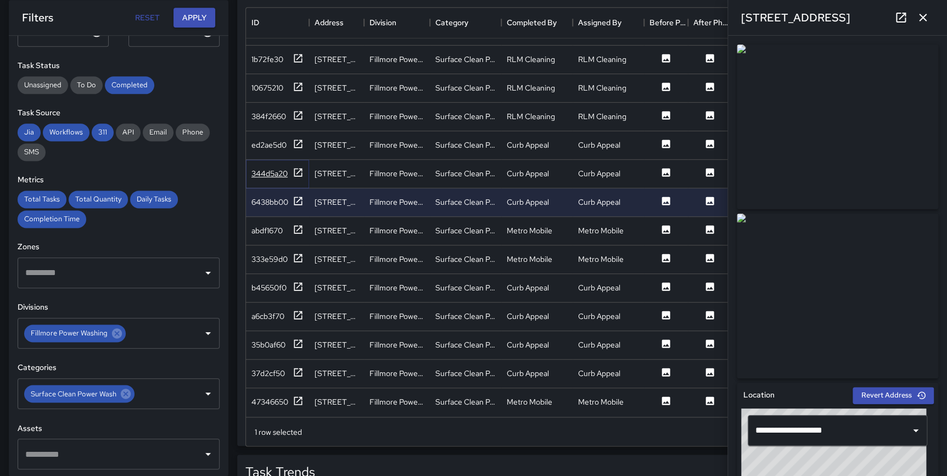
click at [298, 167] on icon at bounding box center [298, 172] width 11 height 11
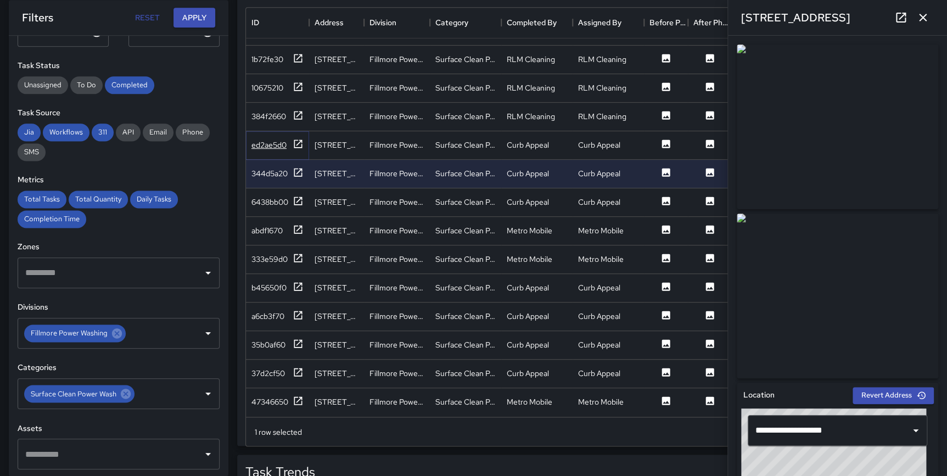
click at [300, 139] on icon at bounding box center [298, 143] width 8 height 8
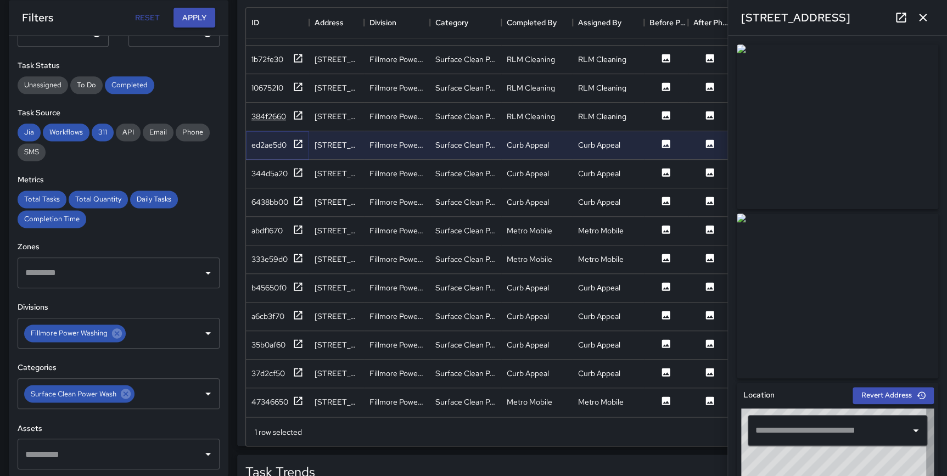
type input "**********"
click at [924, 16] on icon "button" at bounding box center [923, 18] width 8 height 8
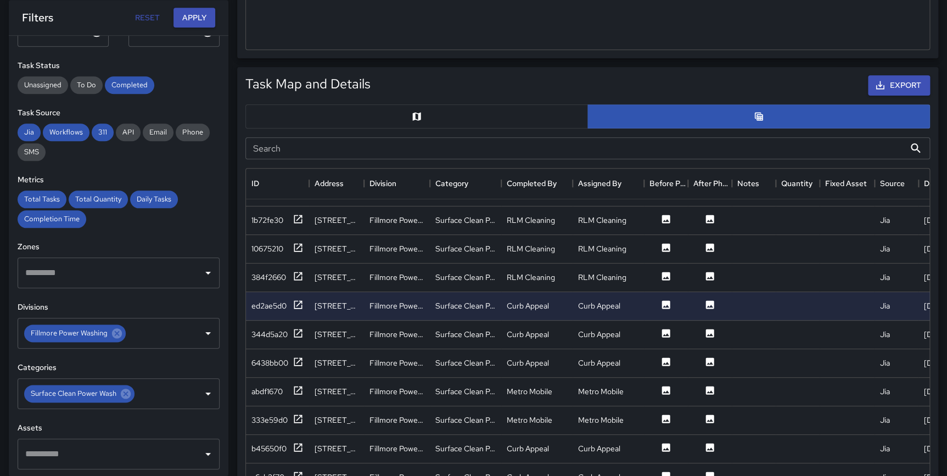
scroll to position [486, 0]
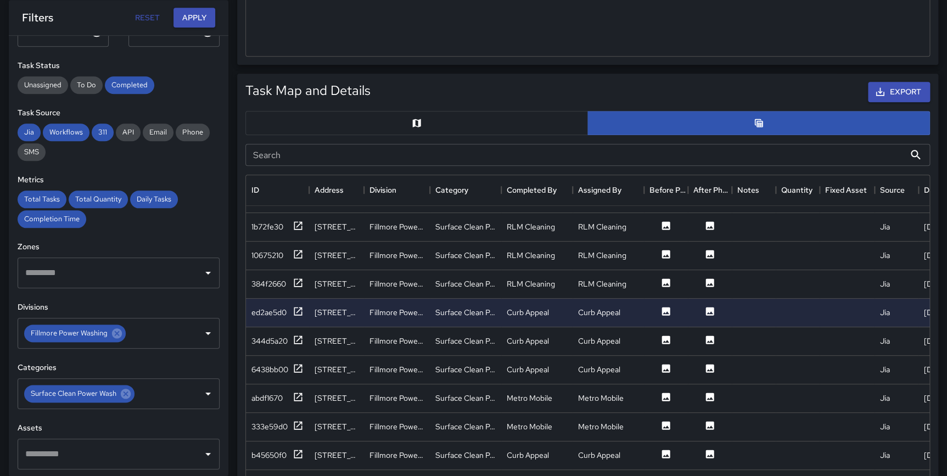
click at [423, 120] on button "button" at bounding box center [416, 123] width 343 height 24
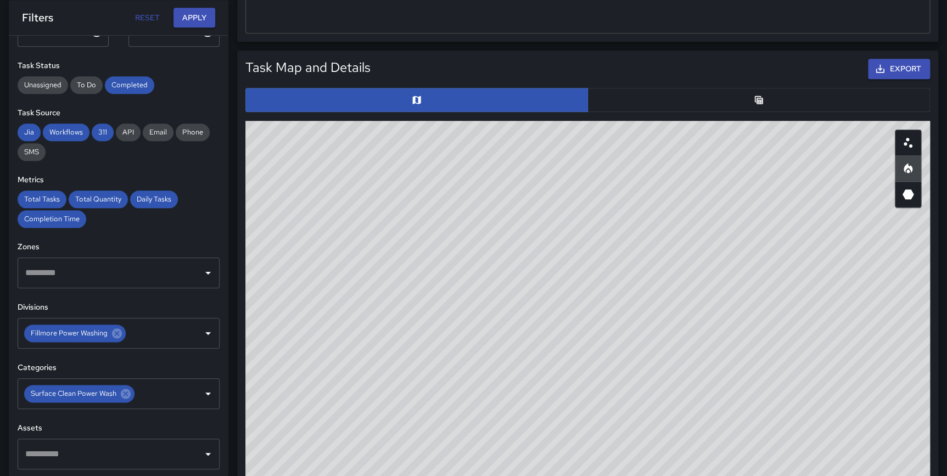
scroll to position [514, 0]
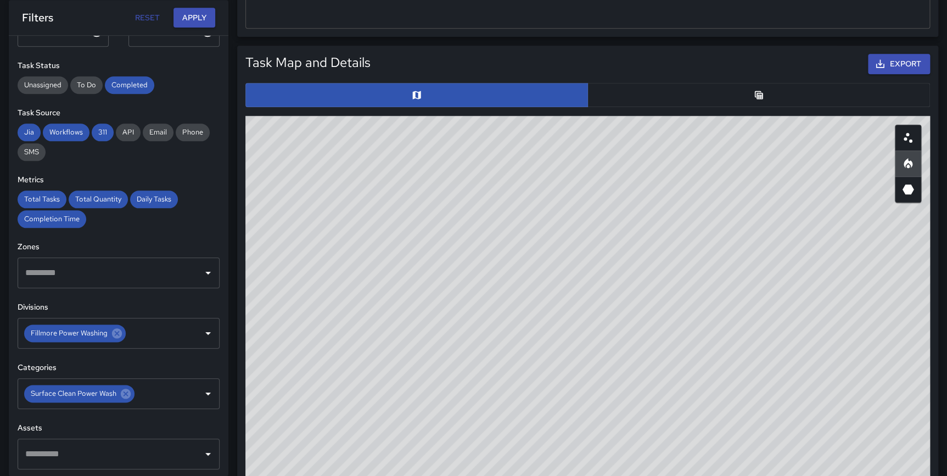
drag, startPoint x: 547, startPoint y: 366, endPoint x: 677, endPoint y: 379, distance: 130.8
click at [677, 379] on div "© Mapbox © OpenStreetMap Improve this map" at bounding box center [587, 335] width 685 height 439
drag, startPoint x: 677, startPoint y: 379, endPoint x: 700, endPoint y: 379, distance: 23.1
click at [700, 379] on div "© Mapbox © OpenStreetMap Improve this map" at bounding box center [587, 335] width 685 height 439
click at [122, 395] on icon at bounding box center [126, 394] width 10 height 10
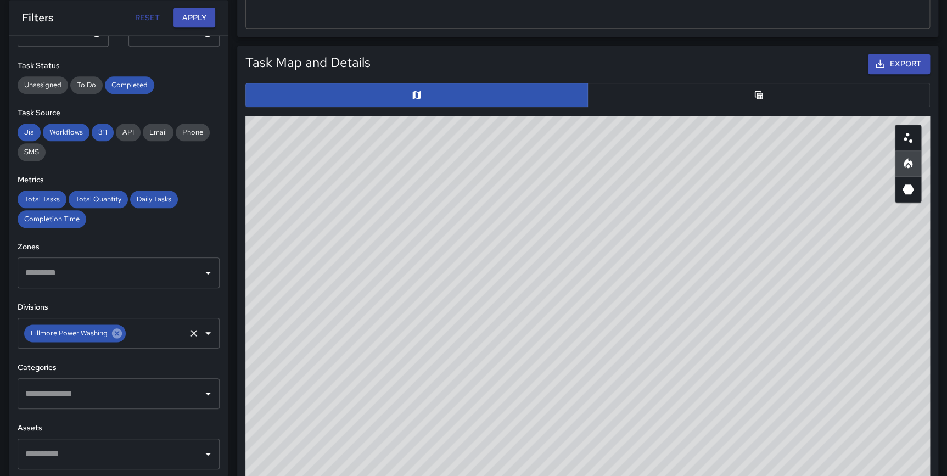
click at [112, 329] on icon at bounding box center [117, 333] width 10 height 10
click at [89, 332] on input "text" at bounding box center [111, 333] width 176 height 21
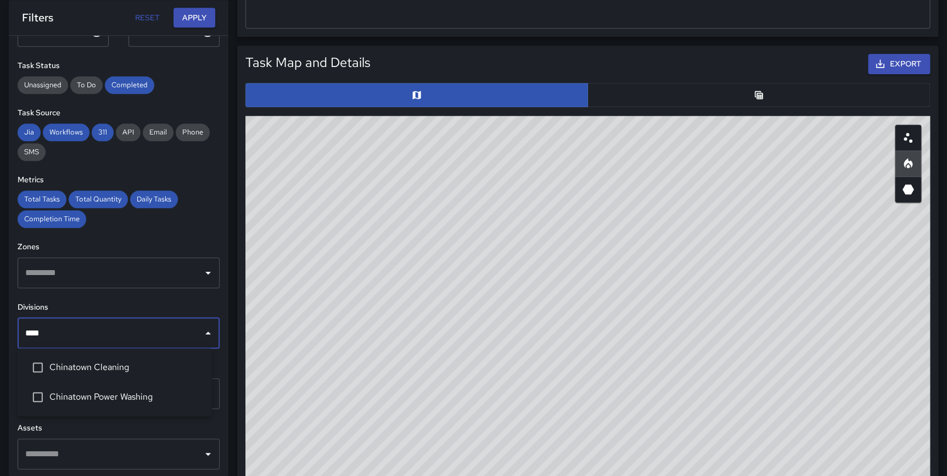
type input "*****"
click at [102, 392] on span "Chinatown Power Washing" at bounding box center [126, 396] width 154 height 13
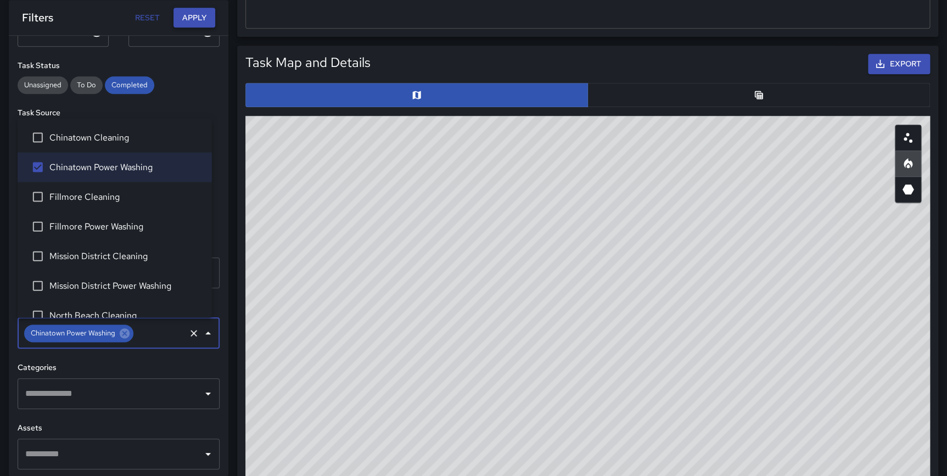
click at [195, 13] on button "Apply" at bounding box center [194, 18] width 42 height 20
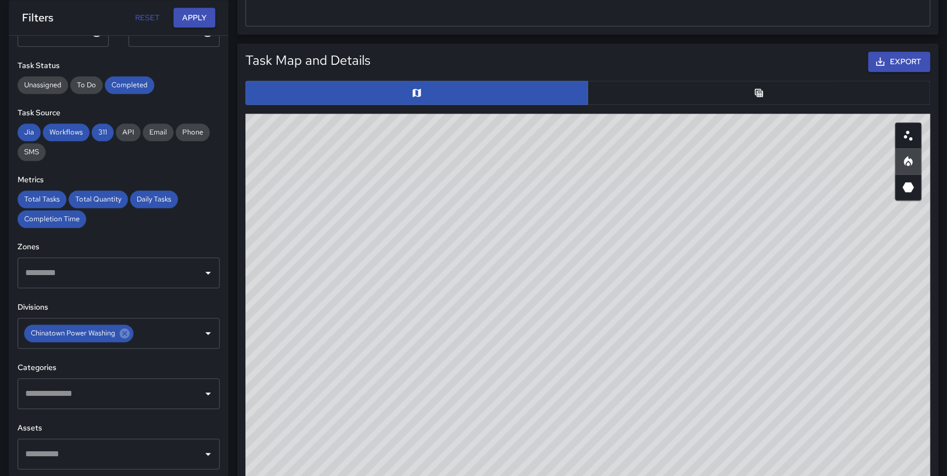
scroll to position [492, 0]
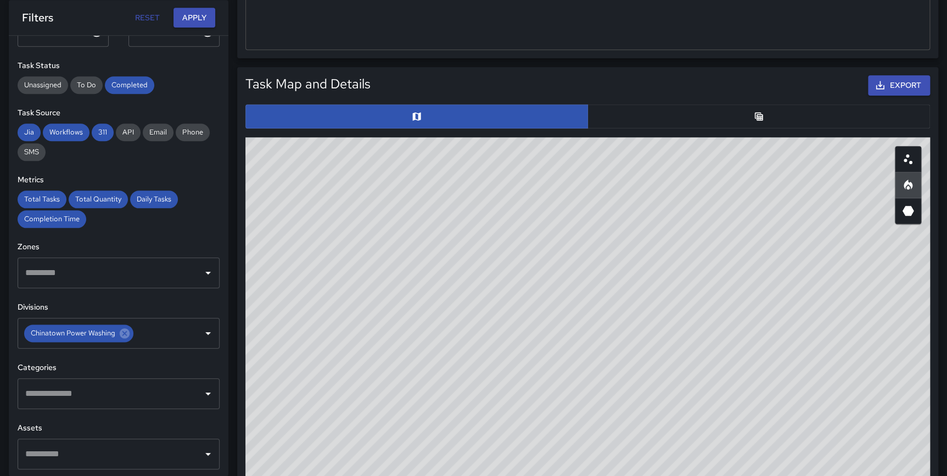
drag, startPoint x: 745, startPoint y: 214, endPoint x: 683, endPoint y: 328, distance: 129.9
click at [683, 328] on div "© Mapbox © OpenStreetMap Improve this map" at bounding box center [587, 356] width 685 height 439
drag, startPoint x: 605, startPoint y: 267, endPoint x: 722, endPoint y: 445, distance: 213.3
click at [722, 445] on div "© Mapbox © OpenStreetMap Improve this map" at bounding box center [587, 356] width 685 height 439
drag, startPoint x: 762, startPoint y: 278, endPoint x: 750, endPoint y: 329, distance: 52.6
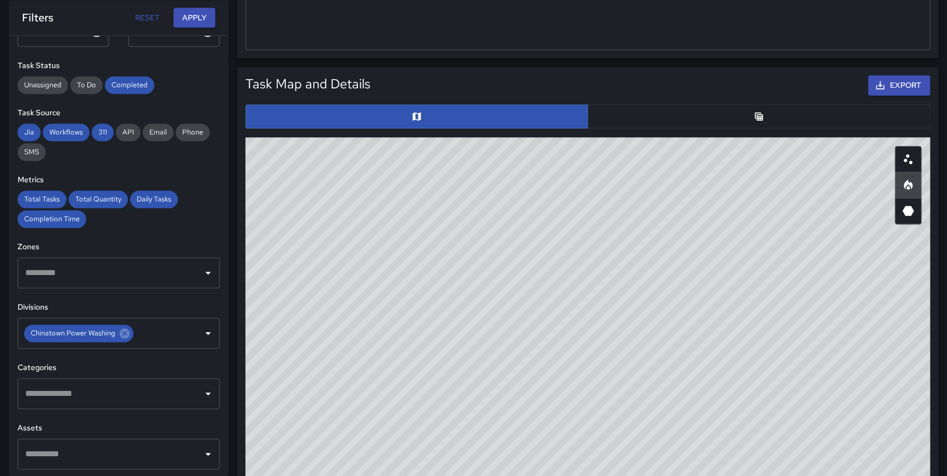
click at [750, 329] on div "© Mapbox © OpenStreetMap Improve this map" at bounding box center [587, 356] width 685 height 439
drag, startPoint x: 759, startPoint y: 349, endPoint x: 414, endPoint y: 413, distance: 350.8
click at [414, 413] on div "© Mapbox © OpenStreetMap Improve this map" at bounding box center [587, 356] width 685 height 439
drag, startPoint x: 795, startPoint y: 351, endPoint x: 764, endPoint y: 337, distance: 34.4
click at [764, 337] on div "© Mapbox © OpenStreetMap Improve this map" at bounding box center [587, 356] width 685 height 439
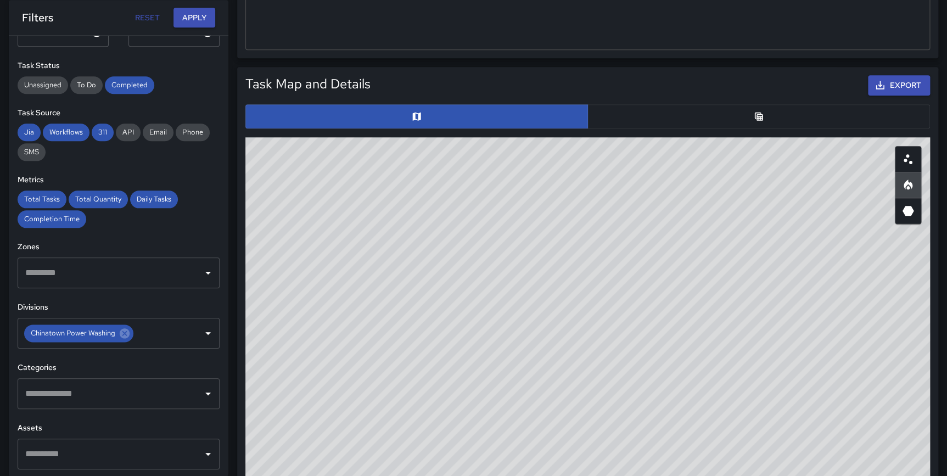
drag, startPoint x: 512, startPoint y: 402, endPoint x: 516, endPoint y: 413, distance: 11.6
click at [516, 413] on div "© Mapbox © OpenStreetMap Improve this map" at bounding box center [587, 356] width 685 height 439
drag, startPoint x: 946, startPoint y: 254, endPoint x: 947, endPoint y: 263, distance: 9.5
click at [947, 263] on html "**********" at bounding box center [473, 259] width 947 height 1502
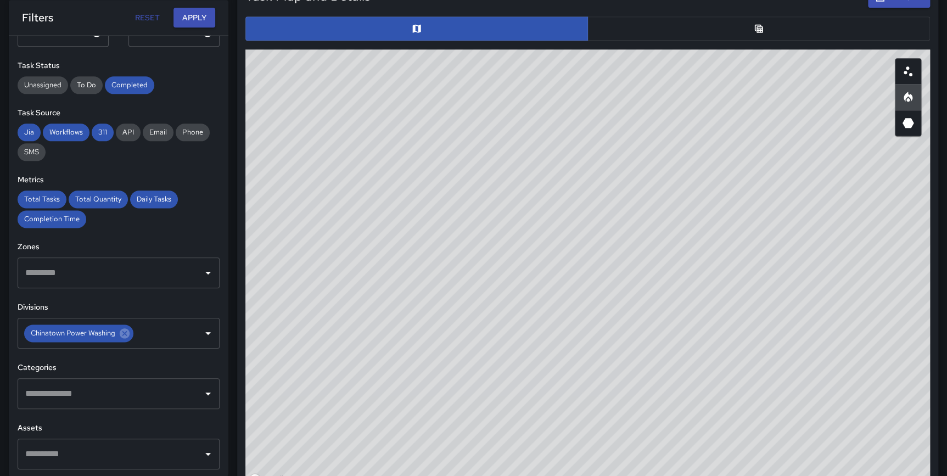
scroll to position [605, 0]
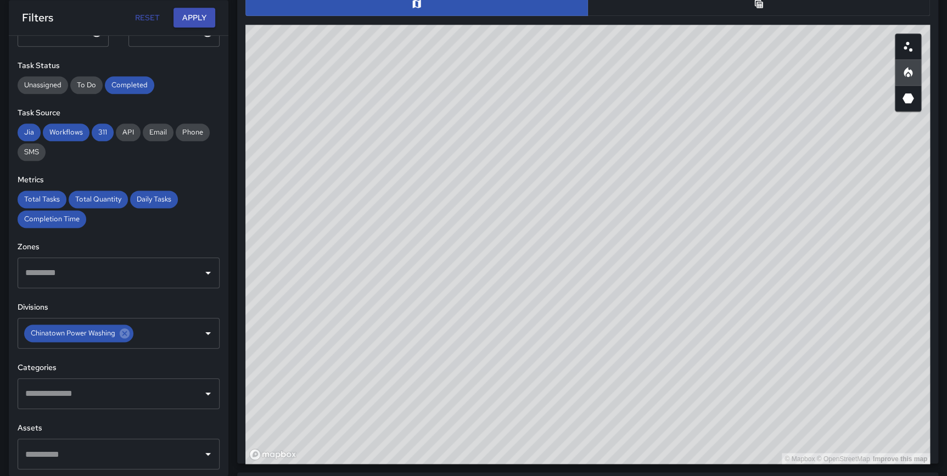
drag, startPoint x: 646, startPoint y: 226, endPoint x: 692, endPoint y: 266, distance: 61.9
click at [692, 266] on div "© Mapbox © OpenStreetMap Improve this map" at bounding box center [587, 244] width 685 height 439
drag, startPoint x: 694, startPoint y: 232, endPoint x: 642, endPoint y: 235, distance: 51.7
click at [642, 235] on div "© Mapbox © OpenStreetMap Improve this map" at bounding box center [587, 244] width 685 height 439
click at [642, 232] on div "© Mapbox © OpenStreetMap Improve this map" at bounding box center [587, 244] width 685 height 439
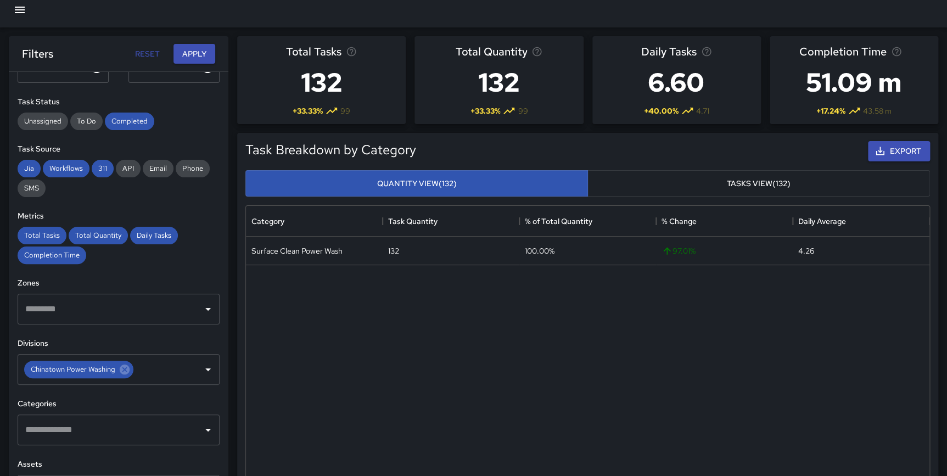
scroll to position [0, 0]
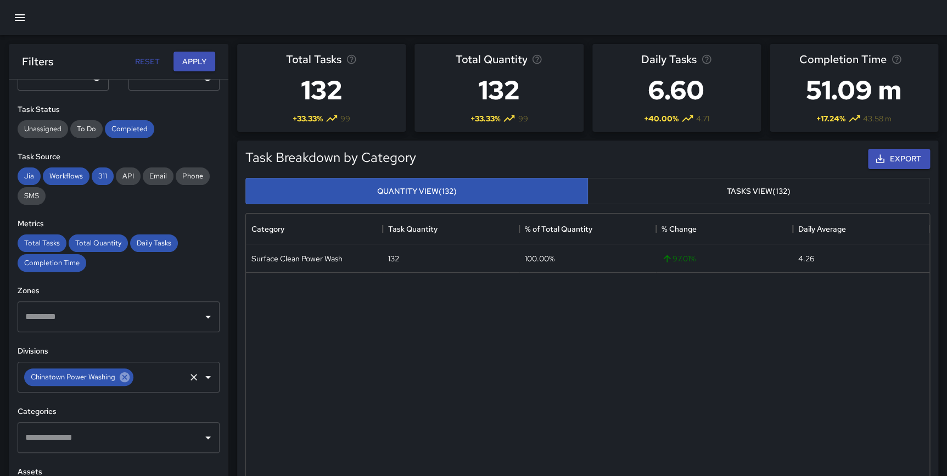
click at [123, 379] on icon at bounding box center [125, 377] width 10 height 10
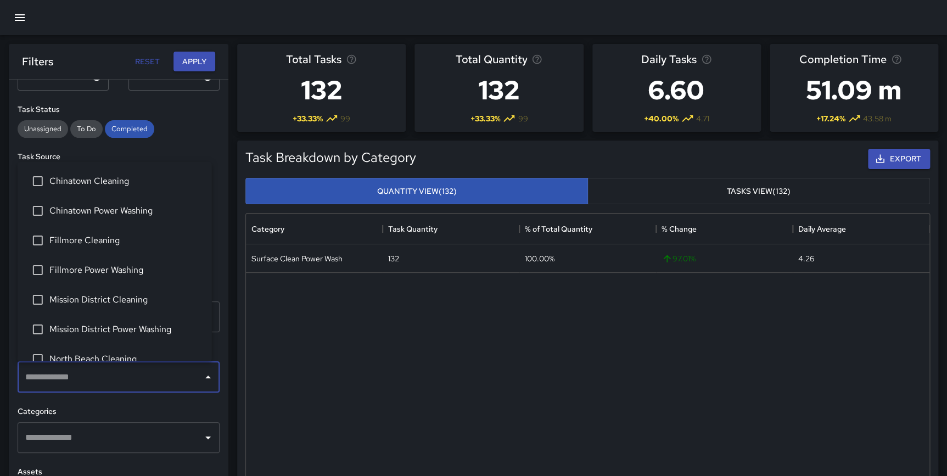
click at [102, 377] on input "text" at bounding box center [111, 377] width 176 height 21
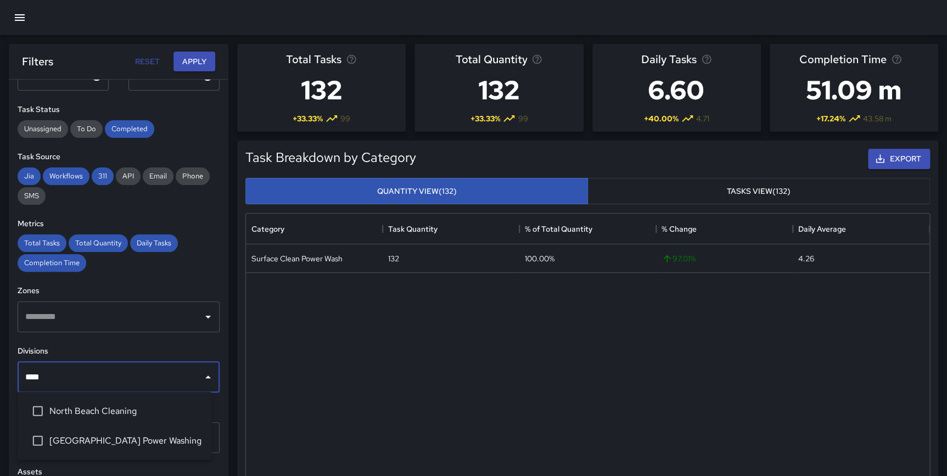
type input "*****"
click at [124, 440] on span "[GEOGRAPHIC_DATA] Power Washing" at bounding box center [126, 440] width 154 height 13
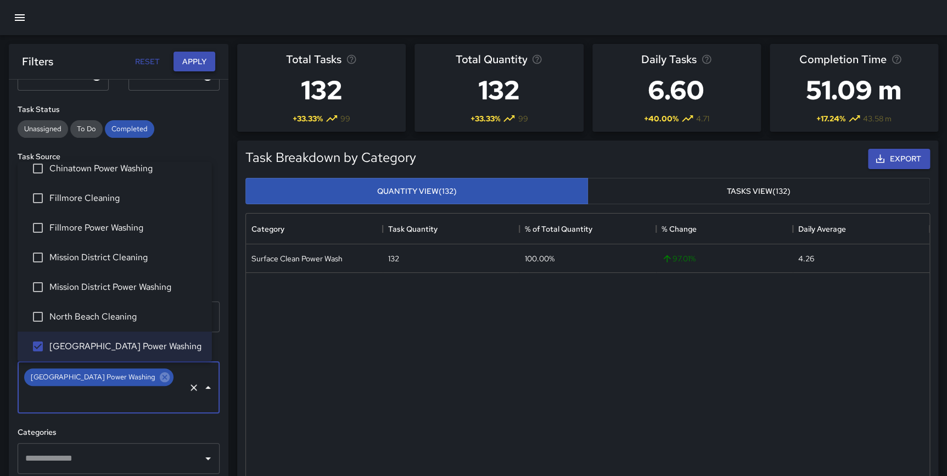
click at [195, 68] on button "Apply" at bounding box center [194, 62] width 42 height 20
